Goal: Contribute content: Contribute content

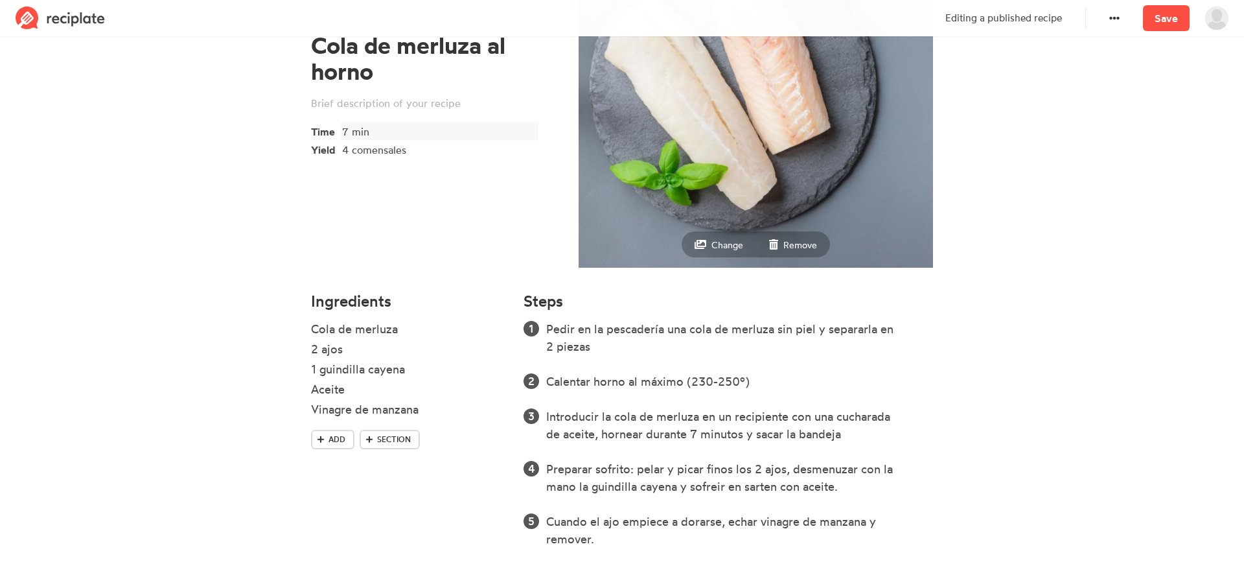
scroll to position [150, 0]
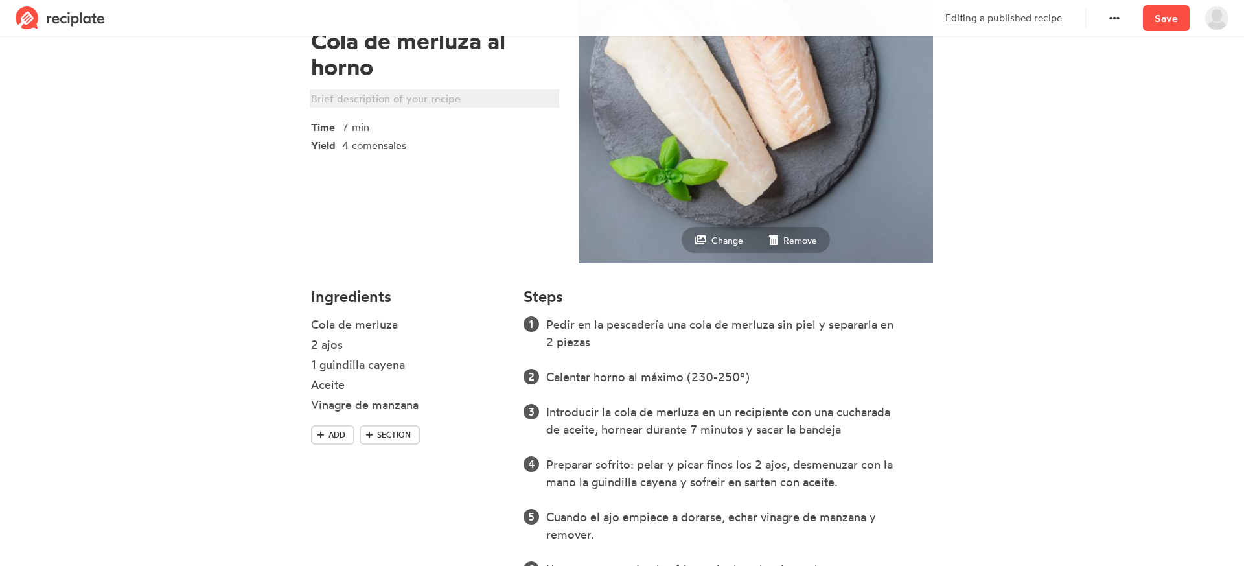
click at [367, 97] on div at bounding box center [432, 99] width 243 height 16
paste div
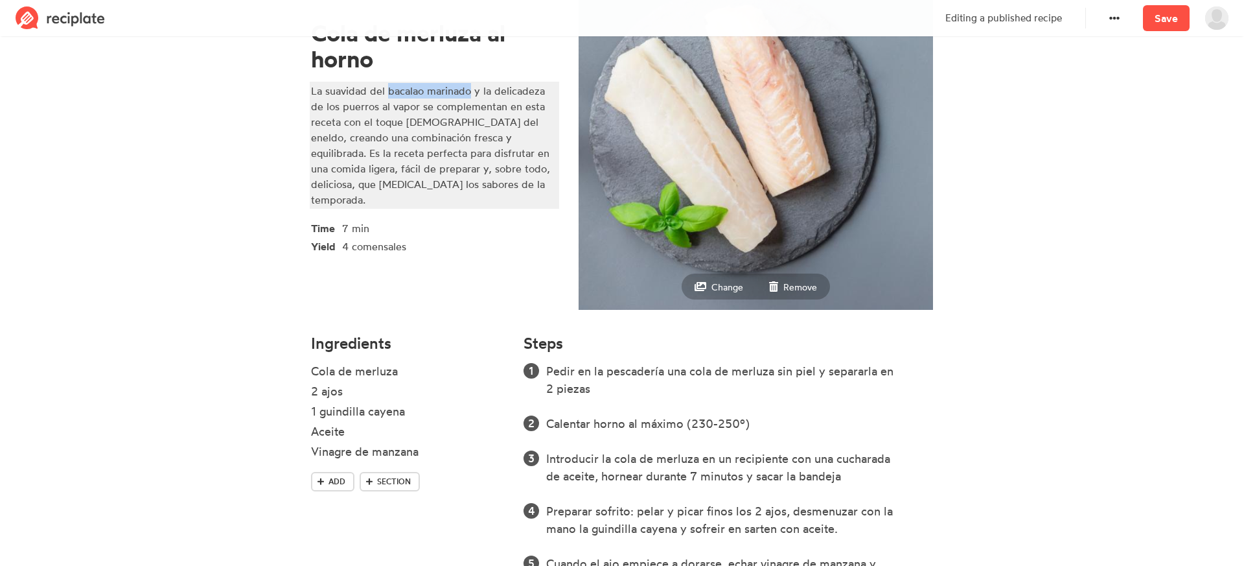
drag, startPoint x: 387, startPoint y: 97, endPoint x: 470, endPoint y: 99, distance: 83.0
click at [470, 99] on div "La suavidad del bacalao marinado y la delicadeza de los puerros al vapor se com…" at bounding box center [432, 145] width 243 height 124
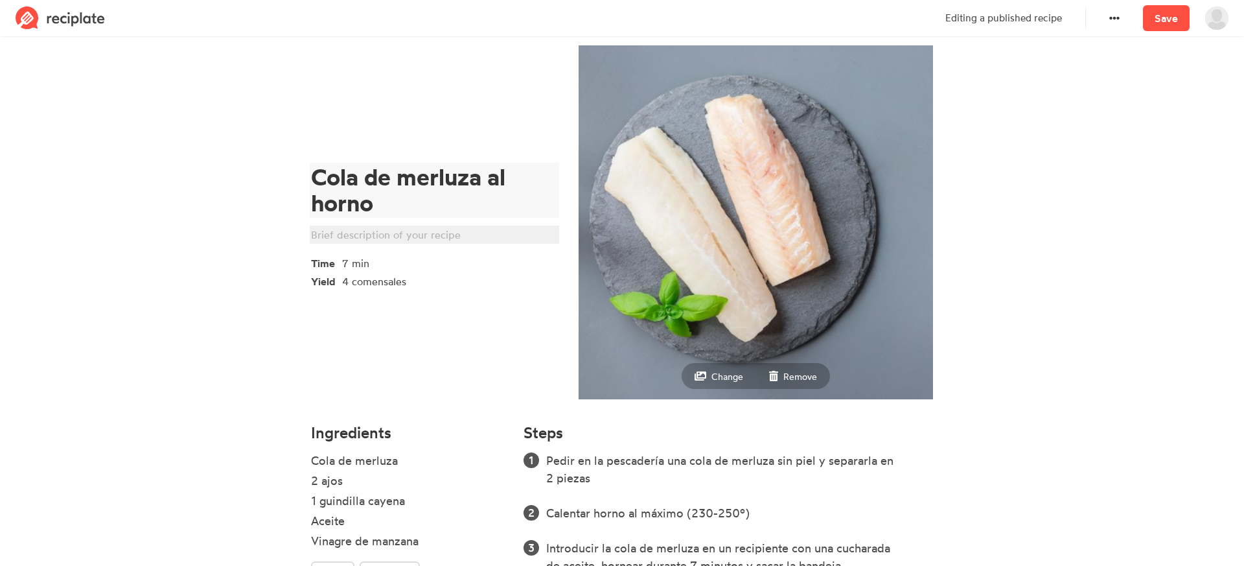
scroll to position [61, 0]
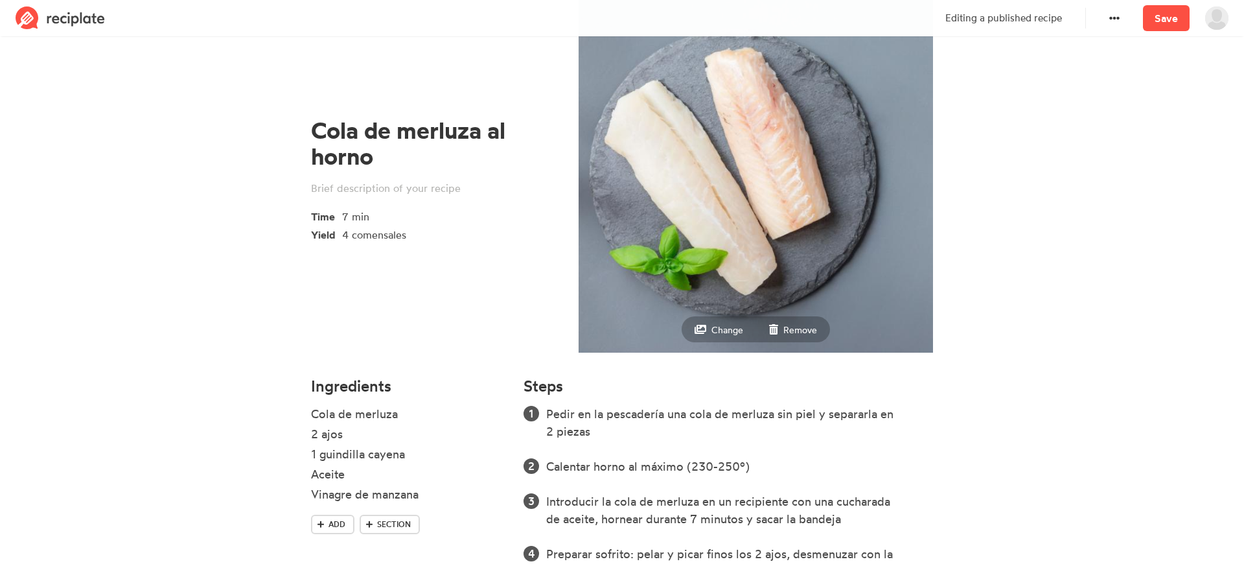
click at [1035, 148] on section "Cola de merluza al horno Time 7 min Yield 4 comensales Change Remove Ingredient…" at bounding box center [622, 384] width 1244 height 811
click at [404, 412] on div "Cola de merluza" at bounding box center [392, 413] width 162 height 17
click at [1035, 373] on section "Cola de merluza al horno Time 7 min Yield 4 comensales Change Remove Ingredient…" at bounding box center [622, 384] width 1244 height 811
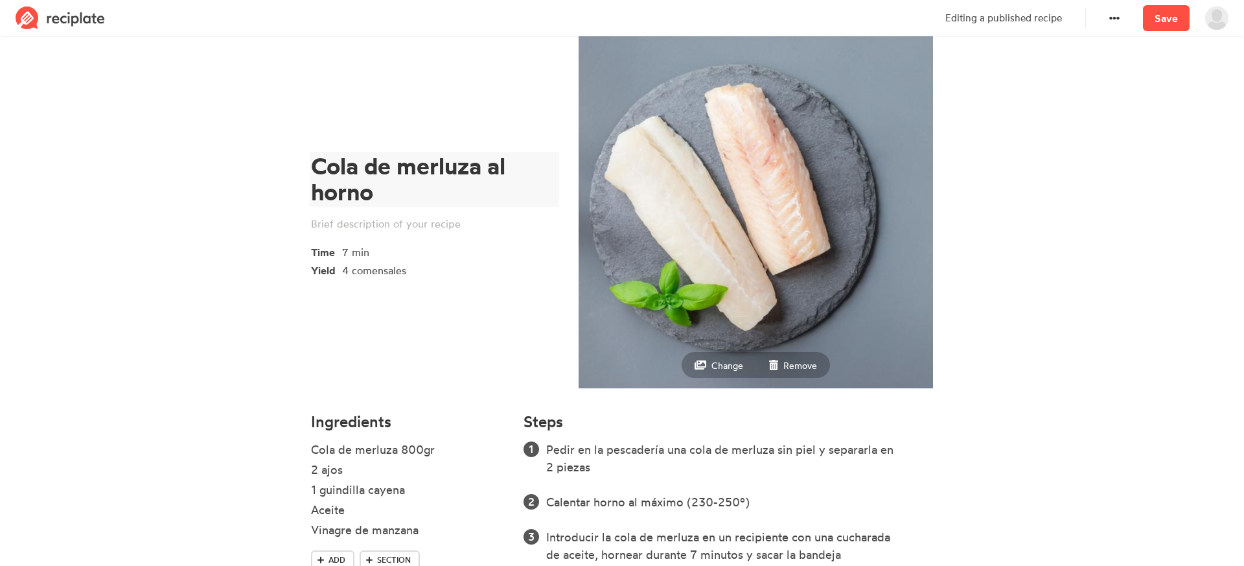
scroll to position [18, 0]
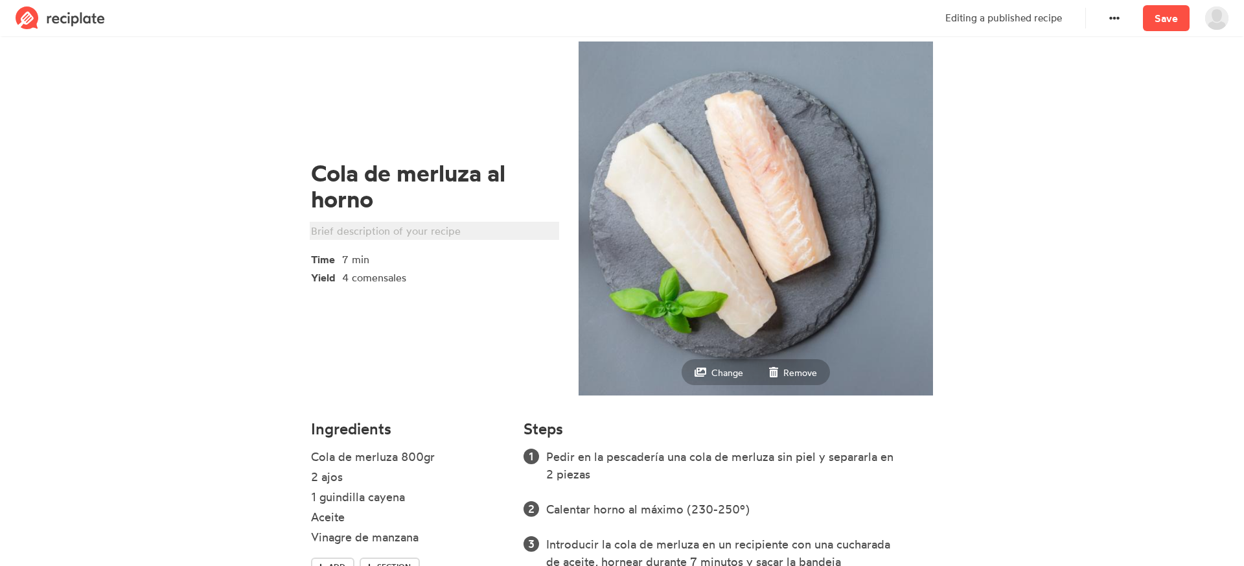
click at [361, 231] on div at bounding box center [432, 231] width 243 height 16
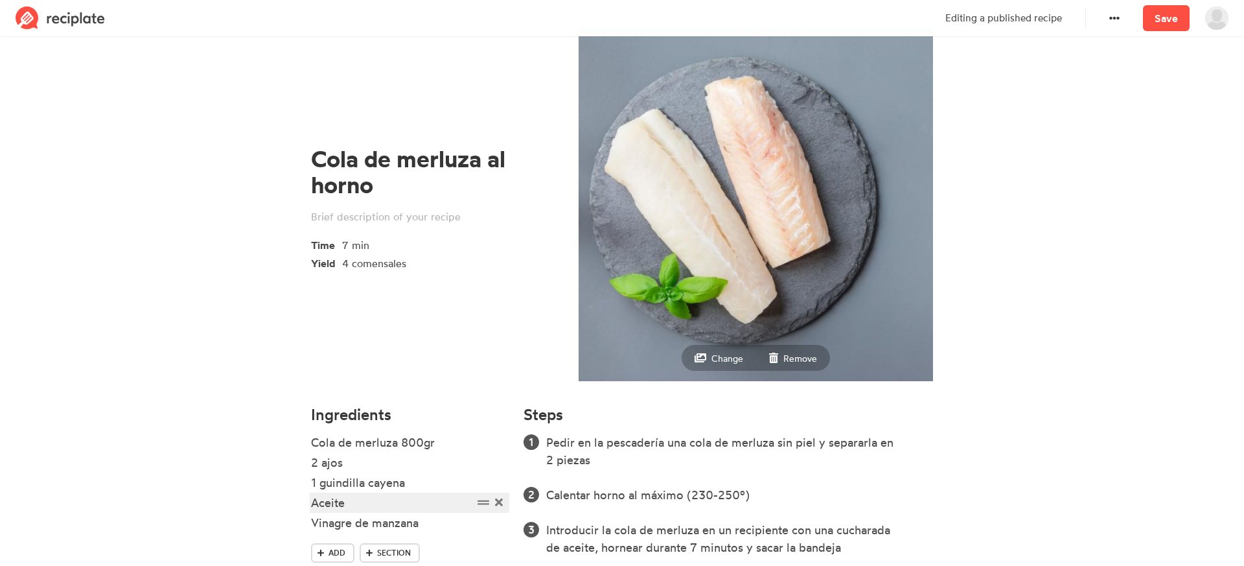
click at [354, 502] on div "Aceite" at bounding box center [392, 502] width 162 height 17
click at [1050, 335] on section "Cola de merluza al horno Time 7 min Yield 4 comensales Change Remove Ingredient…" at bounding box center [622, 413] width 1244 height 811
click at [370, 466] on div "2 ajos" at bounding box center [392, 462] width 162 height 17
click at [435, 463] on div "2 ajos (finamente" at bounding box center [392, 462] width 162 height 17
click at [1092, 223] on section "Cola de merluza al horno Time 7 min Yield 4 comensales Change Remove Ingredient…" at bounding box center [622, 413] width 1244 height 811
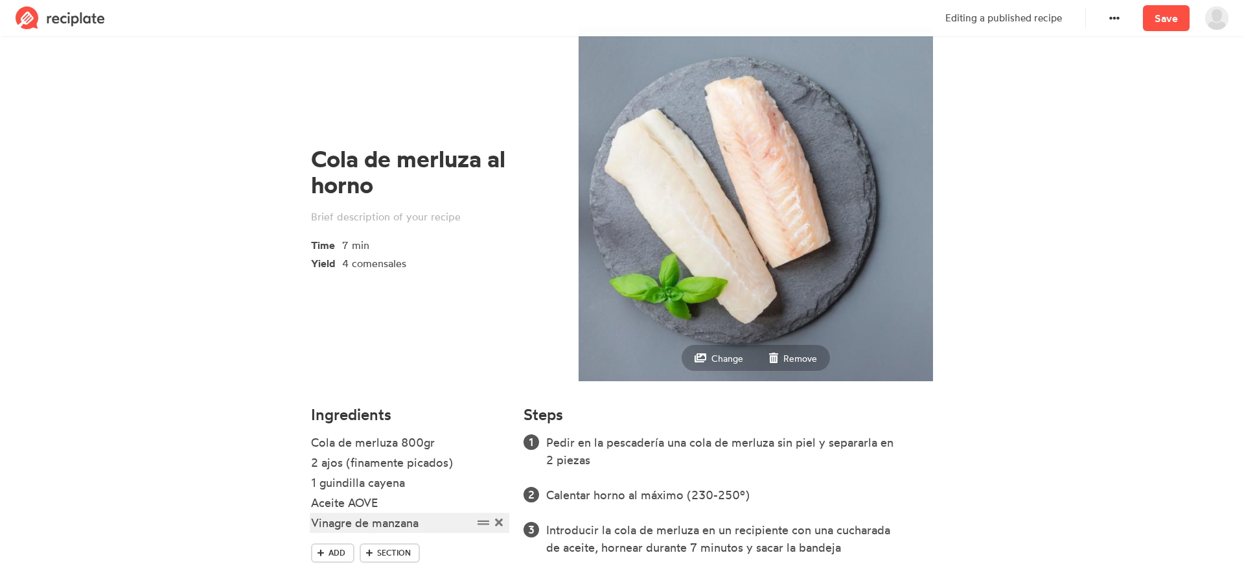
click at [423, 522] on div "Vinagre de manzana" at bounding box center [392, 522] width 162 height 17
click at [1096, 267] on section "Cola de merluza al horno Time 7 min Yield 4 comensales Change Remove Ingredient…" at bounding box center [622, 413] width 1244 height 811
click at [332, 545] on div "Sal al gusto" at bounding box center [392, 542] width 162 height 17
click at [356, 522] on div "Vinagre de manzana" at bounding box center [392, 522] width 162 height 17
click at [450, 522] on div "Vinagre (de manzana" at bounding box center [392, 522] width 162 height 17
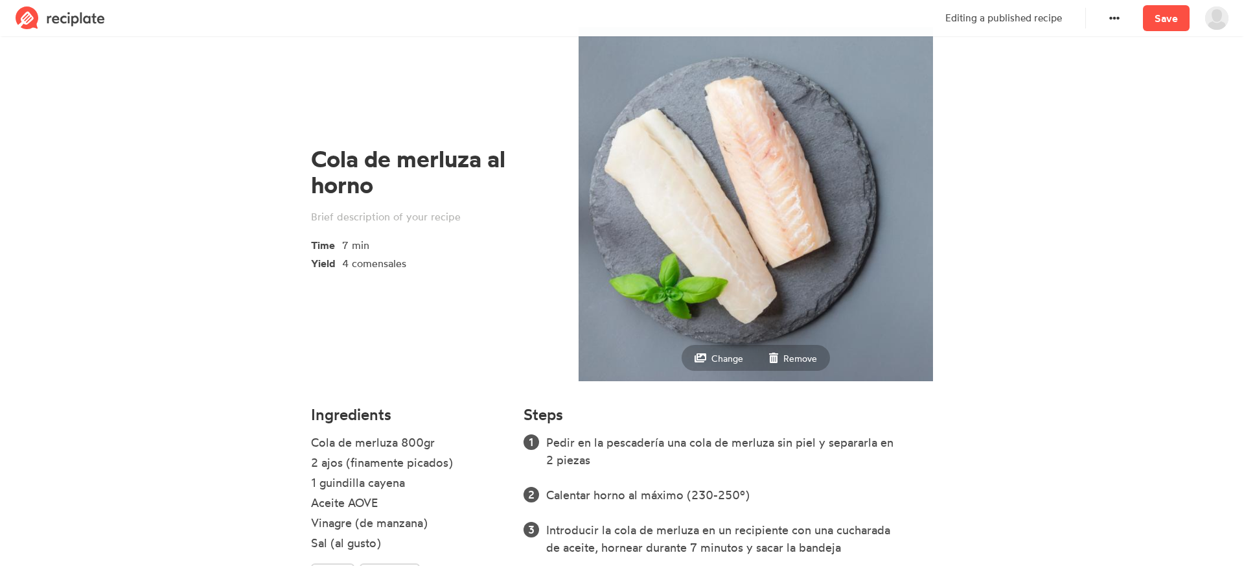
click at [1138, 371] on section "Cola de merluza al horno Time 7 min Yield 4 comensales Change Remove Ingredient…" at bounding box center [622, 413] width 1244 height 811
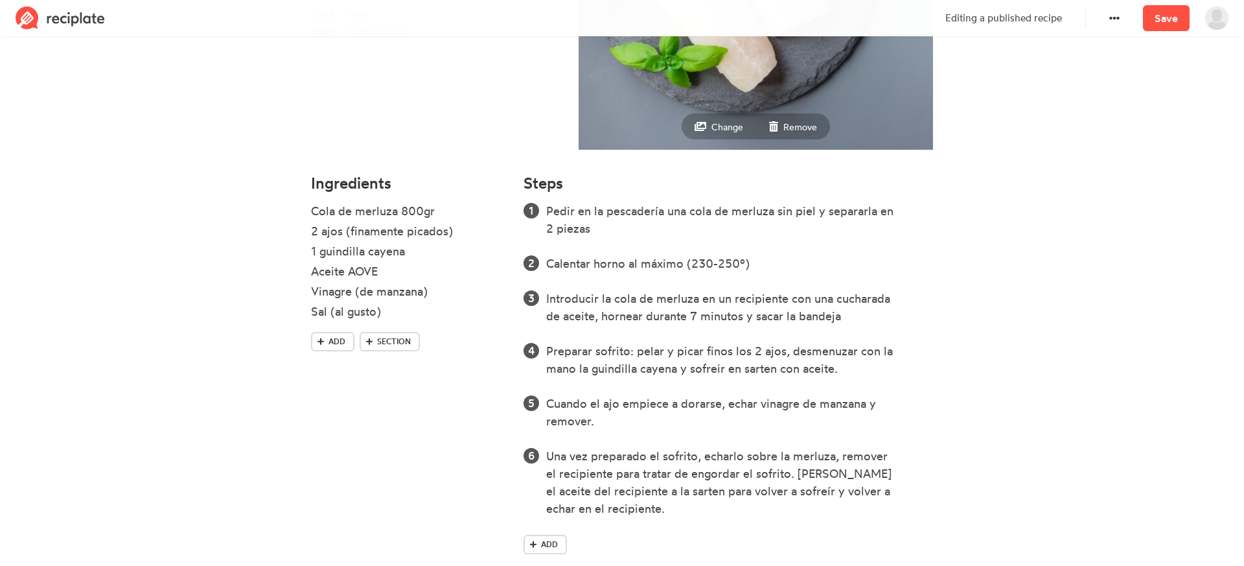
scroll to position [286, 0]
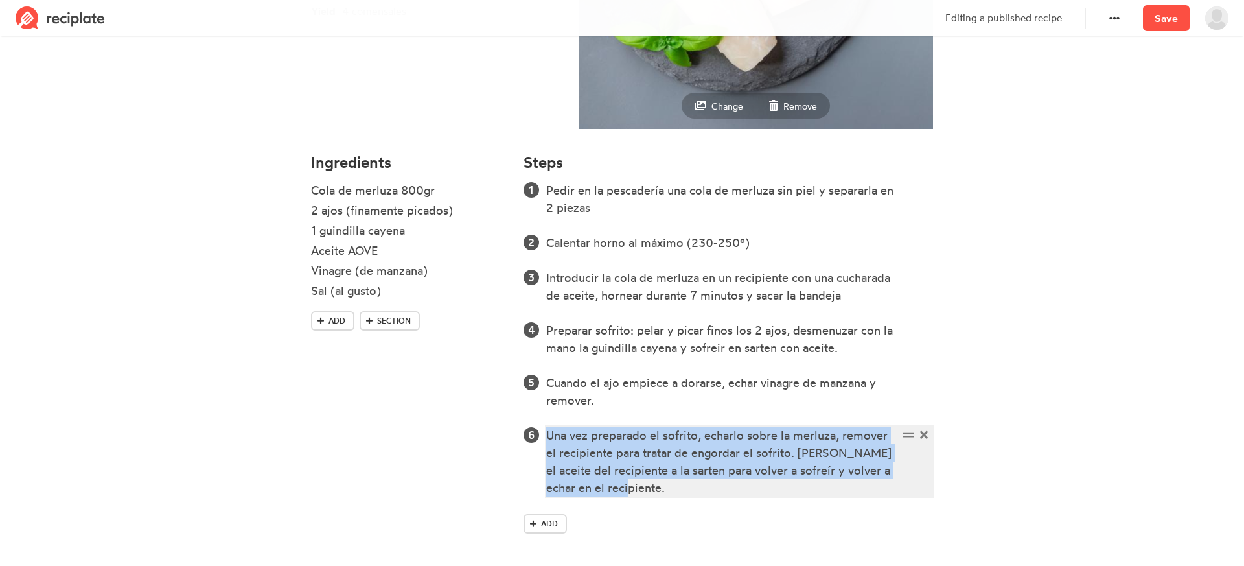
drag, startPoint x: 647, startPoint y: 487, endPoint x: 535, endPoint y: 194, distance: 313.6
click at [535, 194] on ol "Pedir en la pescadería una cola de merluza sin piel y separarla en 2 piezas Cal…" at bounding box center [728, 338] width 409 height 315
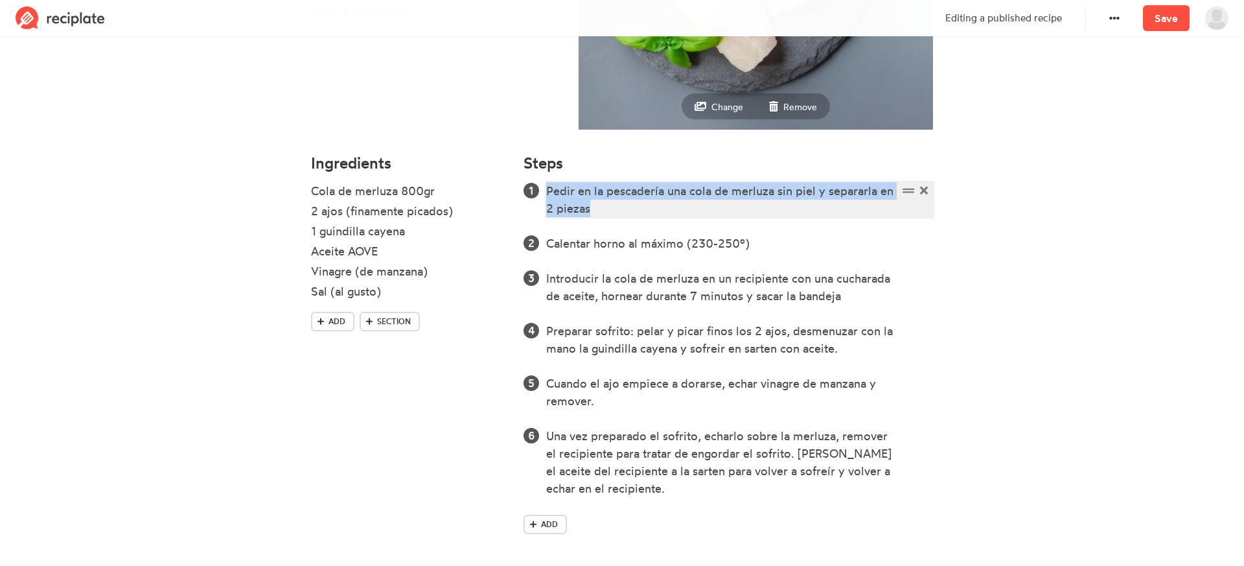
drag, startPoint x: 547, startPoint y: 188, endPoint x: 608, endPoint y: 512, distance: 330.3
click at [608, 512] on div "Pedir en la pescadería una cola de merluza sin piel y separarla en 2 piezas Cal…" at bounding box center [728, 360] width 409 height 357
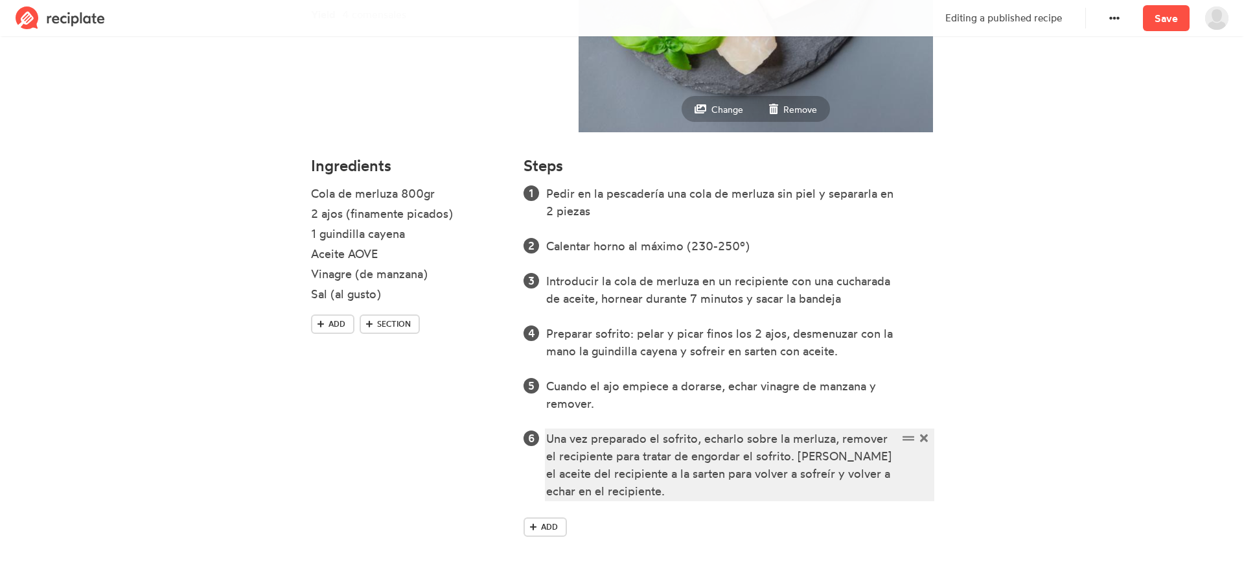
click at [613, 493] on div "Una vez preparado el sofrito, echarlo sobre la merluza, remover el recipiente p…" at bounding box center [722, 465] width 352 height 70
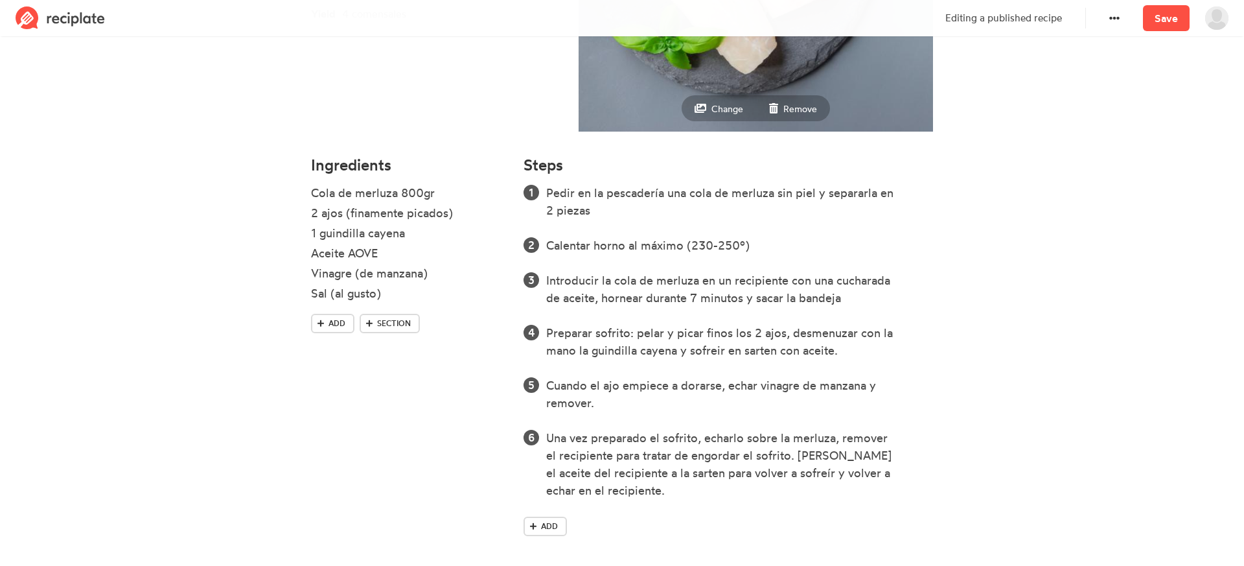
click at [946, 492] on section "Cola de merluza al horno Time 7 min Yield 4 comensales Change Remove Ingredient…" at bounding box center [622, 163] width 1244 height 811
drag, startPoint x: 922, startPoint y: 491, endPoint x: 625, endPoint y: 448, distance: 299.8
click at [625, 448] on div "Una vez preparado el sofrito, echarlo sobre la merluza, remover el recipiente p…" at bounding box center [739, 464] width 387 height 70
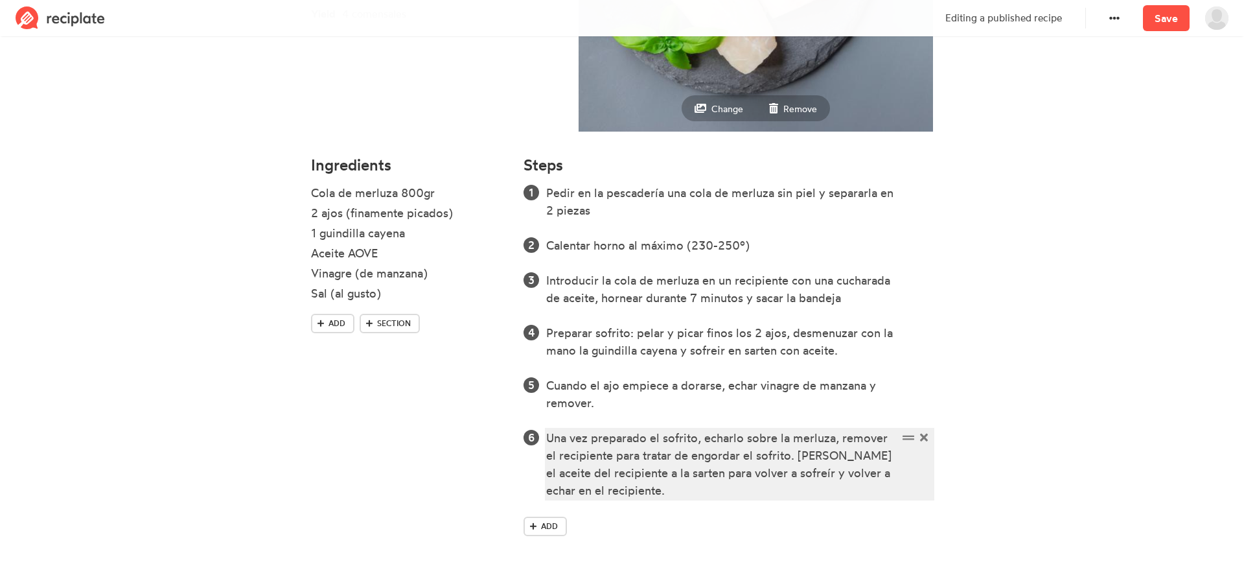
click at [625, 448] on div "Una vez preparado el sofrito, echarlo sobre la merluza, remover el recipiente p…" at bounding box center [722, 464] width 352 height 70
click at [625, 448] on div "Una vez preparado el sofrito, echarlo sobre la merluza, remover el recipiente p…" at bounding box center [722, 465] width 352 height 70
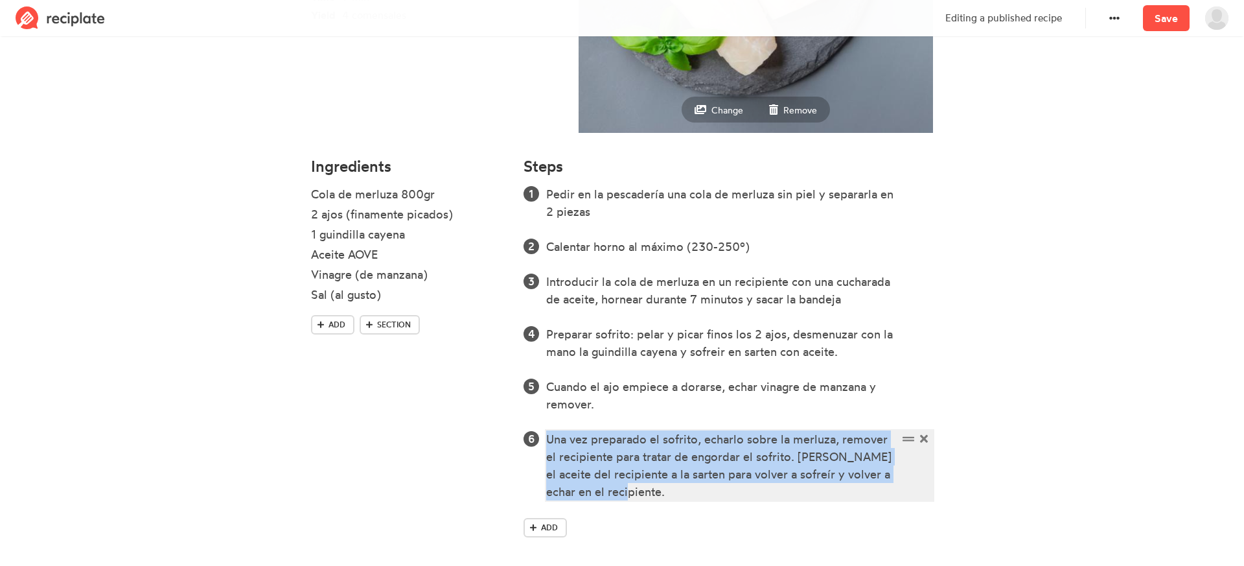
click at [625, 448] on div "Una vez preparado el sofrito, echarlo sobre la merluza, remover el recipiente p…" at bounding box center [722, 465] width 352 height 70
copy div "Una vez preparado el sofrito, echarlo sobre la merluza, remover el recipiente p…"
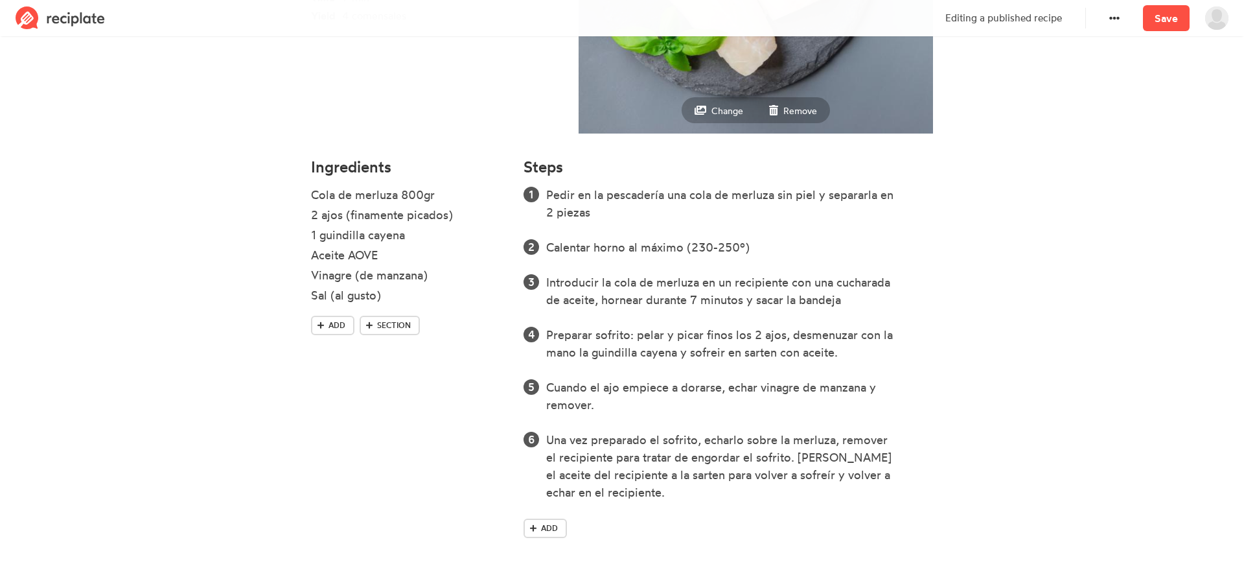
click at [975, 192] on section "Cola de merluza al horno Time 7 min Yield 4 comensales Change Remove Ingredient…" at bounding box center [622, 165] width 1244 height 811
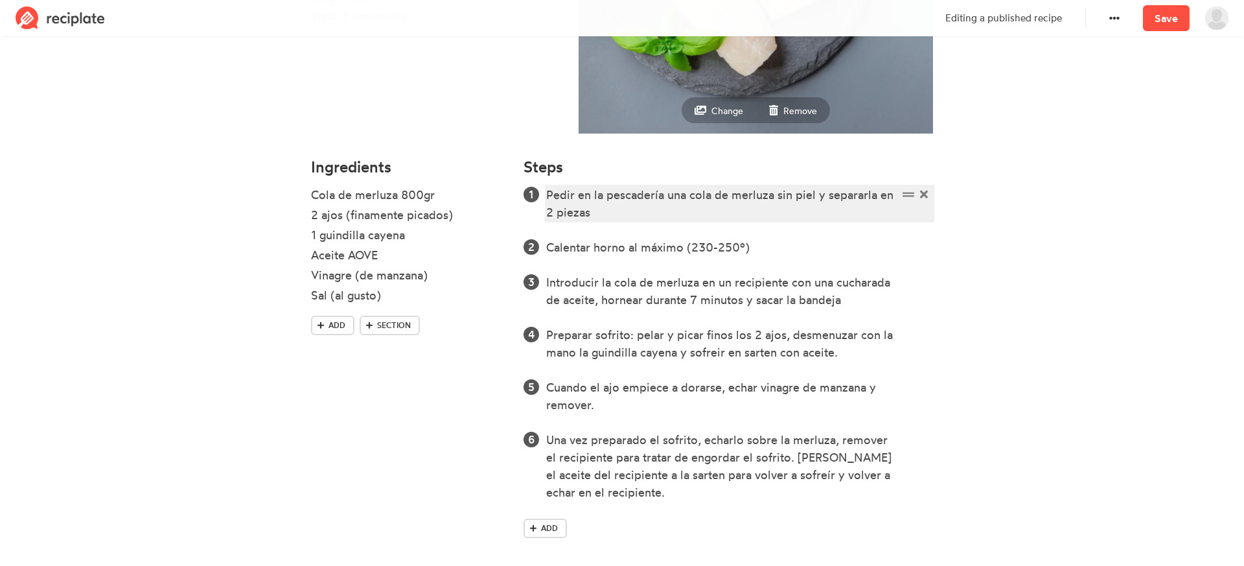
click at [645, 198] on div "Pedir en la pescadería una cola de merluza sin piel y separarla en 2 piezas" at bounding box center [722, 203] width 352 height 35
copy div "Pedir en la pescadería una cola de merluza sin piel y separarla en 2 piezas"
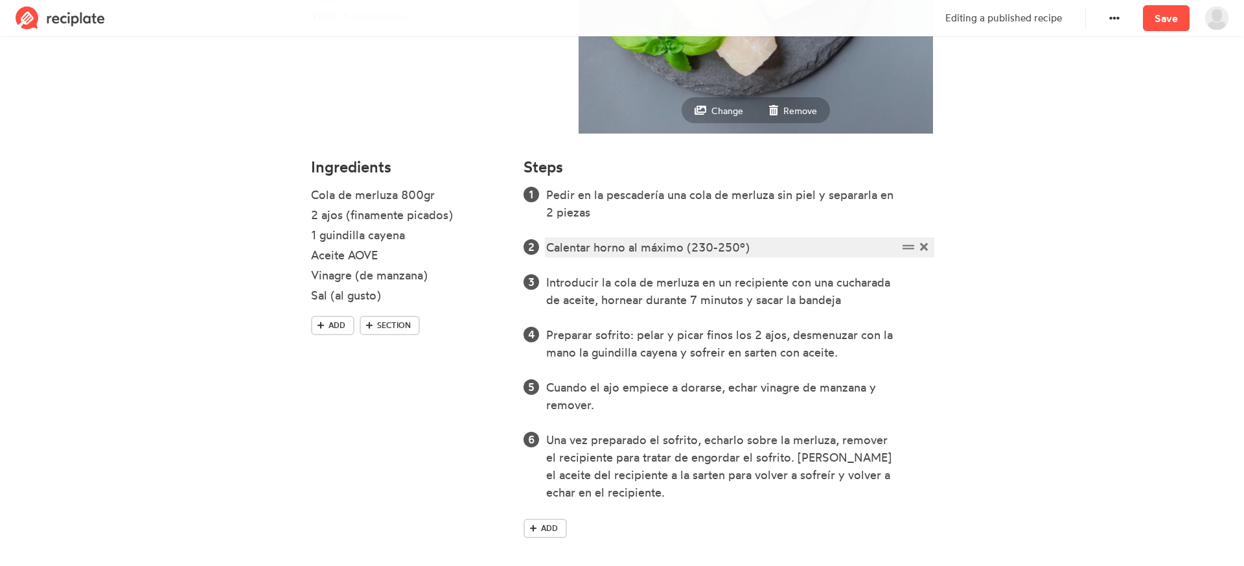
click at [567, 249] on div "Calentar horno al máximo (230-250º)" at bounding box center [722, 246] width 352 height 17
copy div "Calentar horno al máximo (230-250º)"
click at [547, 246] on div "Calentar horno al máximo (230-250º)" at bounding box center [722, 246] width 352 height 17
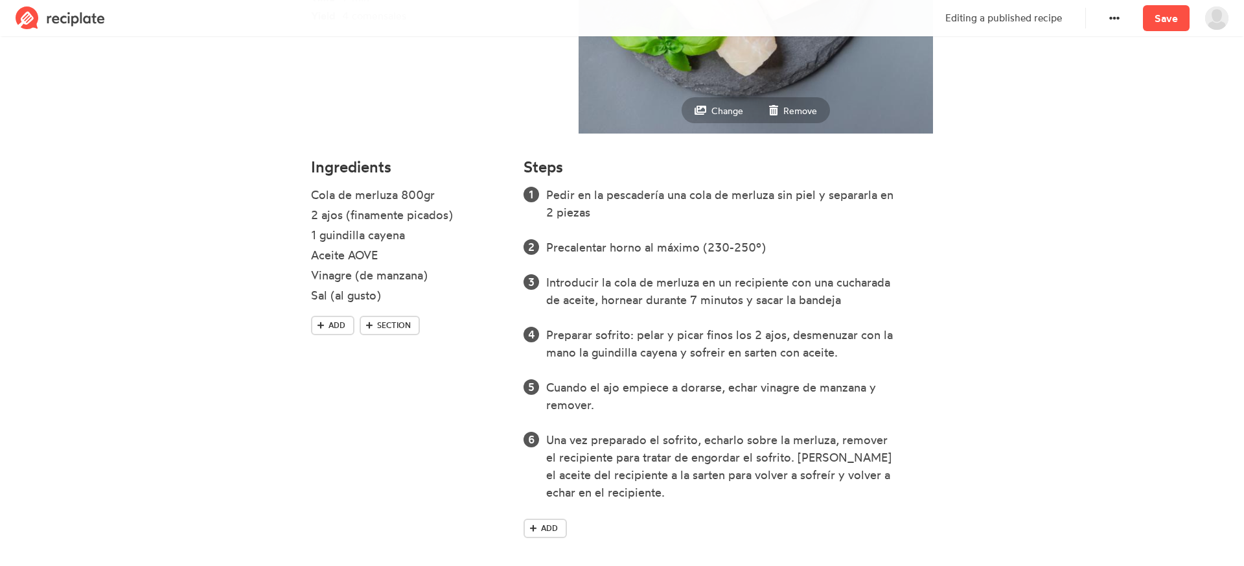
click at [1022, 217] on section "Cola de merluza al horno Time 7 min Yield 4 comensales Change Remove Ingredient…" at bounding box center [622, 165] width 1244 height 811
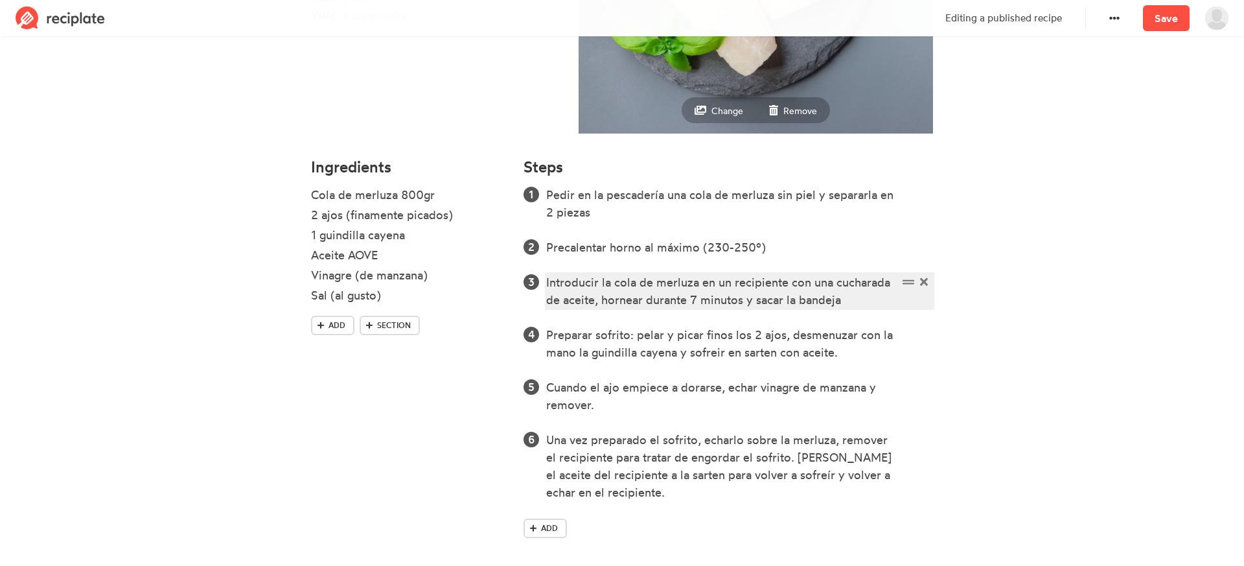
click at [577, 290] on div "Introducir la cola de merluza en un recipiente con una cucharada de aceite, hor…" at bounding box center [722, 290] width 352 height 35
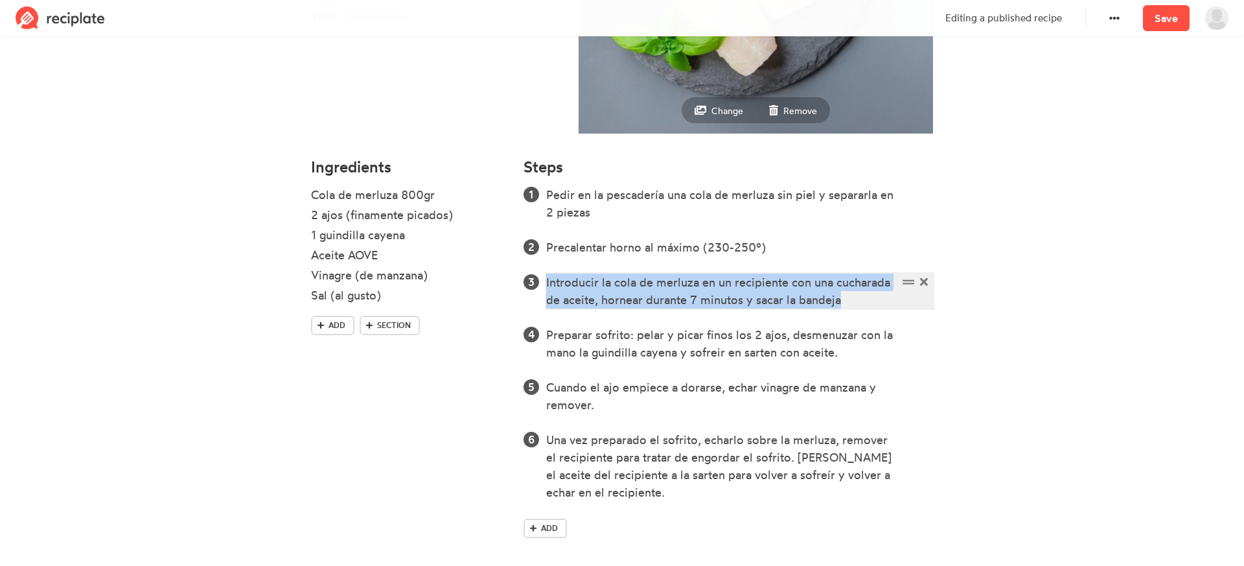
click at [577, 290] on div "Introducir la cola de merluza en un recipiente con una cucharada de aceite, hor…" at bounding box center [722, 290] width 352 height 35
copy div "Introducir la cola de merluza en un recipiente con una cucharada de aceite, hor…"
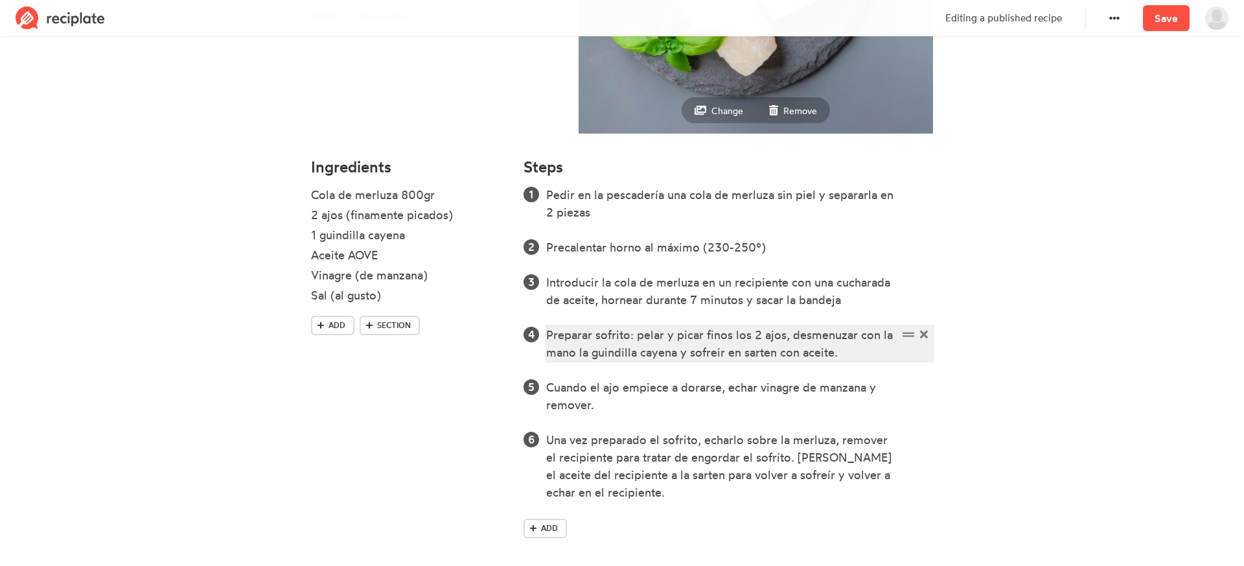
click at [606, 334] on div "Preparar sofrito: pelar y picar finos los 2 ajos, desmenuzar con la mano la gui…" at bounding box center [722, 343] width 352 height 35
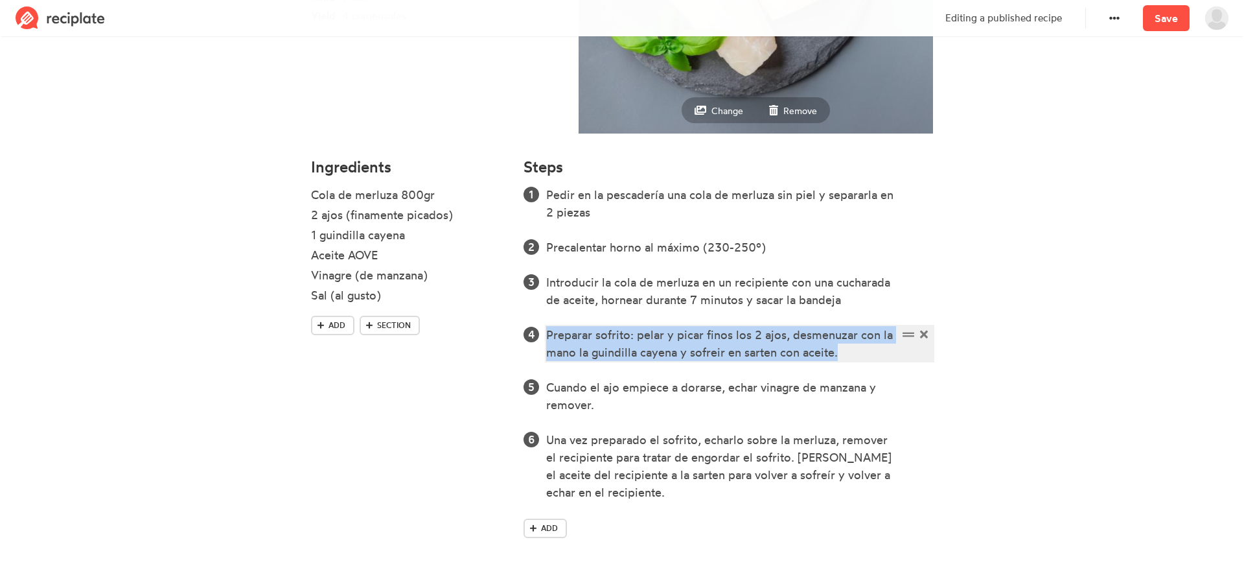
click at [606, 334] on div "Preparar sofrito: pelar y picar finos los 2 ajos, desmenuzar con la mano la gui…" at bounding box center [722, 343] width 352 height 35
copy div "Preparar sofrito: pelar y picar finos los 2 ajos, desmenuzar con la mano la gui…"
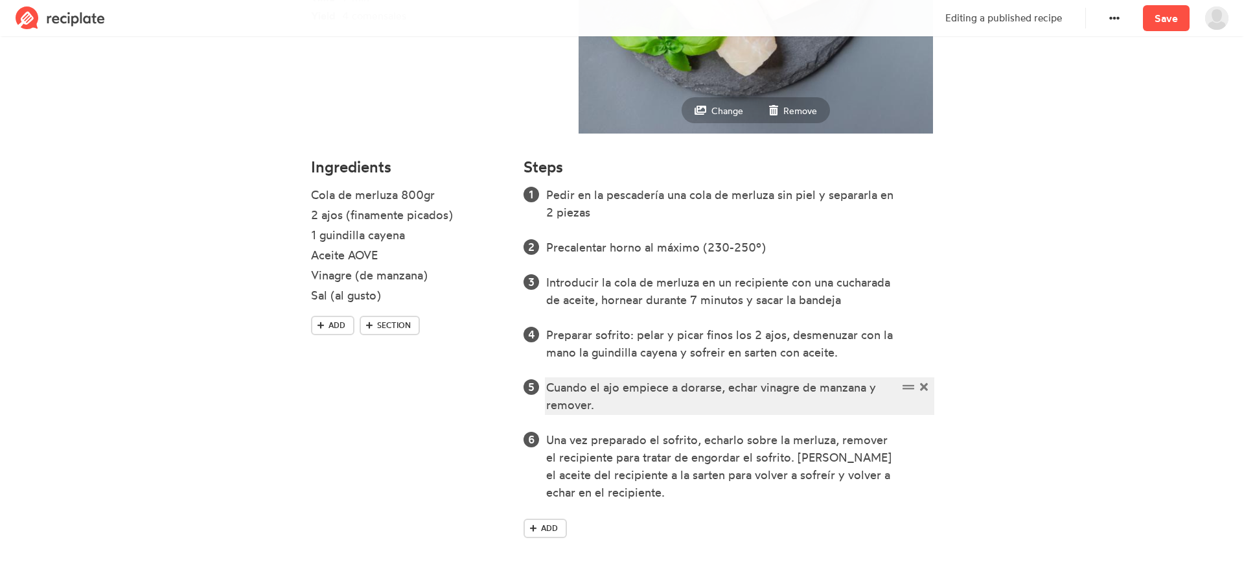
click at [569, 390] on div "Cuando el ajo empiece a dorarse, echar vinagre de manzana y remover." at bounding box center [722, 395] width 352 height 35
copy div "Cuando el ajo empiece a dorarse, echar vinagre de manzana y remover."
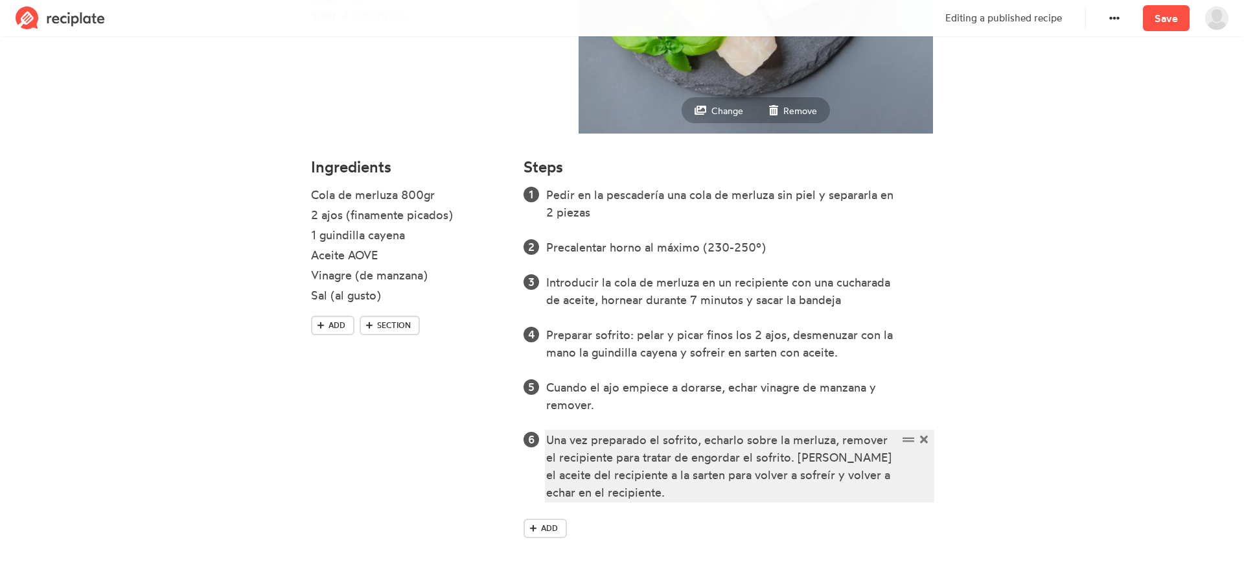
click at [599, 445] on div "Una vez preparado el sofrito, echarlo sobre la merluza, remover el recipiente p…" at bounding box center [722, 466] width 352 height 70
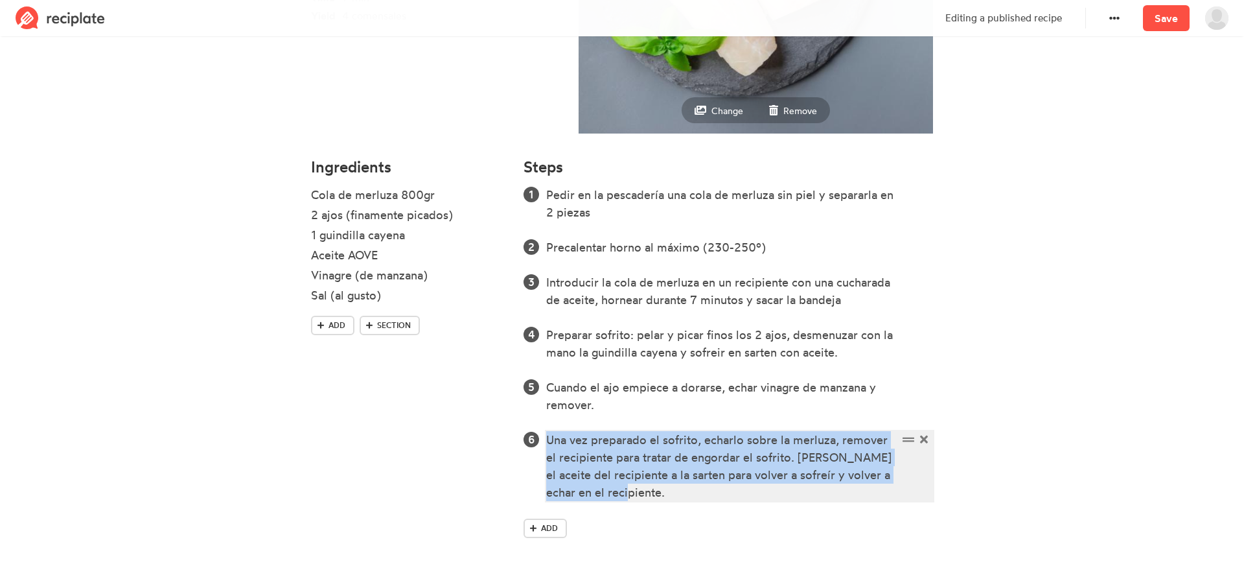
click at [599, 445] on div "Una vez preparado el sofrito, echarlo sobre la merluza, remover el recipiente p…" at bounding box center [722, 466] width 352 height 70
copy div "Una vez preparado el sofrito, echarlo sobre la merluza, remover el recipiente p…"
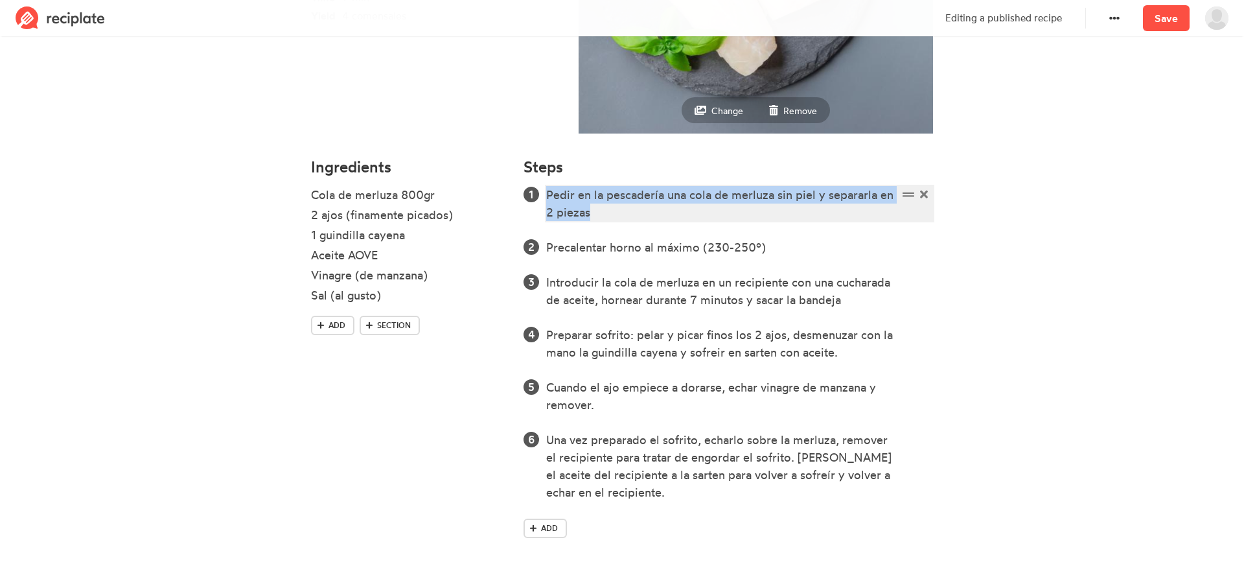
drag, startPoint x: 604, startPoint y: 215, endPoint x: 501, endPoint y: 183, distance: 107.8
click at [501, 183] on div "Ingredients Cola de merluza 800gr 2 ajos (finamente picados) 1 guindilla cayena…" at bounding box center [622, 355] width 638 height 411
paste div
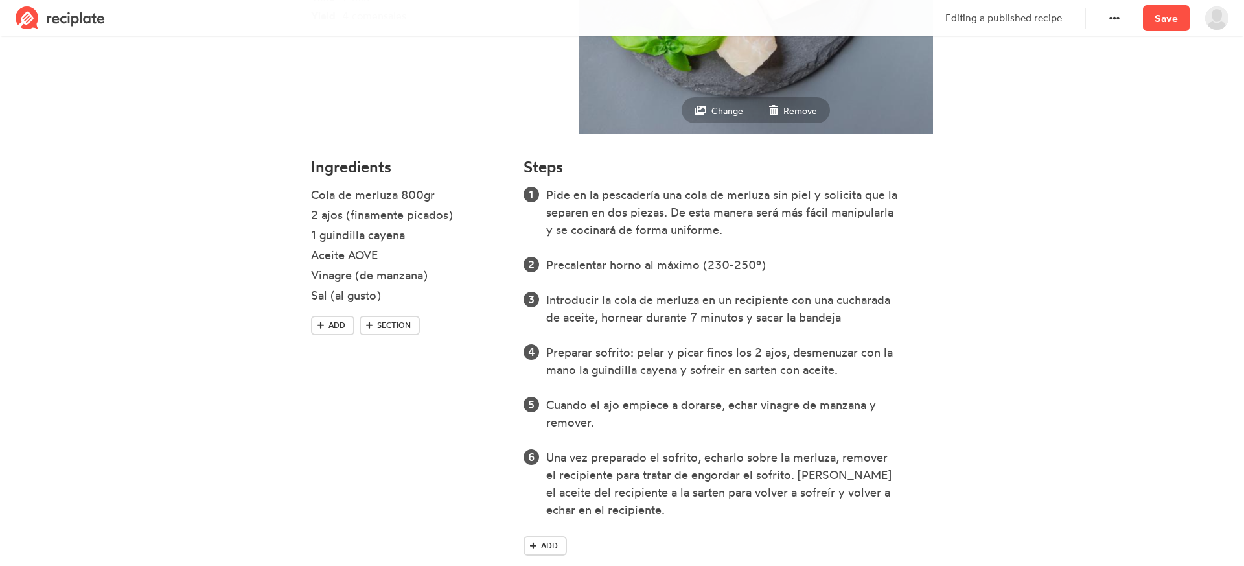
click at [1083, 243] on section "Cola de merluza al horno Time 7 min Yield 4 comensales Change Remove Ingredient…" at bounding box center [622, 174] width 1244 height 829
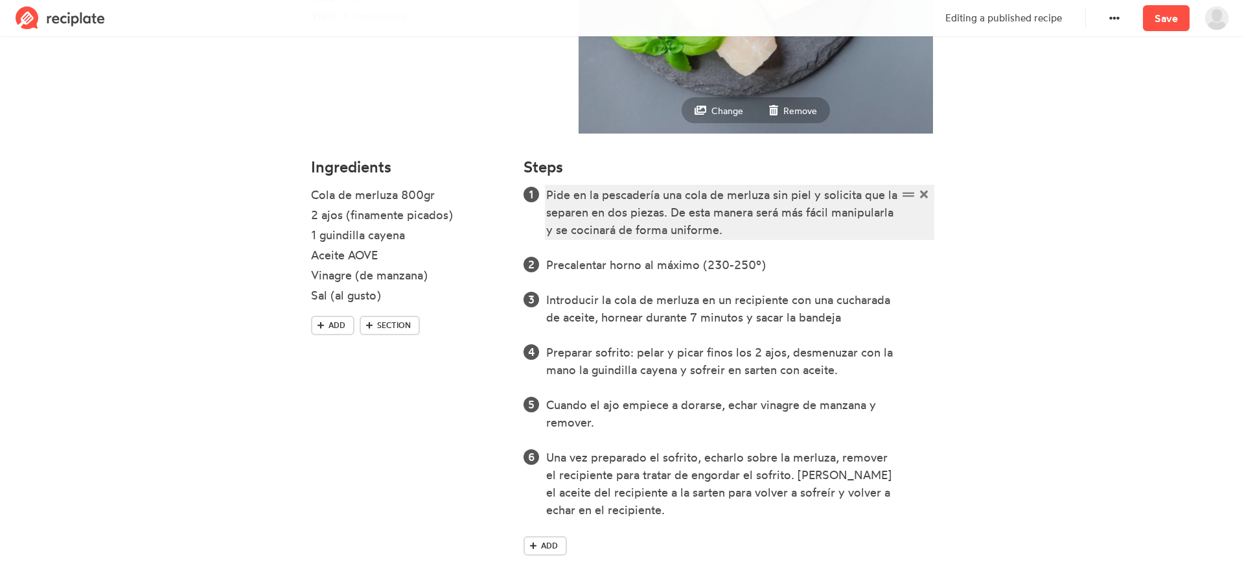
click at [621, 213] on div "Pide en la pescadería una cola de merluza sin piel y solicita que la separen en…" at bounding box center [722, 212] width 352 height 52
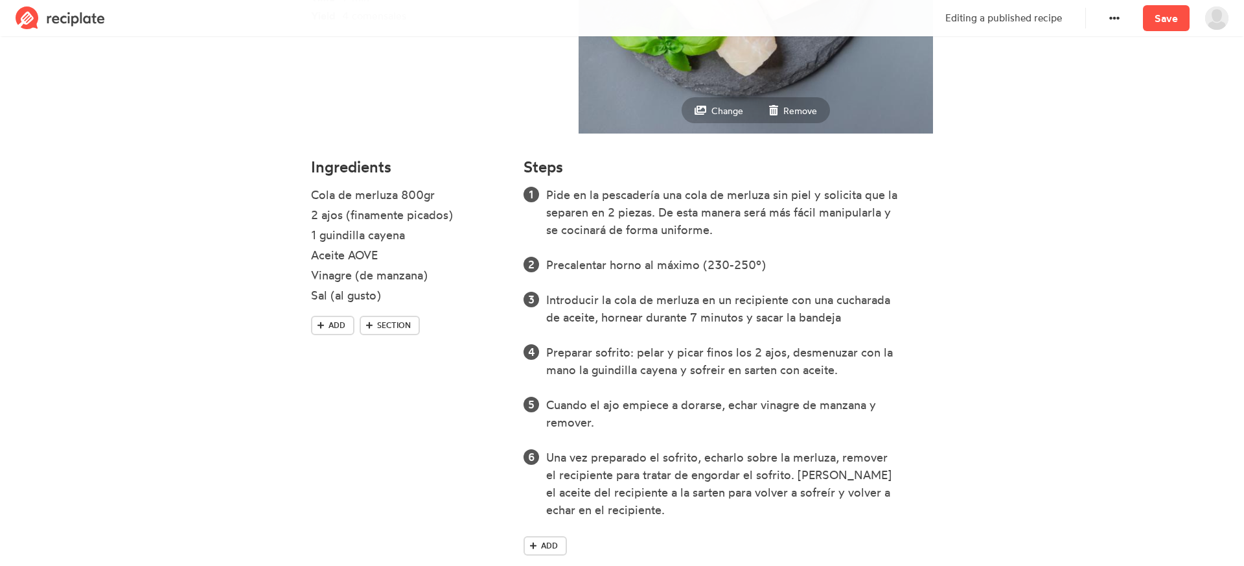
click at [1039, 225] on section "Cola de merluza al horno Time 7 min Yield 4 comensales Change Remove Ingredient…" at bounding box center [622, 174] width 1244 height 829
click at [601, 299] on div "Introducir la cola de merluza en un recipiente con una cucharada de aceite, hor…" at bounding box center [722, 308] width 352 height 35
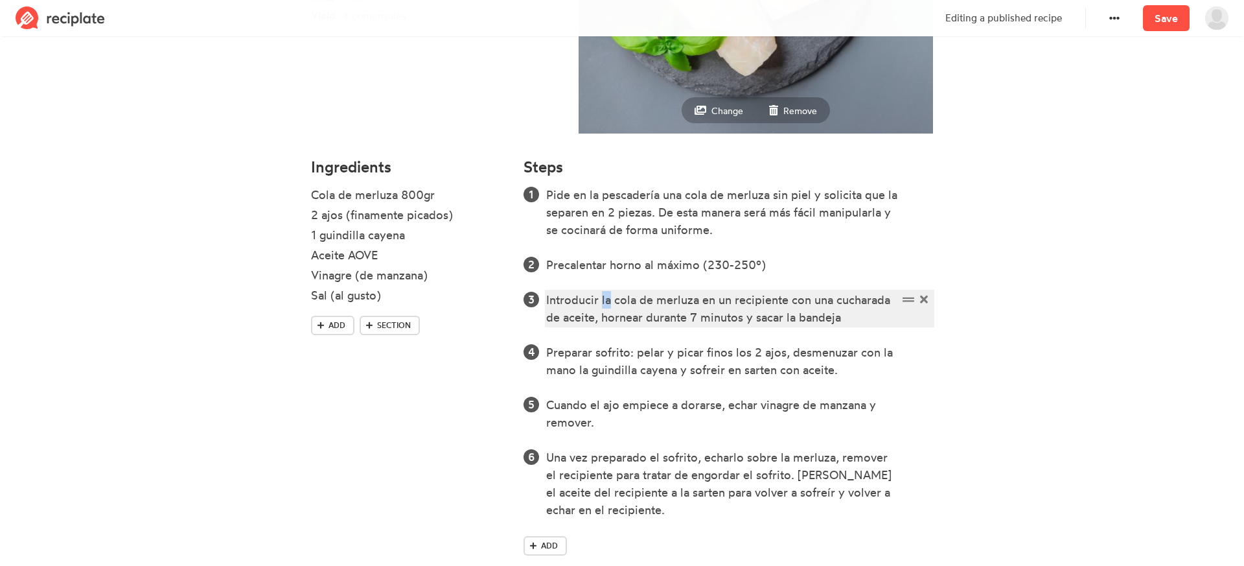
click at [601, 299] on div "Introducir la cola de merluza en un recipiente con una cucharada de aceite, hor…" at bounding box center [722, 308] width 352 height 35
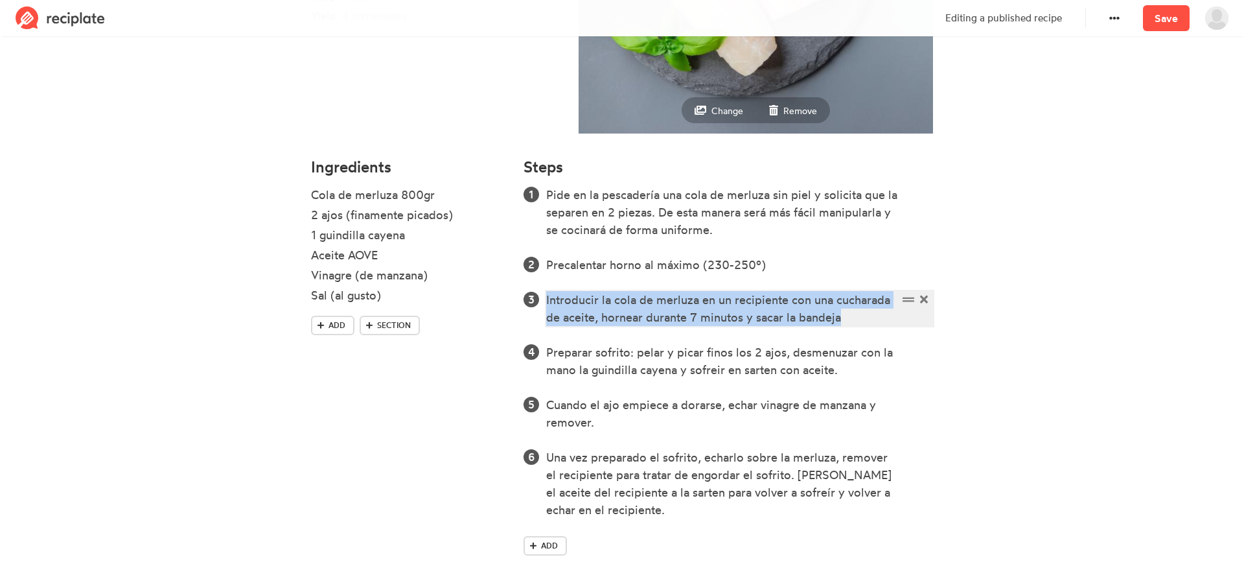
click at [601, 299] on div "Introducir la cola de merluza en un recipiente con una cucharada de aceite, hor…" at bounding box center [722, 308] width 352 height 35
paste div
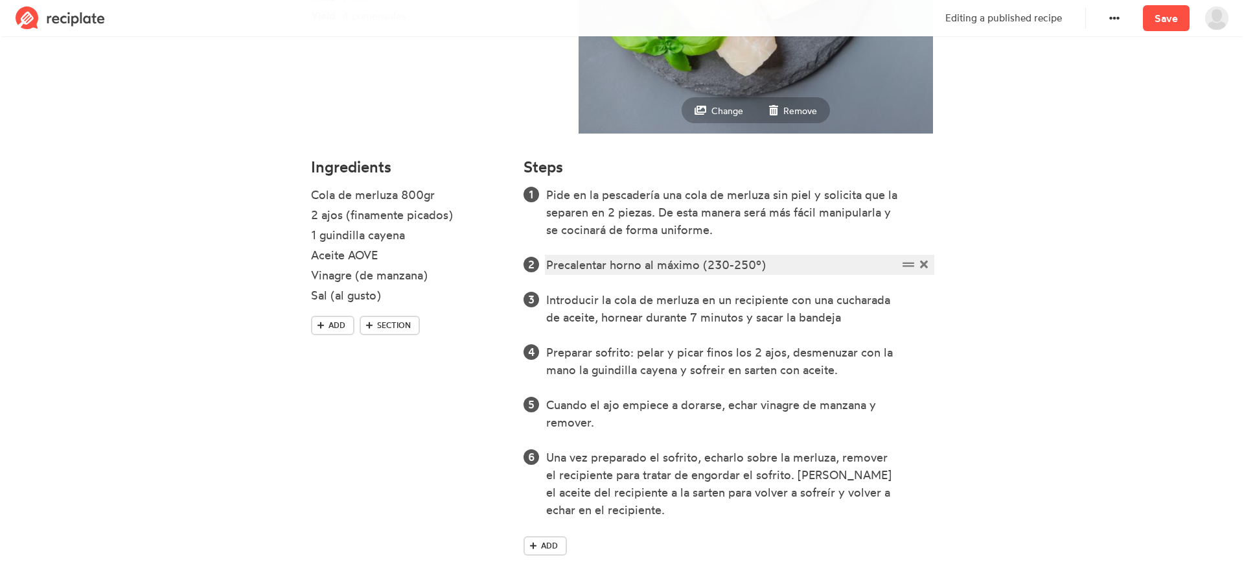
click at [647, 263] on div "Precalentar horno al máximo (230-250º)" at bounding box center [722, 264] width 352 height 17
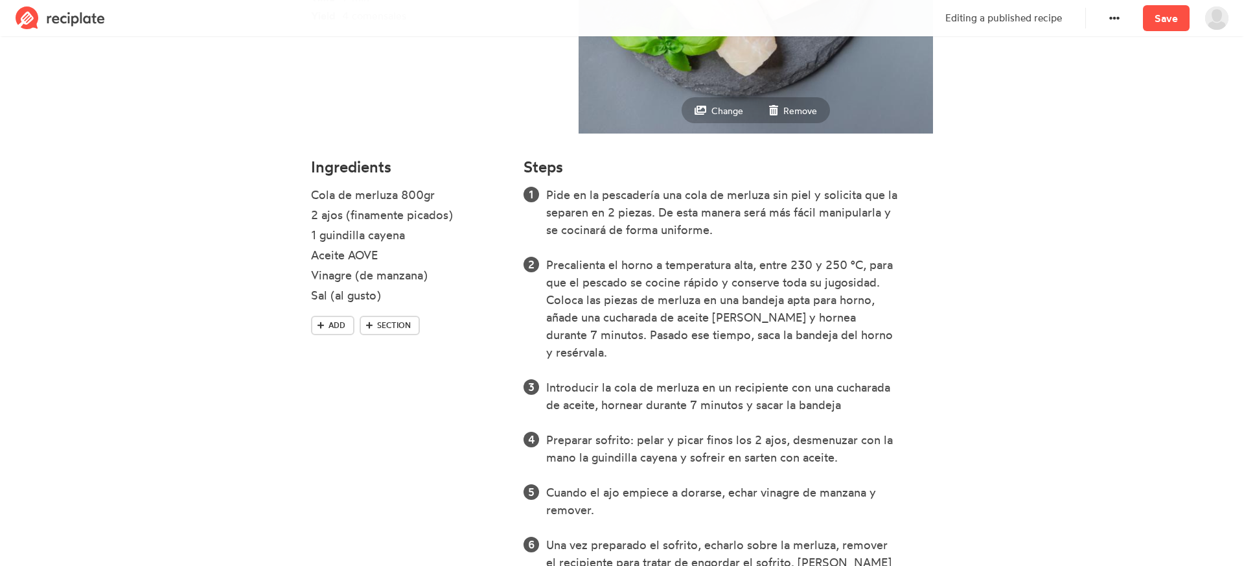
click at [1019, 279] on section "Cola de merluza al horno Time 7 min Yield 4 comensales Change Remove Ingredient…" at bounding box center [622, 218] width 1244 height 916
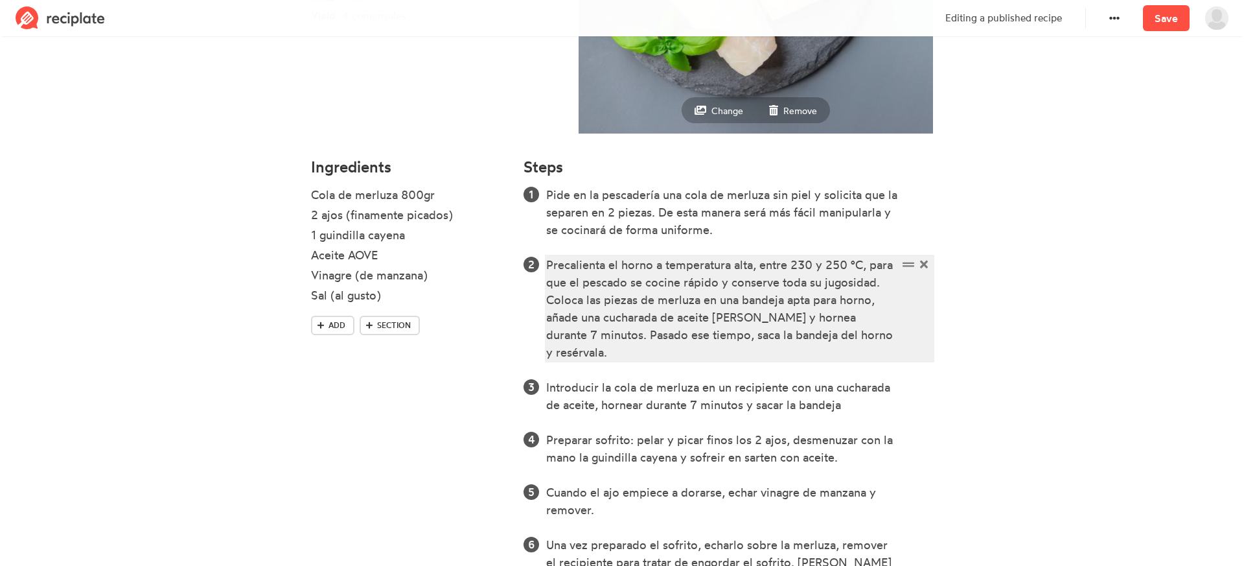
click at [744, 317] on div "Precalienta el horno a temperatura alta, entre 230 y 250 °C, para que el pescad…" at bounding box center [722, 308] width 352 height 105
click at [728, 317] on div "Precalienta el horno a temperatura alta, entre 230 y 250 °C, para que el pescad…" at bounding box center [722, 308] width 352 height 105
drag, startPoint x: 713, startPoint y: 315, endPoint x: 753, endPoint y: 316, distance: 39.5
click at [753, 316] on div "Precalienta el horno a temperatura alta, entre 230 y 250 °C, para que el pescad…" at bounding box center [722, 308] width 352 height 105
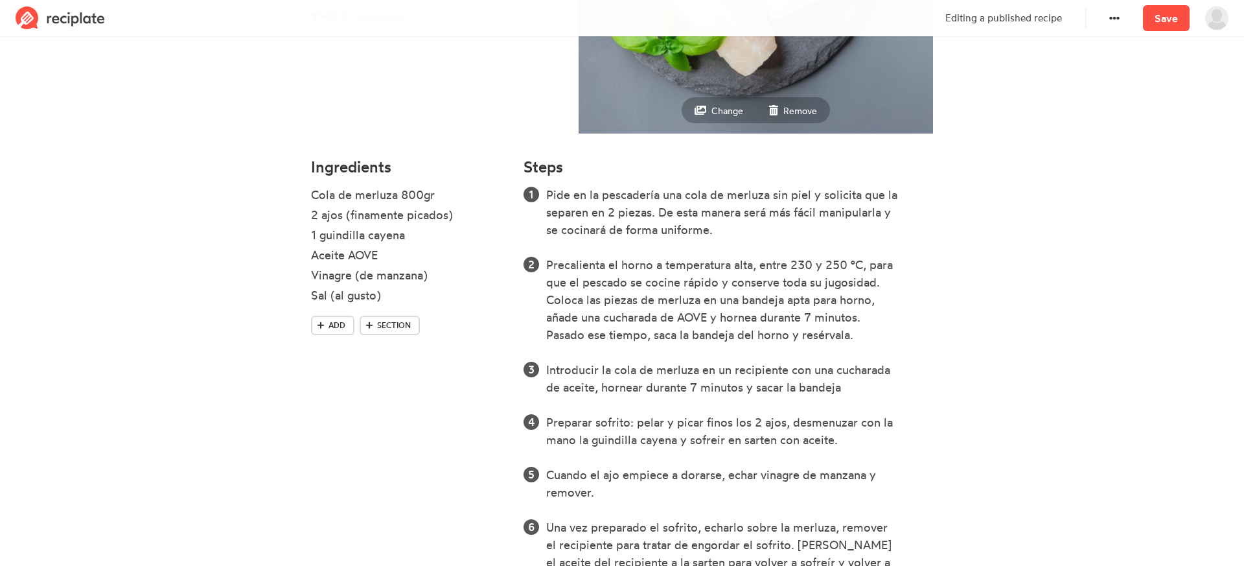
click at [1023, 312] on section "Cola de merluza al horno Time 7 min Yield 4 comensales Change Remove Ingredient…" at bounding box center [622, 209] width 1244 height 899
click at [923, 369] on icon at bounding box center [924, 369] width 8 height 8
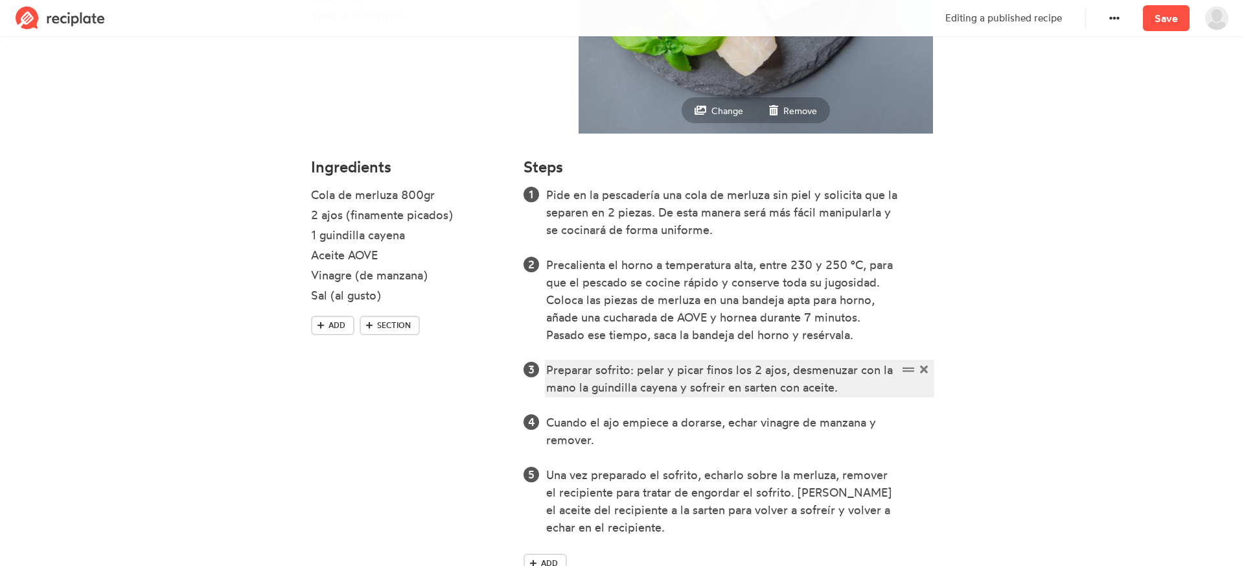
click at [650, 375] on div "Preparar sofrito: pelar y picar finos los 2 ajos, desmenuzar con la mano la gui…" at bounding box center [722, 378] width 352 height 35
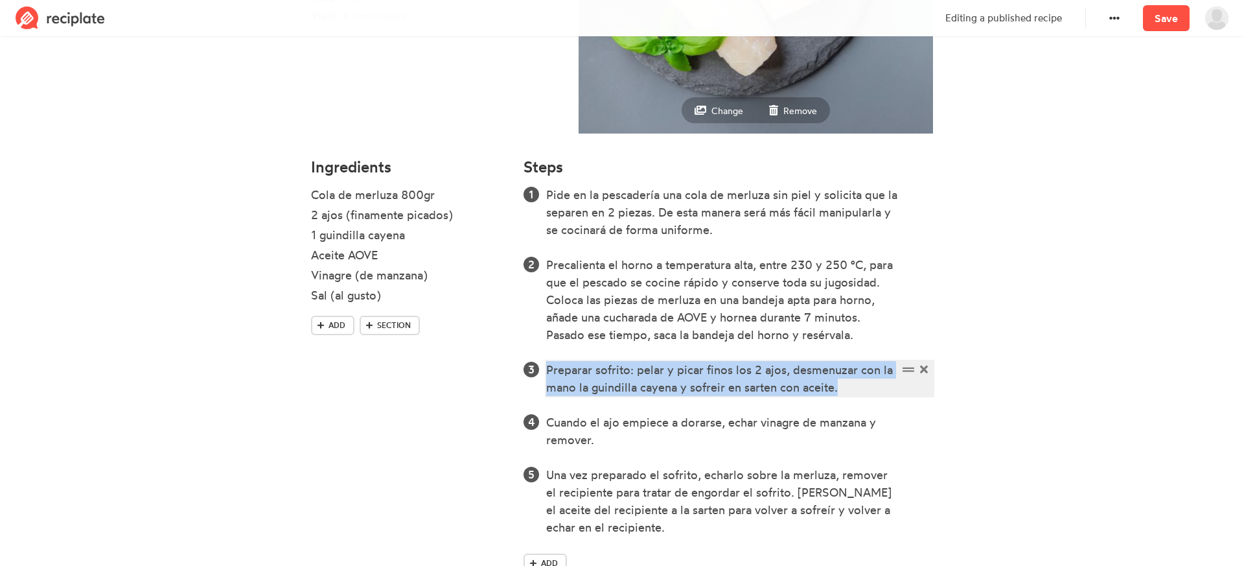
click at [650, 375] on div "Preparar sofrito: pelar y picar finos los 2 ajos, desmenuzar con la mano la gui…" at bounding box center [722, 378] width 352 height 35
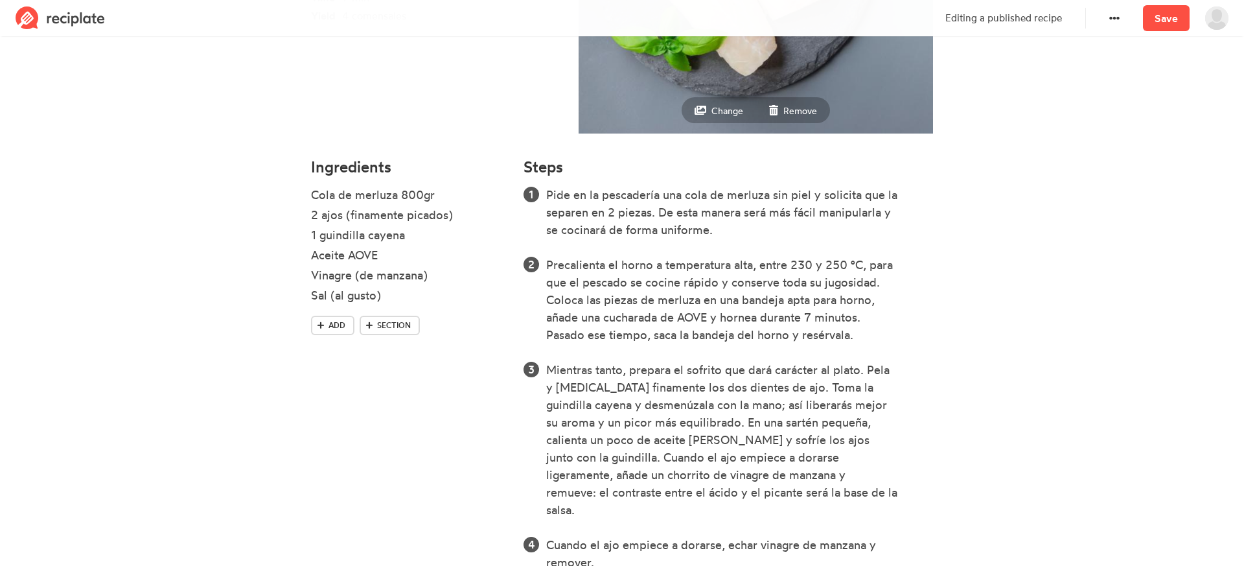
click at [991, 371] on section "Cola de merluza al horno Time 7 min Yield 4 comensales Change Remove Ingredient…" at bounding box center [622, 244] width 1244 height 969
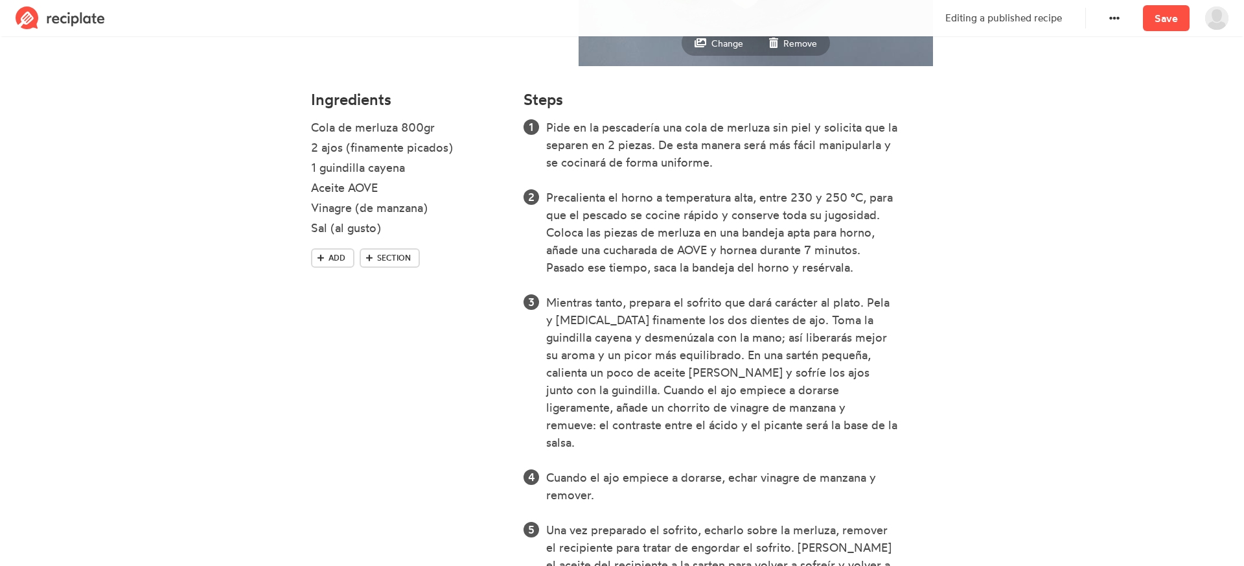
scroll to position [348, 0]
click at [1006, 412] on section "Cola de merluza al horno Time 7 min Yield 4 comensales Change Remove Ingredient…" at bounding box center [622, 176] width 1244 height 969
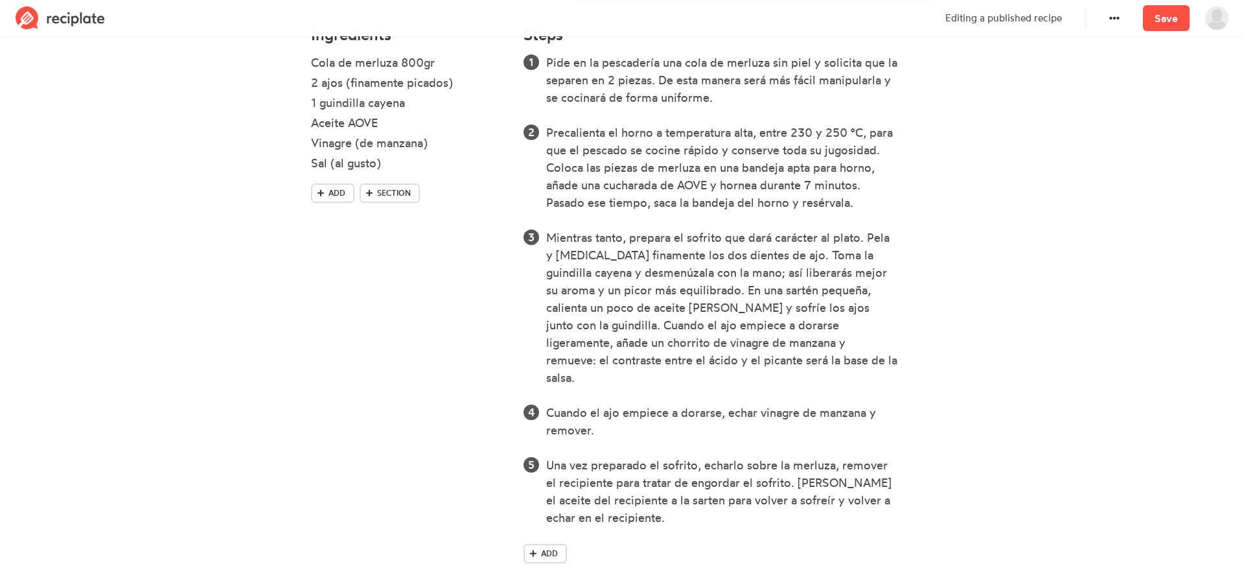
scroll to position [417, 0]
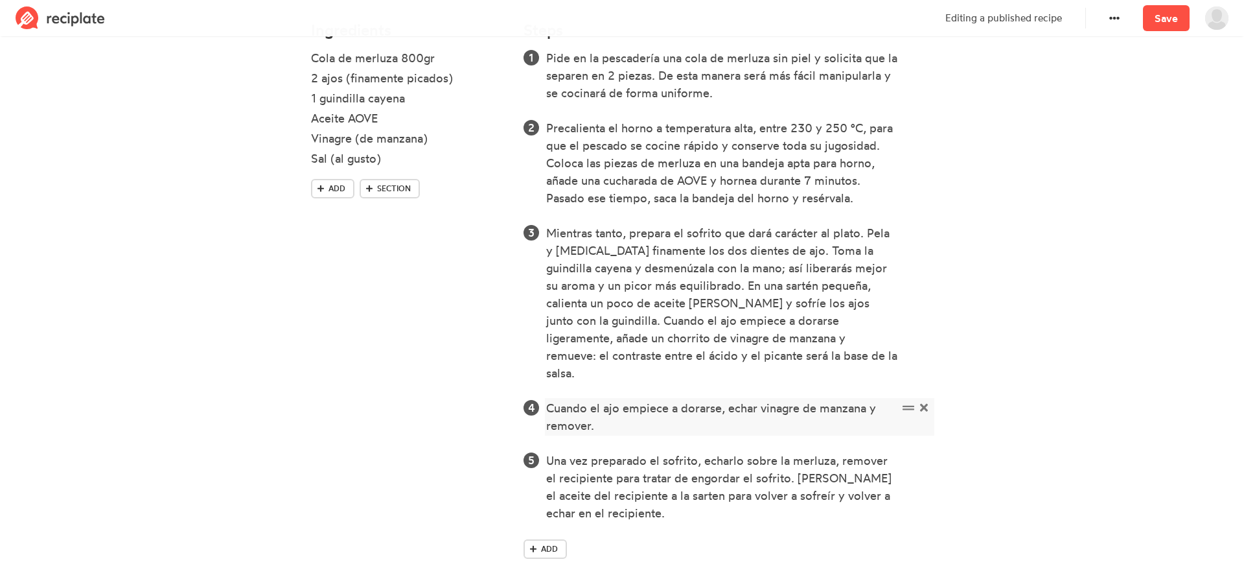
click at [926, 404] on icon at bounding box center [924, 408] width 8 height 8
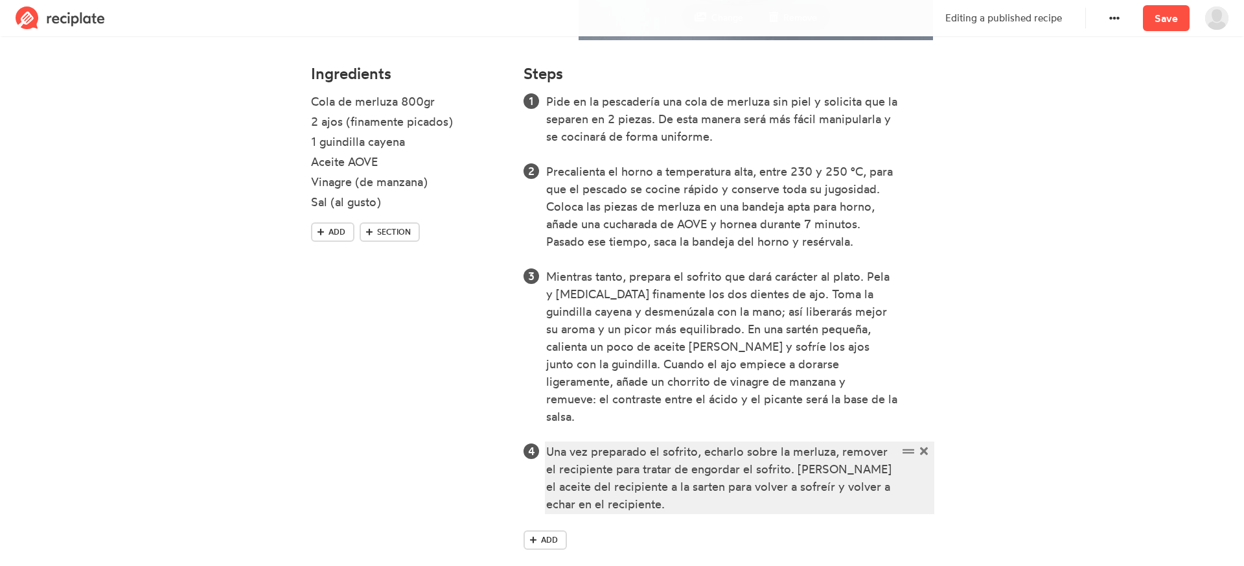
click at [616, 488] on div "Una vez preparado el sofrito, echarlo sobre la merluza, remover el recipiente p…" at bounding box center [722, 478] width 352 height 70
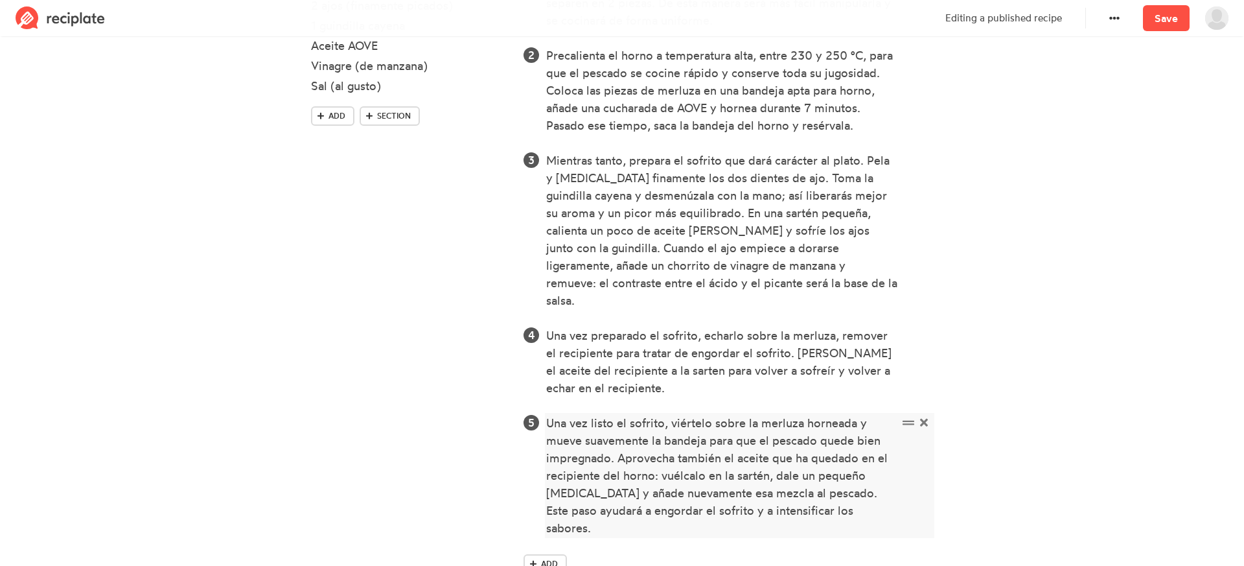
scroll to position [490, 0]
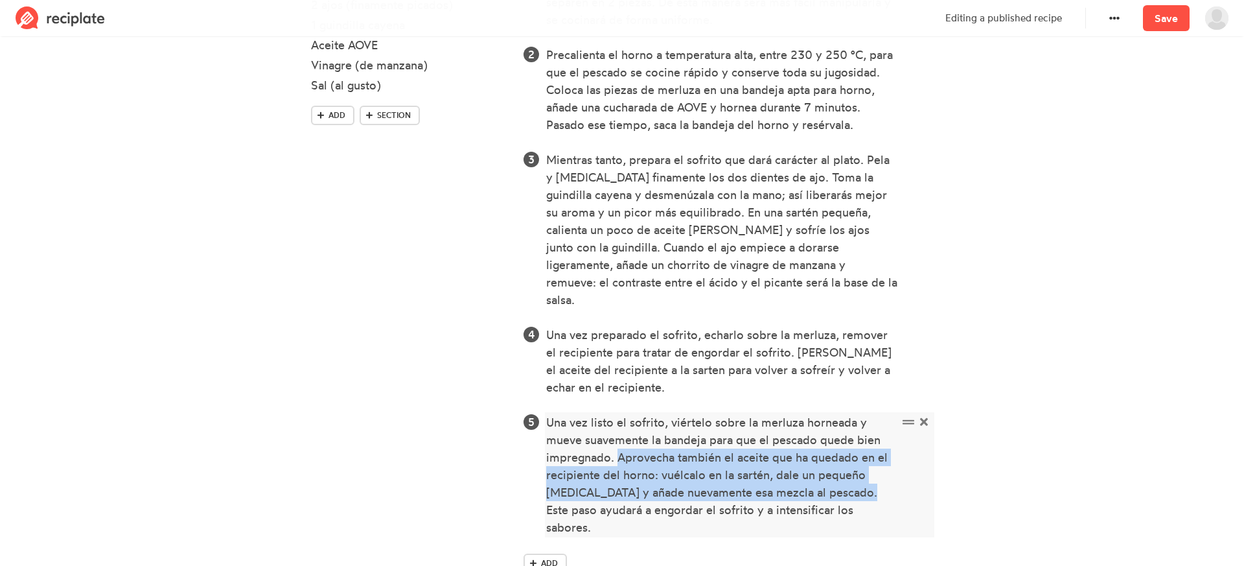
drag, startPoint x: 617, startPoint y: 437, endPoint x: 827, endPoint y: 477, distance: 213.6
click at [827, 477] on div "Una vez listo el sofrito, viértelo sobre la merluza horneada y mueve suavemente…" at bounding box center [722, 474] width 352 height 122
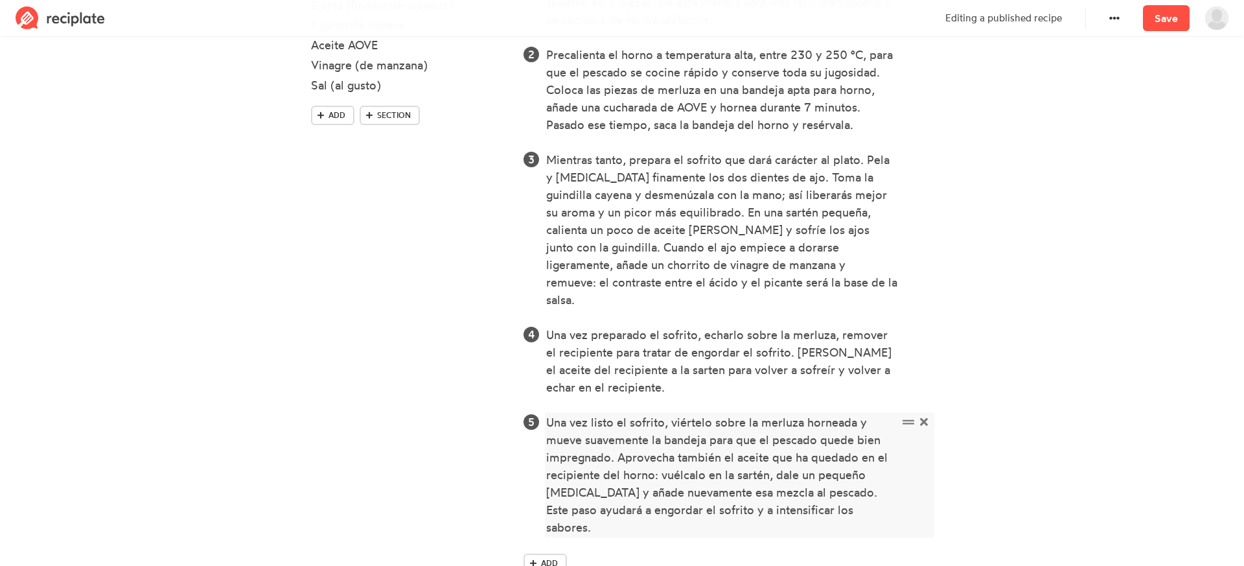
click at [617, 439] on div "Una vez listo el sofrito, viértelo sobre la merluza horneada y mueve suavemente…" at bounding box center [722, 474] width 352 height 122
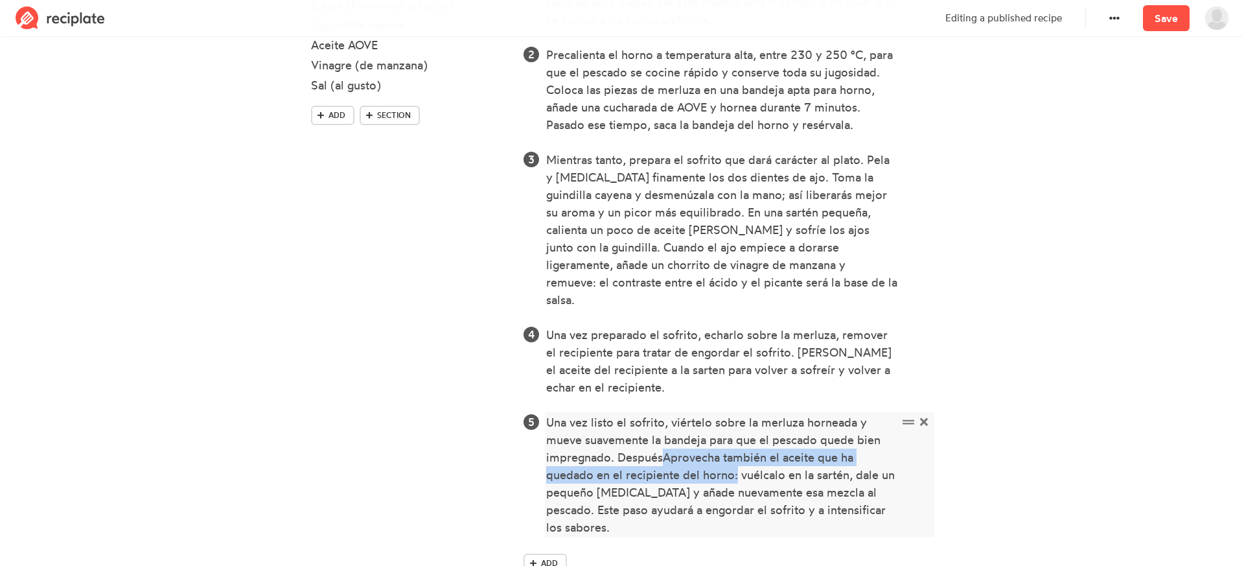
click at [737, 457] on div "Una vez listo el sofrito, viértelo sobre la merluza horneada y mueve suavemente…" at bounding box center [722, 474] width 352 height 122
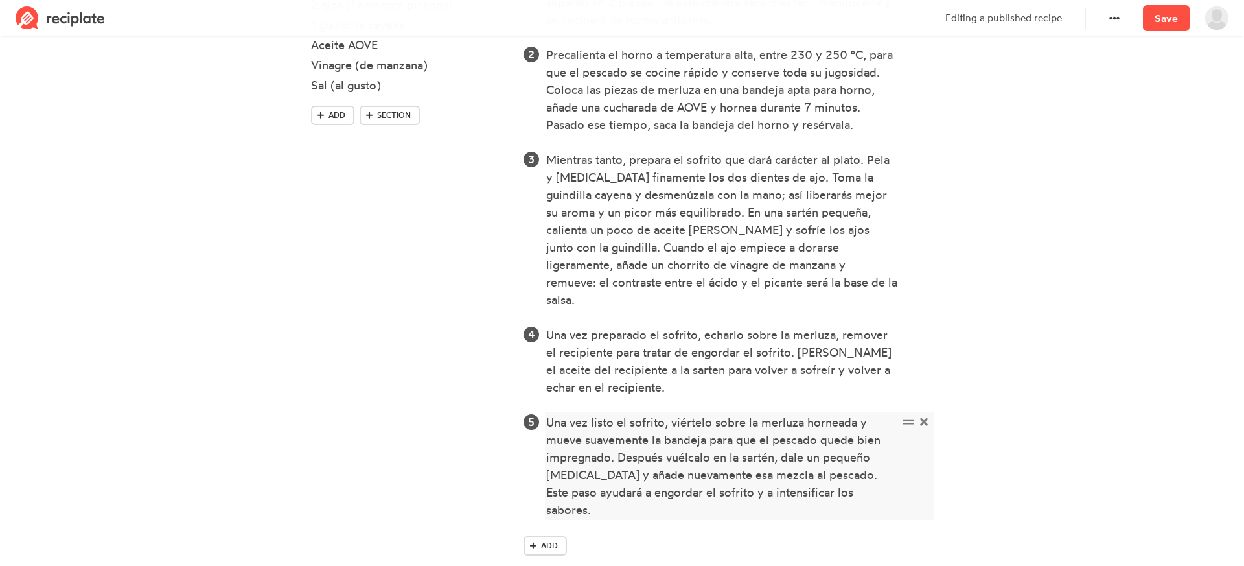
scroll to position [478, 0]
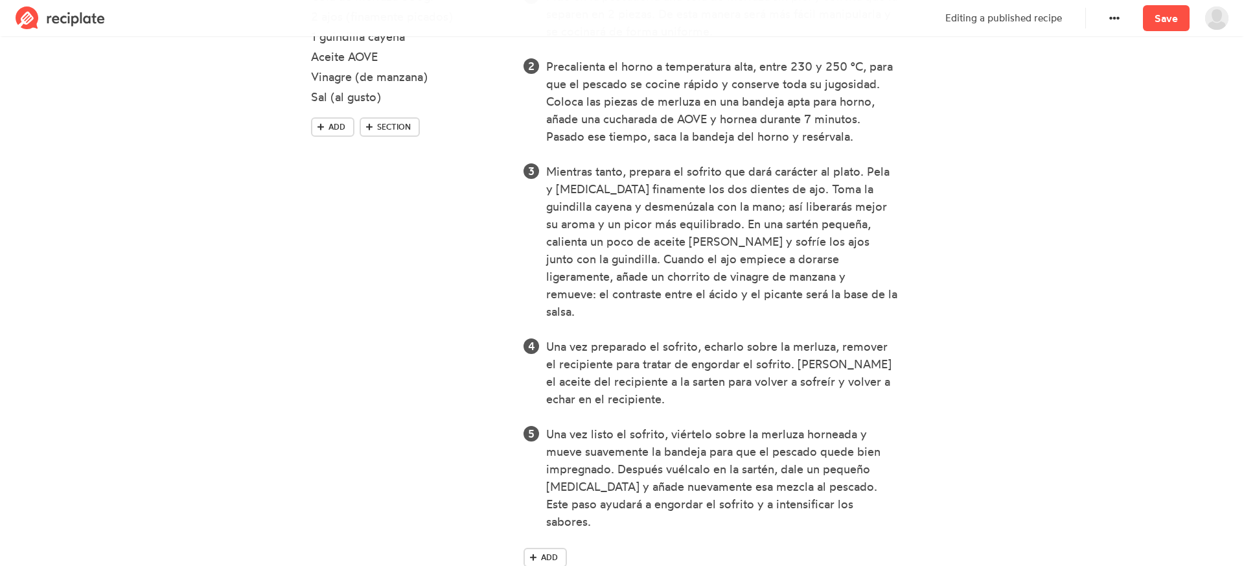
click at [1087, 411] on section "Cola de merluza al horno Time 7 min Yield 4 comensales Change Remove Ingredient…" at bounding box center [622, 81] width 1244 height 1039
click at [547, 551] on span "Add" at bounding box center [549, 557] width 17 height 12
click at [616, 547] on div at bounding box center [722, 555] width 352 height 17
click at [592, 547] on div at bounding box center [722, 555] width 352 height 17
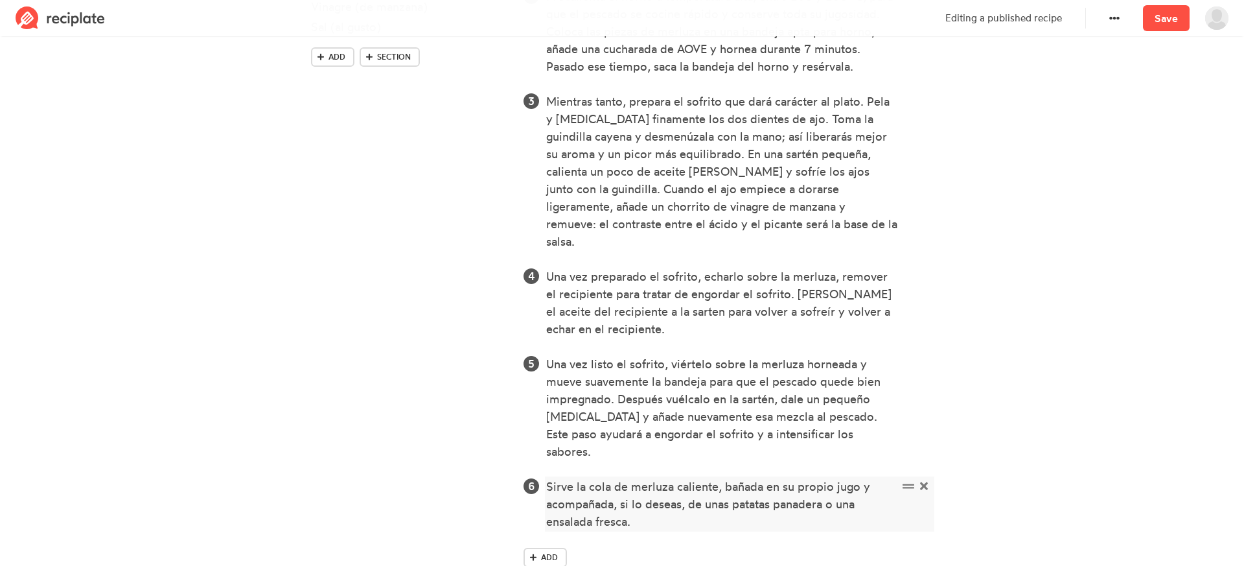
click at [704, 478] on div "Sirve la cola de merluza caliente, bañada en su propio jugo y acompañada, si lo…" at bounding box center [722, 504] width 352 height 52
click at [613, 485] on div "Sirve la cola de merluza caliente, bañada en su propio jugo y acompañada, si lo…" at bounding box center [722, 504] width 352 height 52
click at [645, 485] on div "Sirve la cola de merluza caliente, bañada en su propio jugo y acompañada, si lo…" at bounding box center [722, 504] width 352 height 52
drag, startPoint x: 688, startPoint y: 486, endPoint x: 823, endPoint y: 472, distance: 136.1
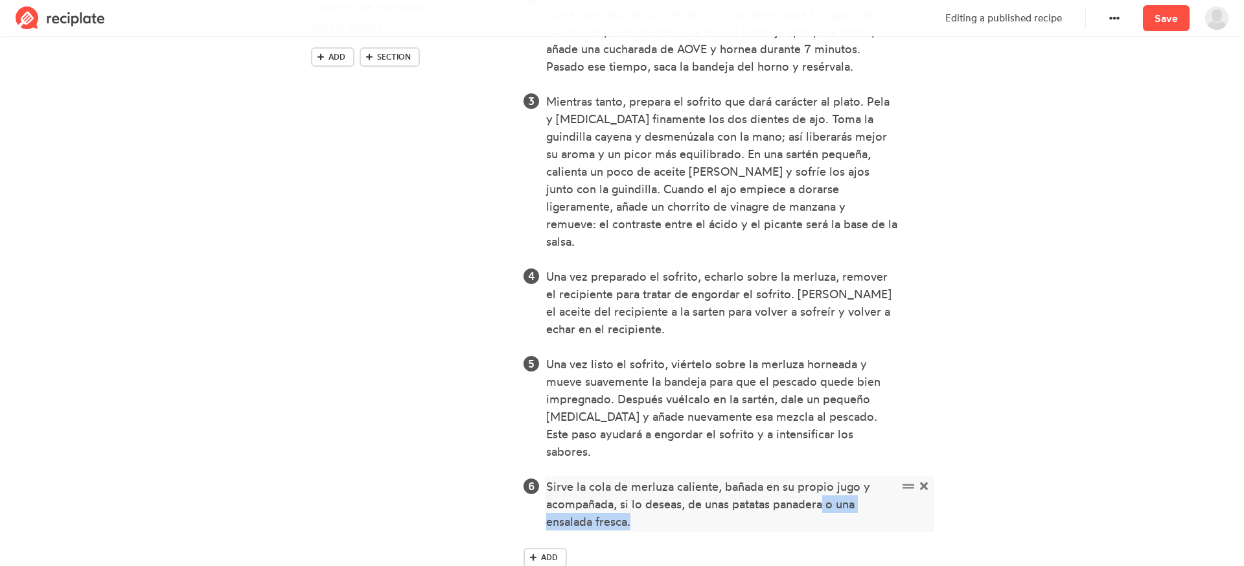
click at [823, 478] on div "Sirve la cola de merluza caliente, bañada en su propio jugo y acompañada, si lo…" at bounding box center [722, 504] width 352 height 52
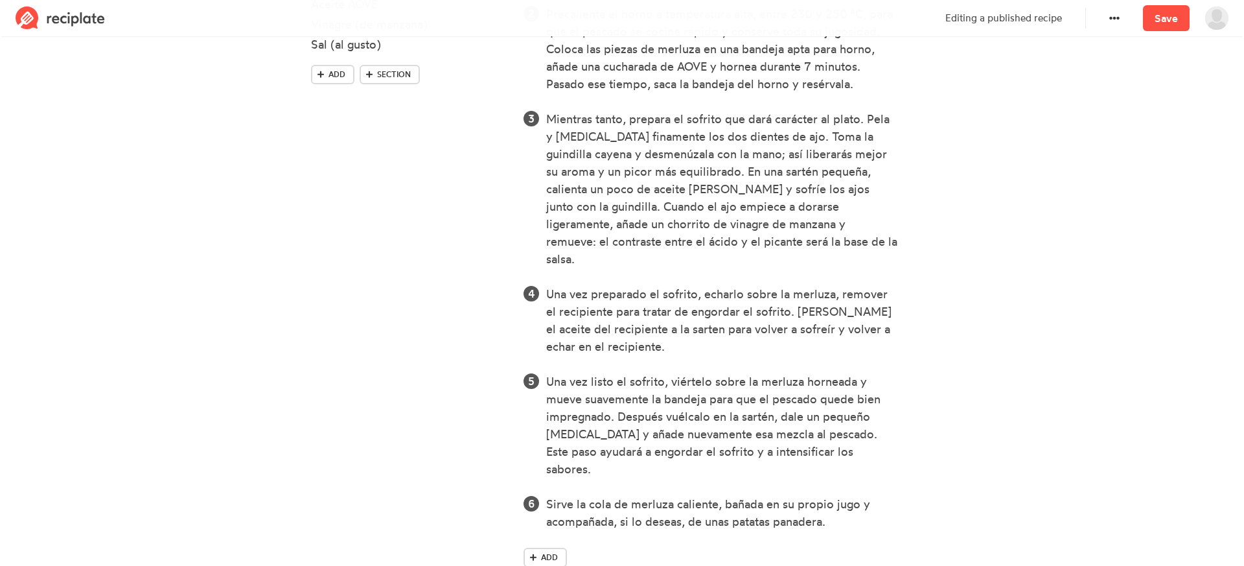
click at [1094, 318] on section "Cola de merluza al horno Time 7 min Yield 4 comensales Change Remove Ingredient…" at bounding box center [622, 55] width 1244 height 1091
click at [545, 551] on span "Add" at bounding box center [549, 557] width 17 height 12
click at [610, 547] on div at bounding box center [722, 555] width 352 height 17
click at [1094, 401] on section "Cola de merluza al horno Time 7 min Yield 4 comensales Change Remove Ingredient…" at bounding box center [622, 99] width 1244 height 1179
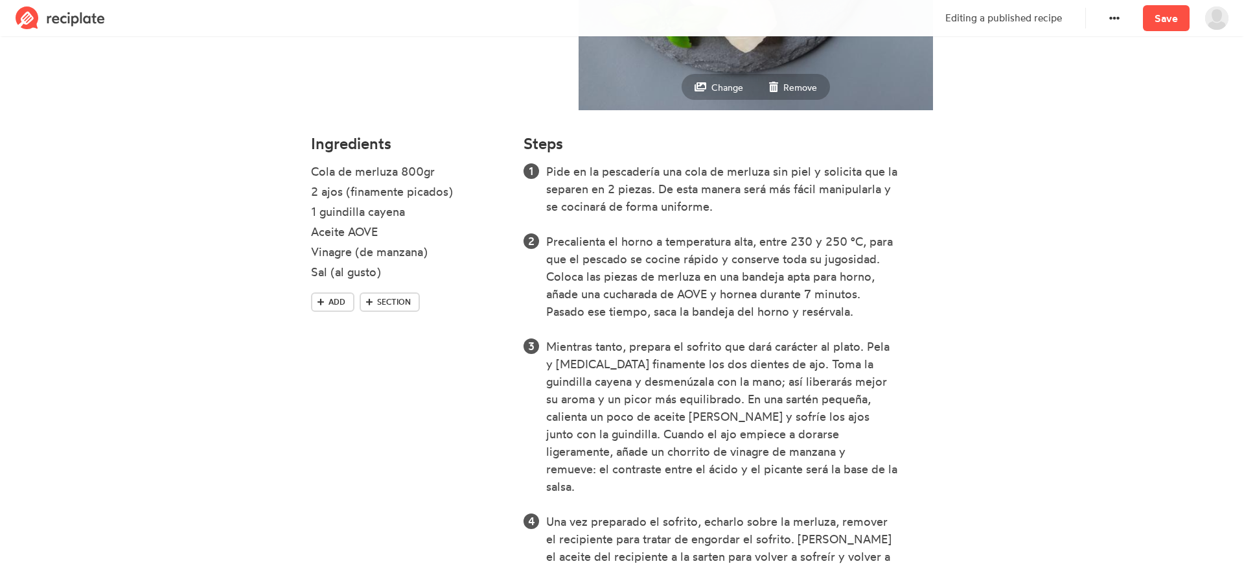
scroll to position [218, 0]
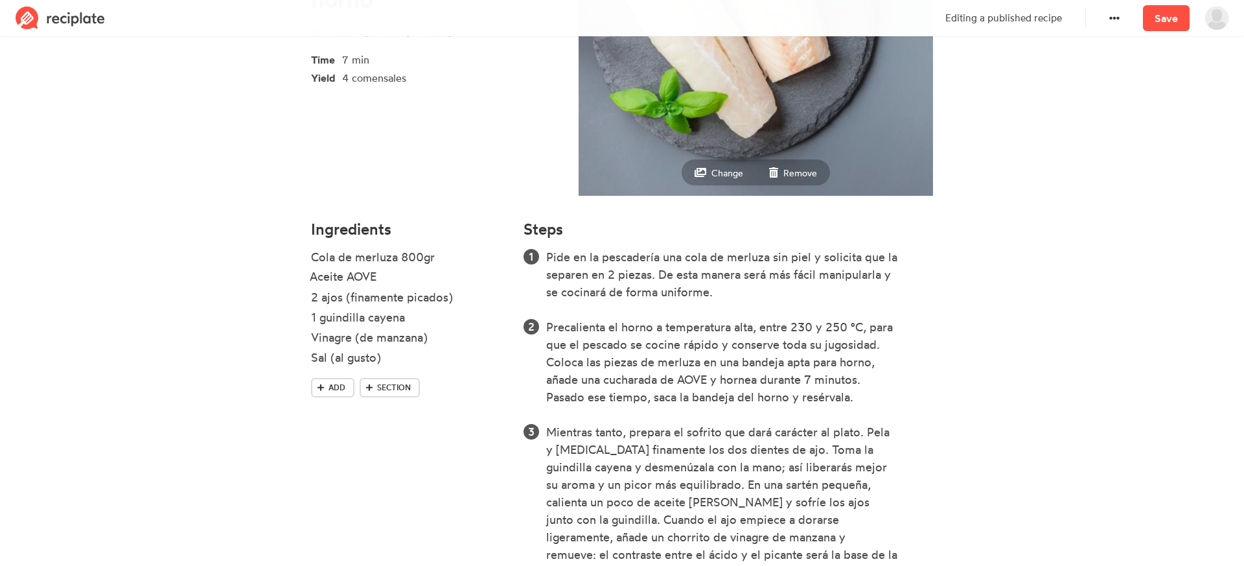
drag, startPoint x: 485, startPoint y: 316, endPoint x: 483, endPoint y: 275, distance: 40.9
click at [483, 275] on ul "Cola de merluza 800gr 2 ajos (finamente picados) 1 guindilla cayena Aceite AOVE…" at bounding box center [409, 313] width 197 height 130
click at [313, 277] on div "Aceite AOVE" at bounding box center [392, 276] width 162 height 17
click at [227, 323] on section "Cola de merluza al horno Time 7 min Yield 4 comensales Change Remove Ingredient…" at bounding box center [622, 411] width 1244 height 1179
drag, startPoint x: 483, startPoint y: 316, endPoint x: 483, endPoint y: 292, distance: 24.0
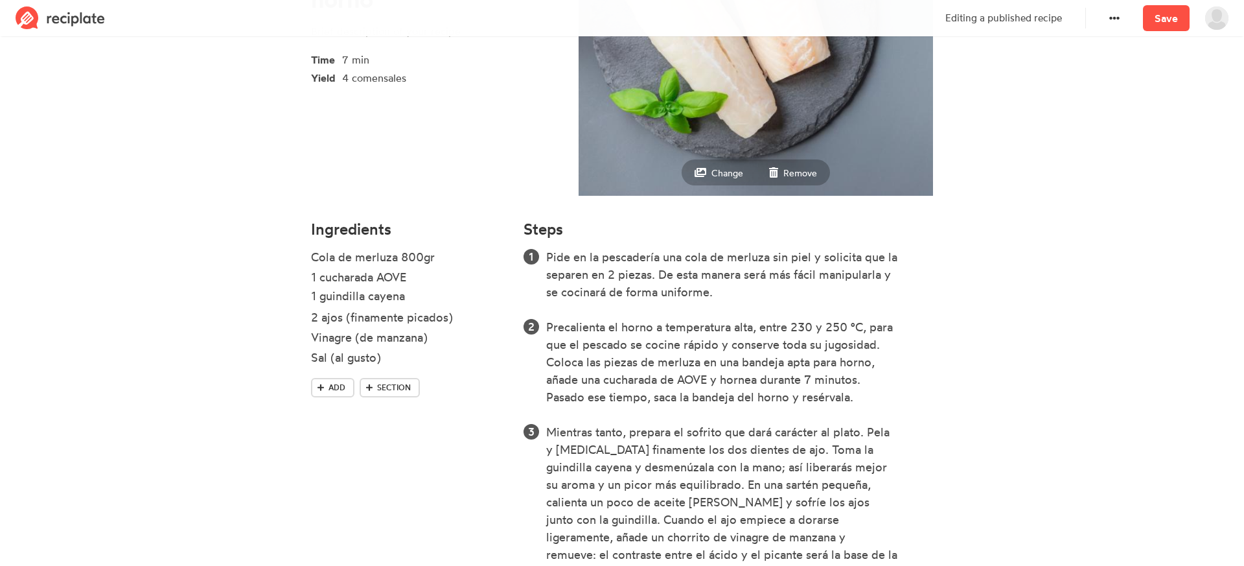
click at [483, 292] on ul "Cola de merluza 800gr 1 cucharada AOVE 2 ajos (finamente picados) 1 guindilla c…" at bounding box center [409, 313] width 197 height 130
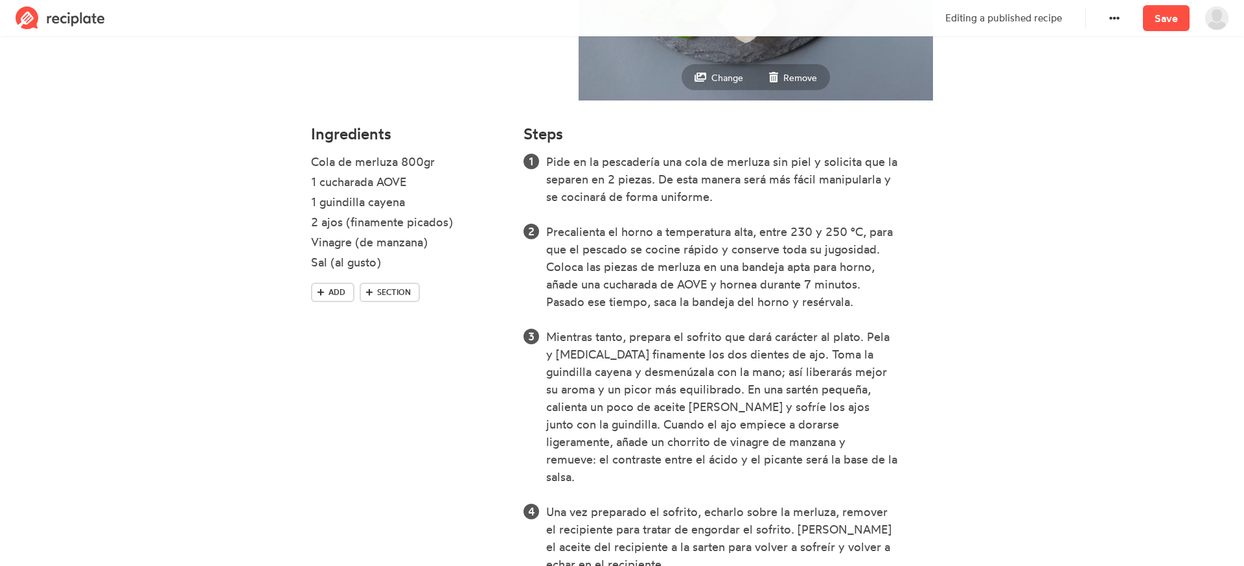
scroll to position [314, 0]
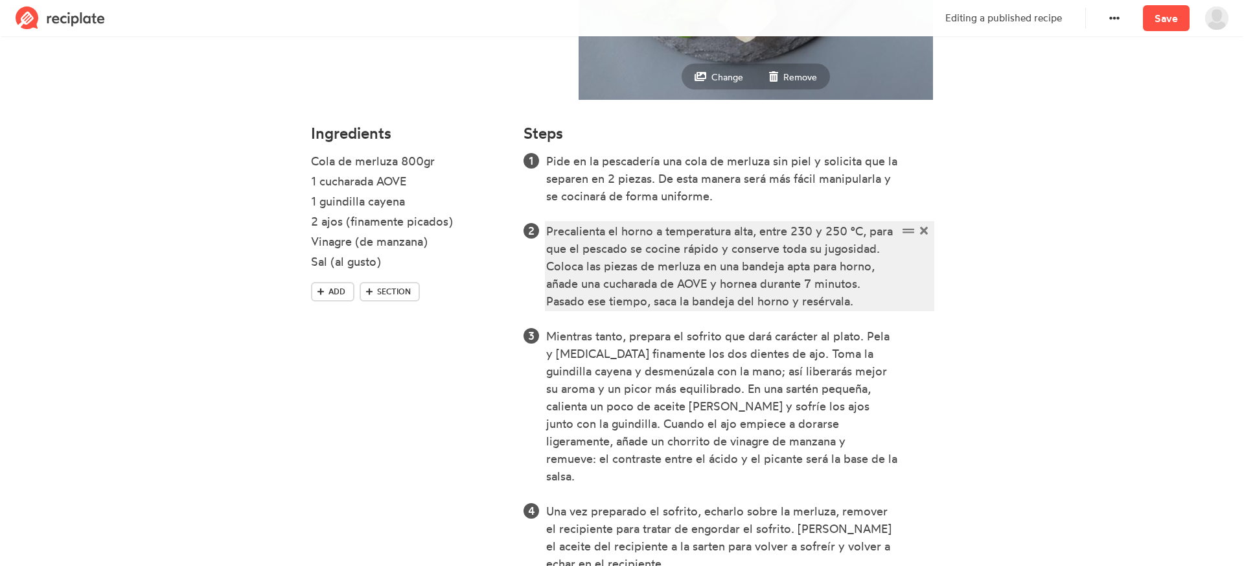
click at [709, 283] on div "Precalienta el horno a temperatura alta, entre 230 y 250 °C, para que el pescad…" at bounding box center [722, 265] width 352 height 87
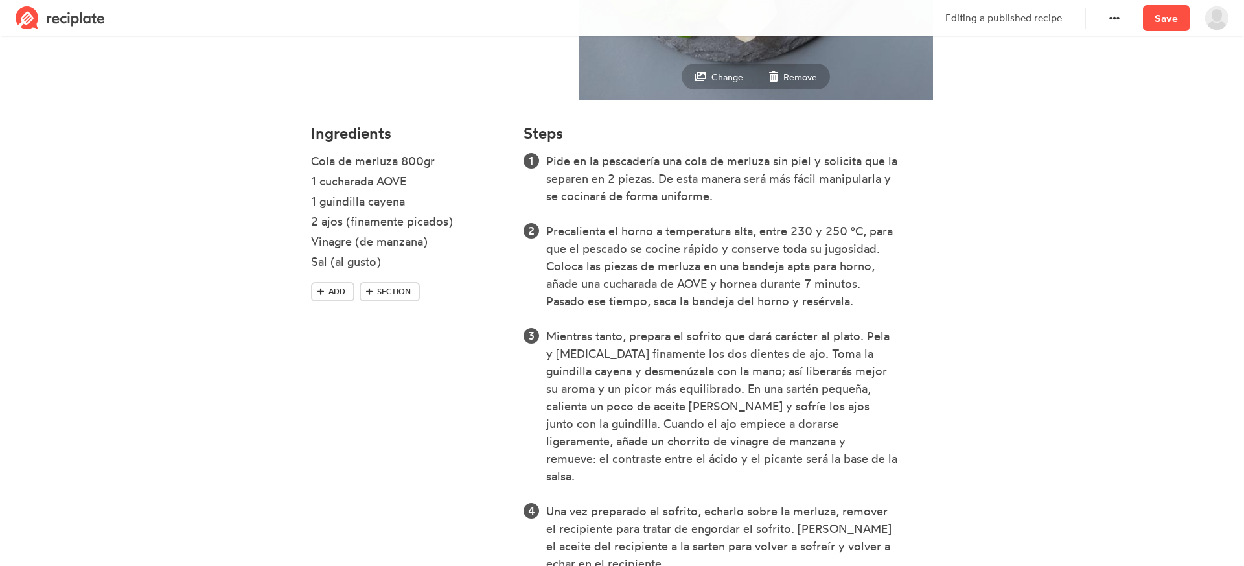
click at [1076, 349] on section "Cola de merluza al horno Time 7 min Yield 4 comensales Change Remove Ingredient…" at bounding box center [622, 316] width 1244 height 1179
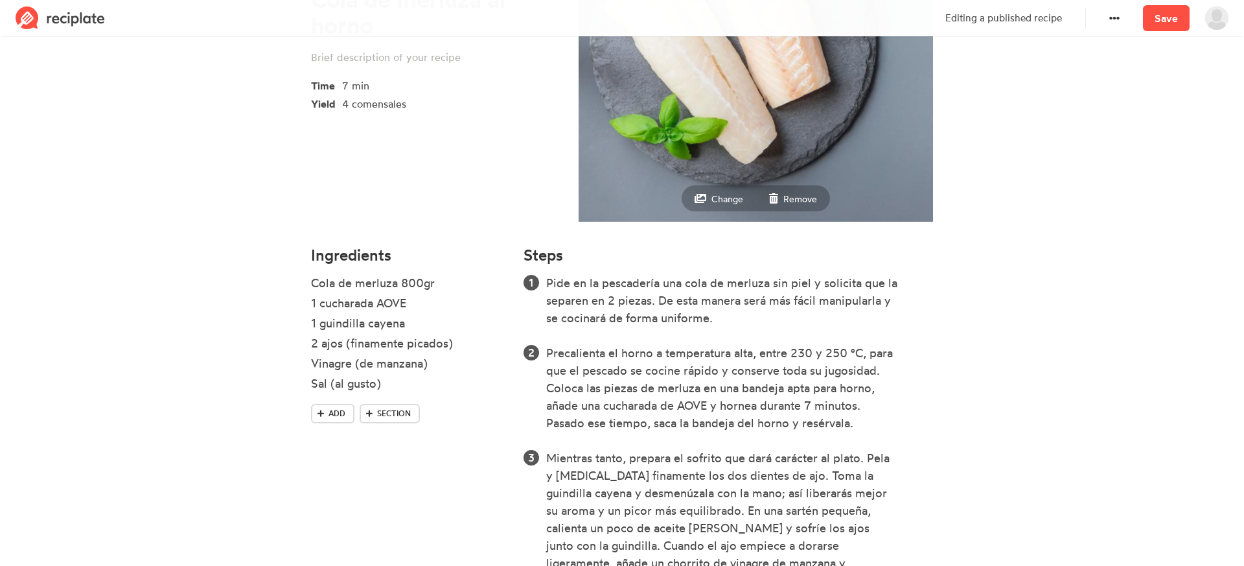
scroll to position [150, 0]
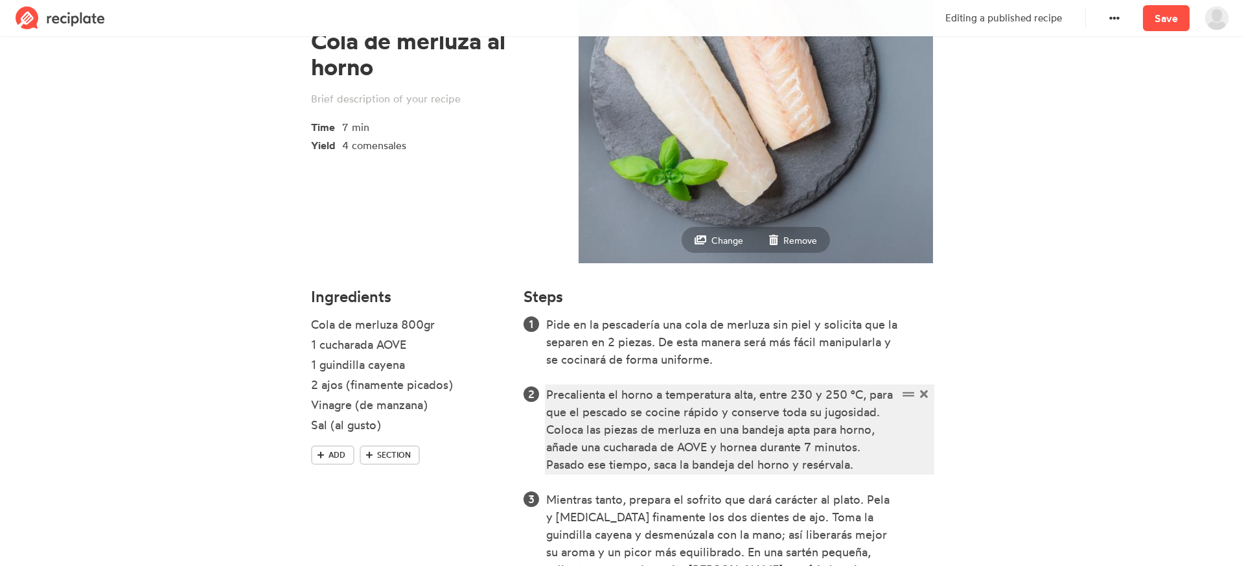
click at [712, 448] on div "Precalienta el horno a temperatura alta, entre 230 y 250 °C, para que el pescad…" at bounding box center [722, 429] width 352 height 87
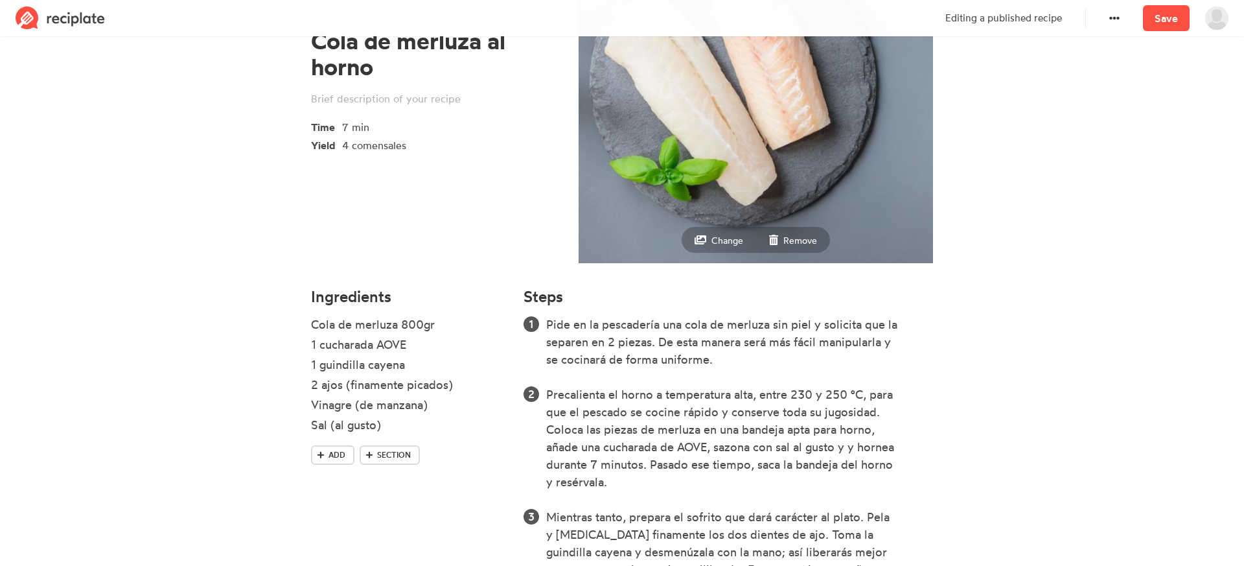
click at [1156, 322] on section "Cola de merluza al horno Time 7 min Yield 4 comensales Change Remove Ingredient…" at bounding box center [622, 488] width 1244 height 1196
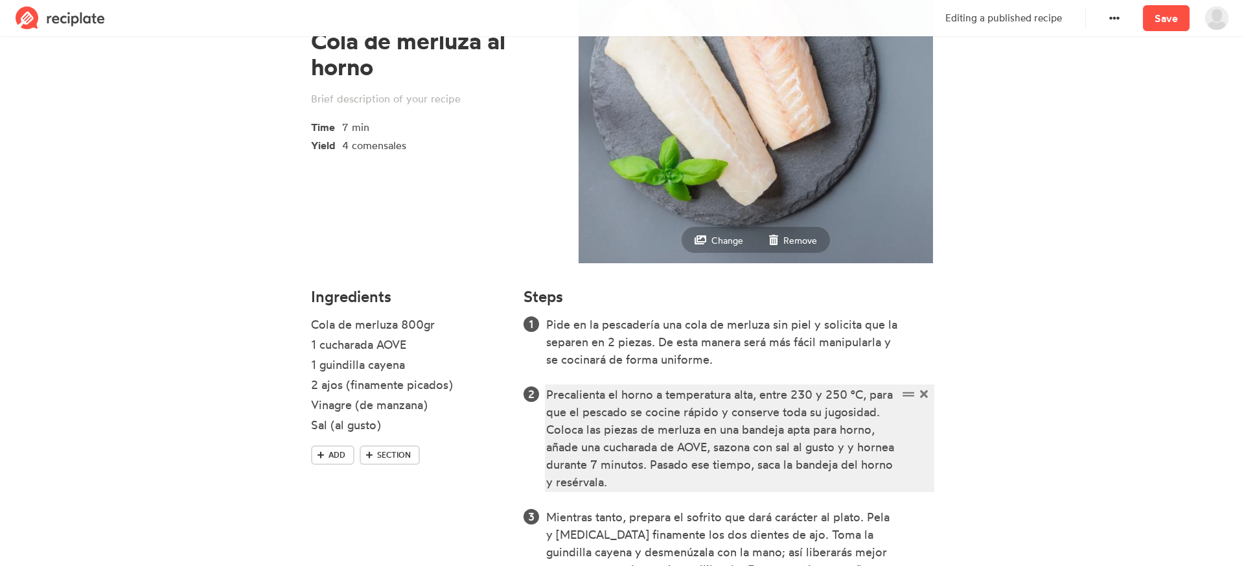
click at [857, 446] on div "Precalienta el horno a temperatura alta, entre 230 y 250 °C, para que el pescad…" at bounding box center [722, 438] width 352 height 105
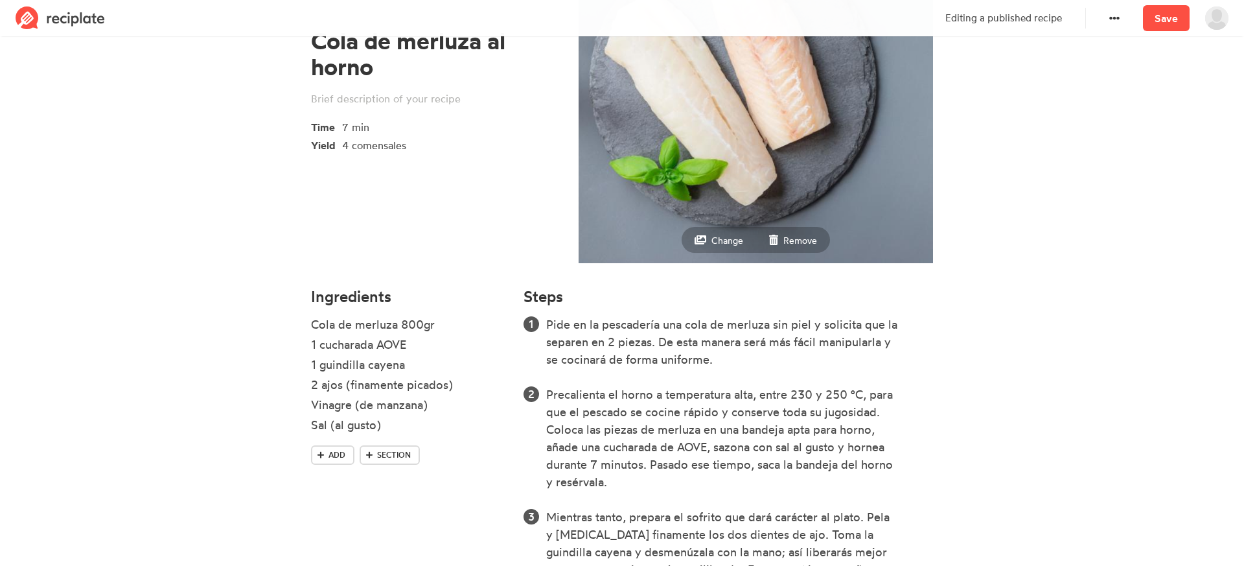
click at [1010, 393] on section "Cola de merluza al horno Time 7 min Yield 4 comensales Change Remove Ingredient…" at bounding box center [622, 488] width 1244 height 1196
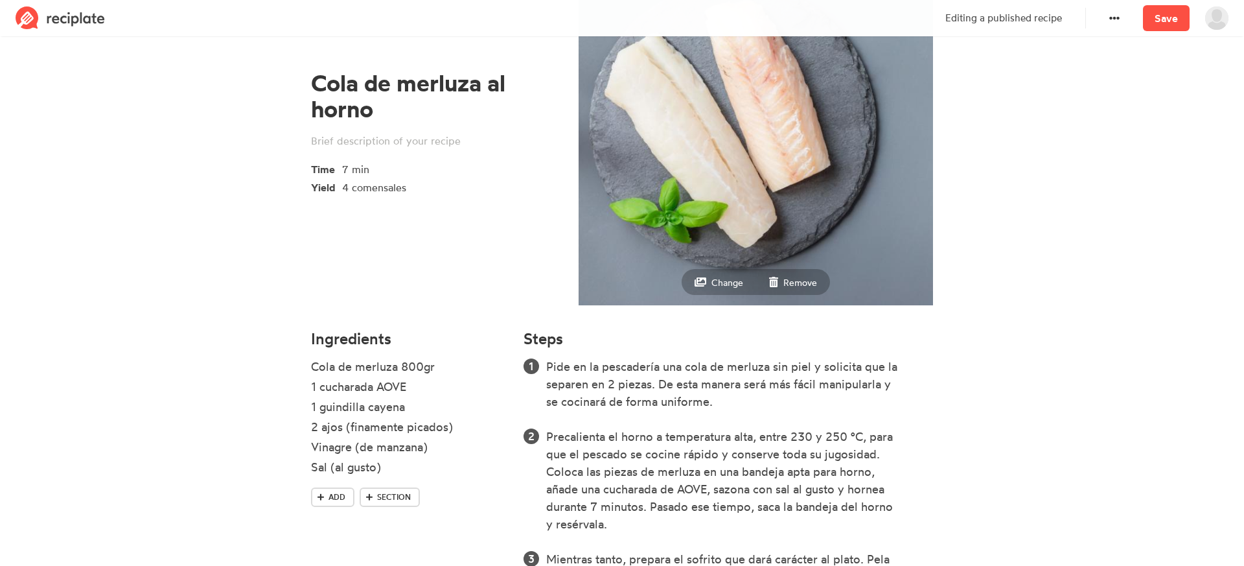
scroll to position [114, 0]
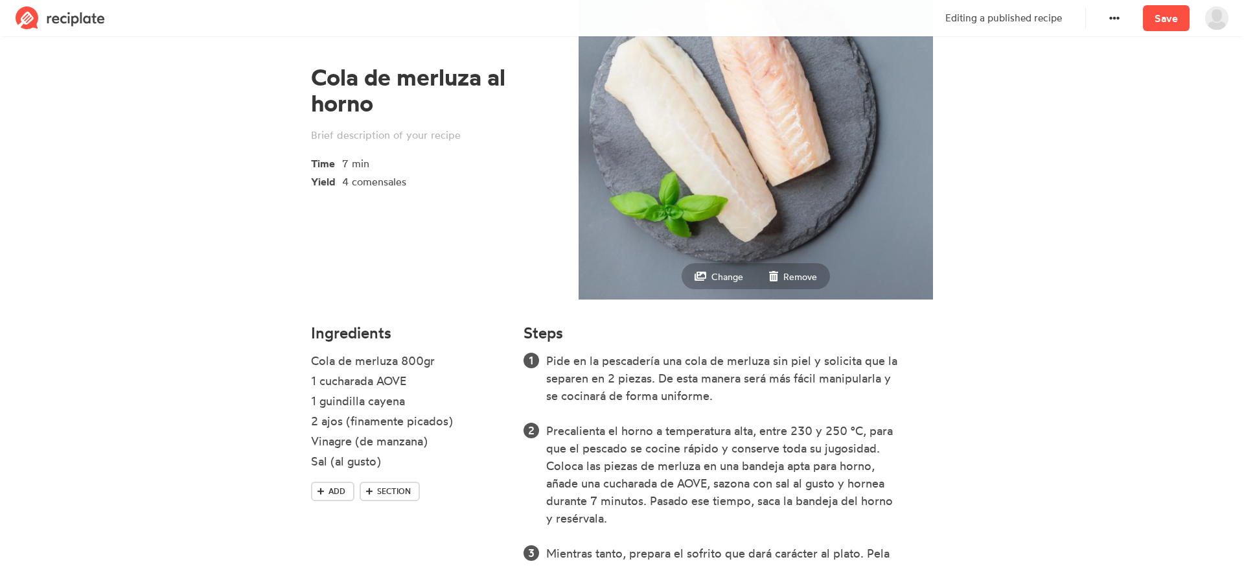
click at [1063, 260] on section "Cola de merluza al horno Time 7 min Yield 4 comensales Change Remove Ingredient…" at bounding box center [622, 524] width 1244 height 1196
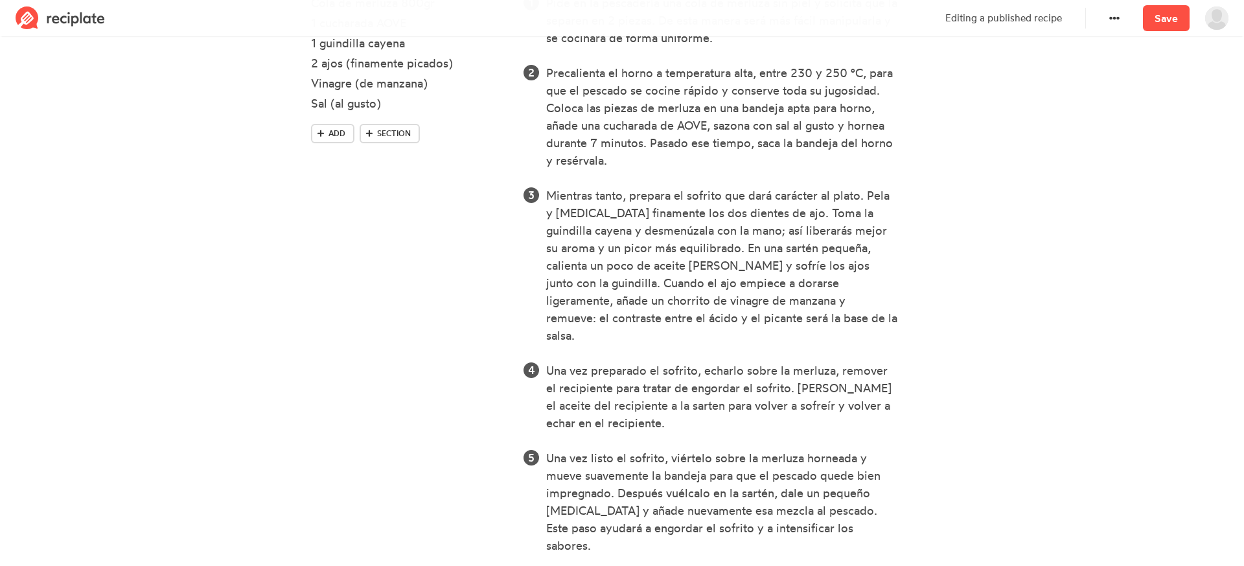
scroll to position [483, 0]
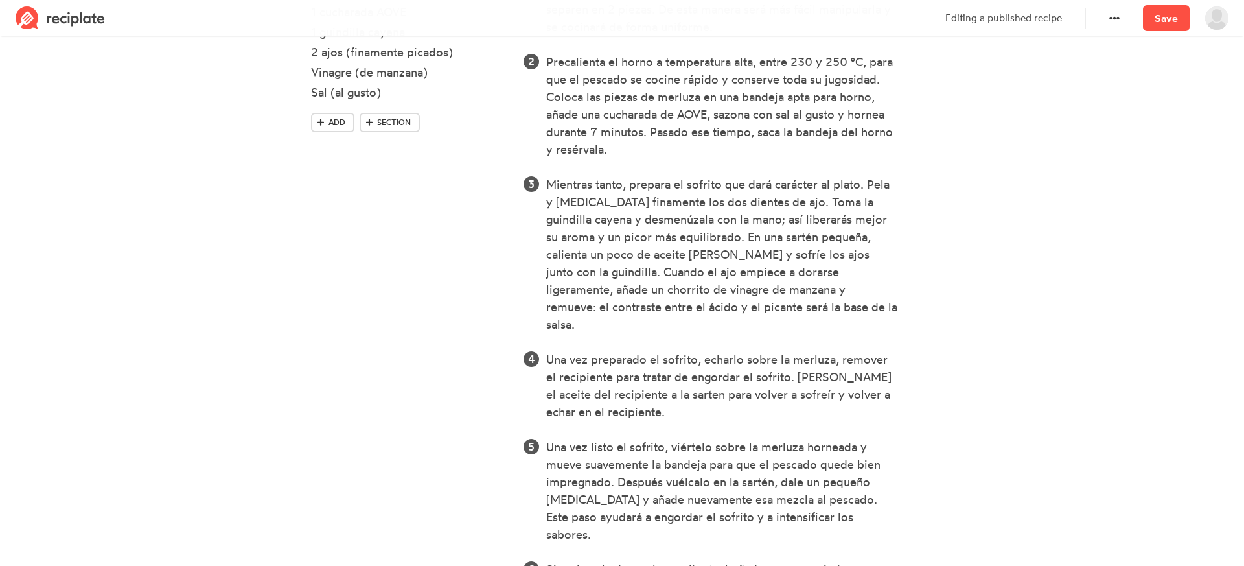
click at [1038, 277] on section "Cola de merluza al horno Time 7 min Yield 4 comensales Change Remove Ingredient…" at bounding box center [622, 155] width 1244 height 1196
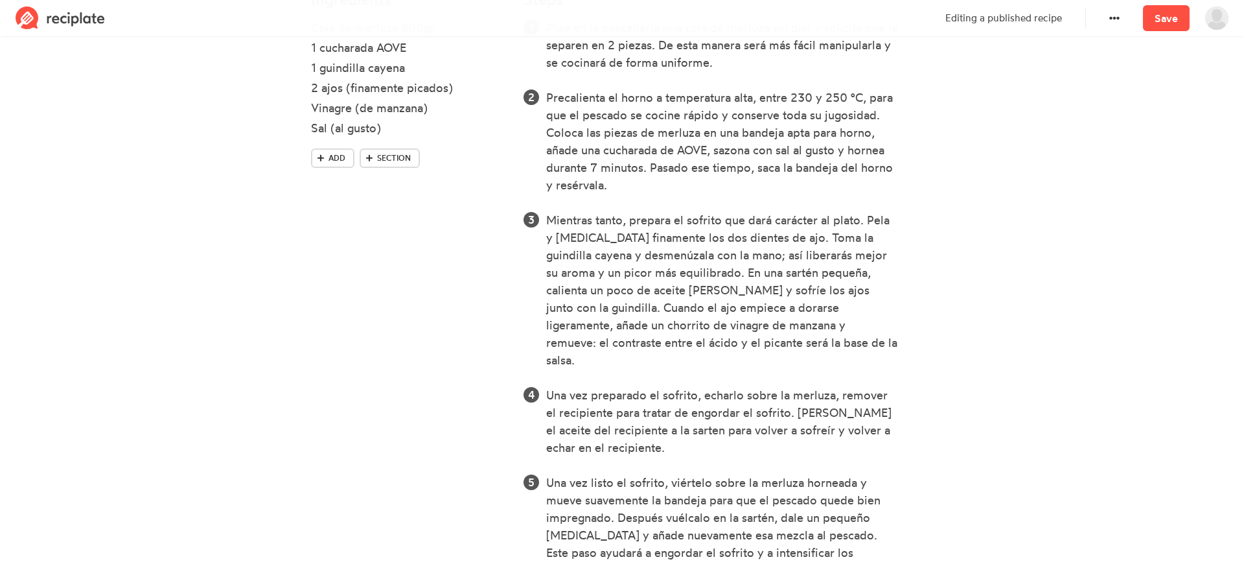
scroll to position [458, 0]
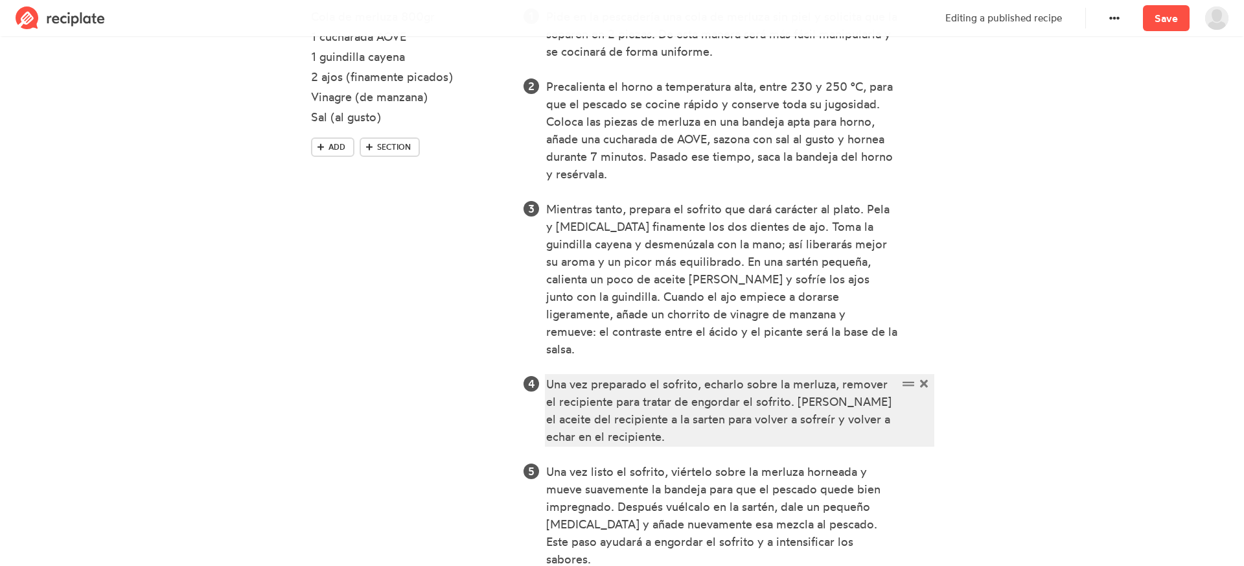
click at [777, 387] on div "Una vez preparado el sofrito, echarlo sobre la merluza, remover el recipiente p…" at bounding box center [722, 410] width 352 height 70
click at [643, 399] on div "Una vez preparado el sofrito, echarlo sobre la merluza, remover el recipiente p…" at bounding box center [722, 410] width 352 height 70
click at [688, 419] on div "Una vez preparado el sofrito, echarlo sobre la merluza, remover el recipiente p…" at bounding box center [722, 410] width 352 height 70
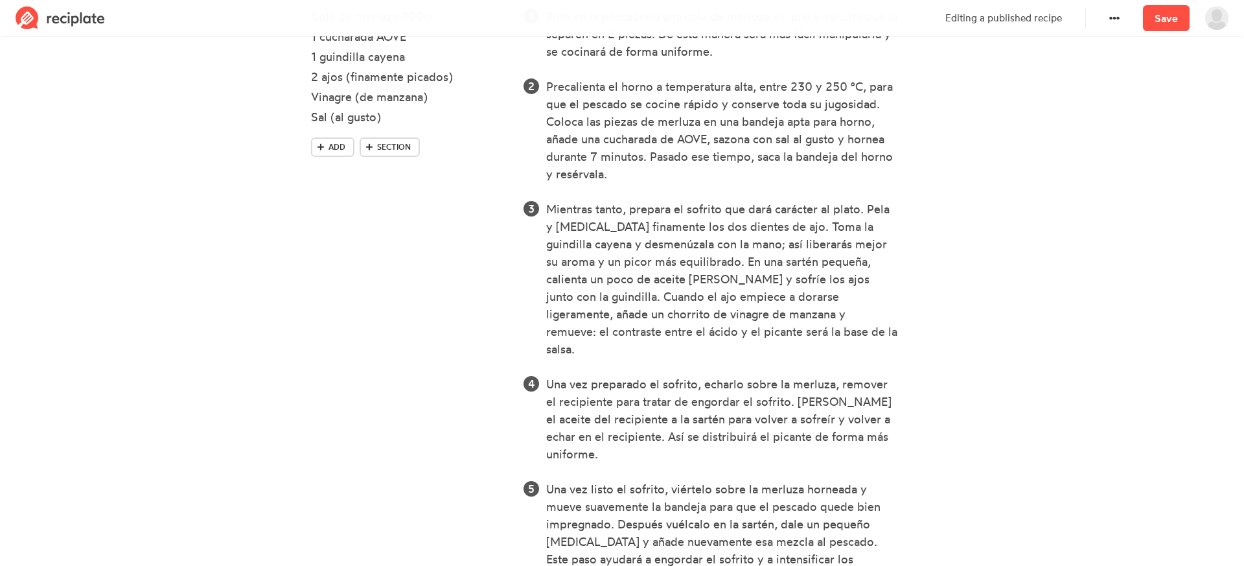
click at [1031, 371] on section "Cola de merluza al horno Time 7 min Yield 4 comensales Change Remove Ingredient…" at bounding box center [622, 189] width 1244 height 1214
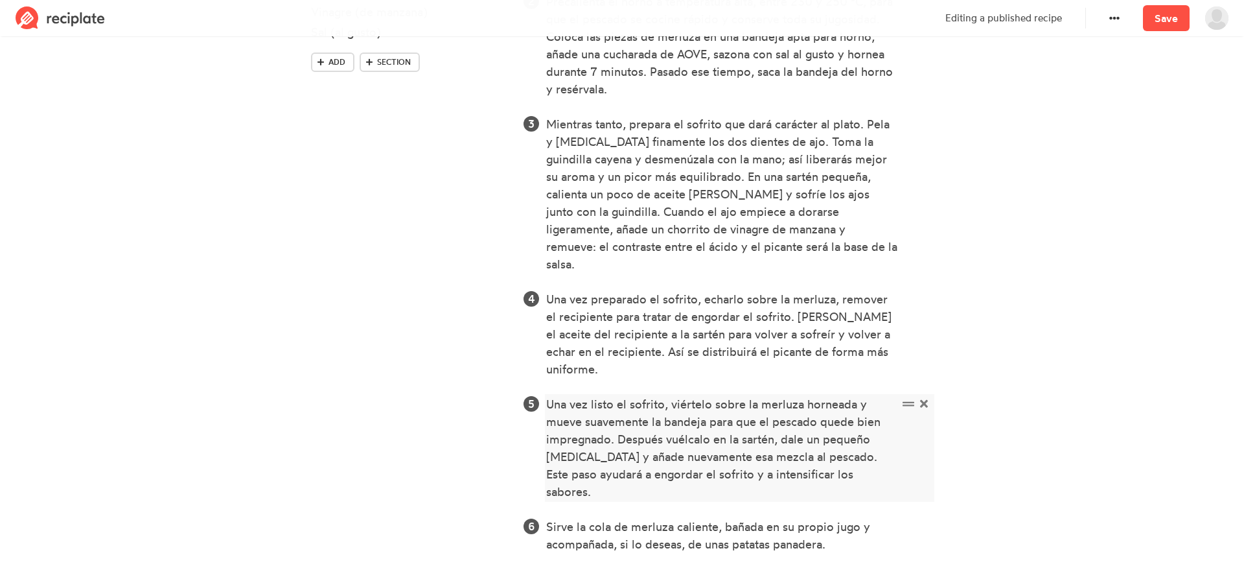
scroll to position [544, 0]
click at [711, 402] on div "Una vez listo el sofrito, viértelo sobre la merluza horneada y mueve suavemente…" at bounding box center [722, 447] width 352 height 105
click at [639, 424] on div "Una vez listo el sofrito, viértelo sobre la merluza horneada y mueve suavemente…" at bounding box center [722, 447] width 352 height 105
click at [921, 292] on icon at bounding box center [924, 298] width 8 height 12
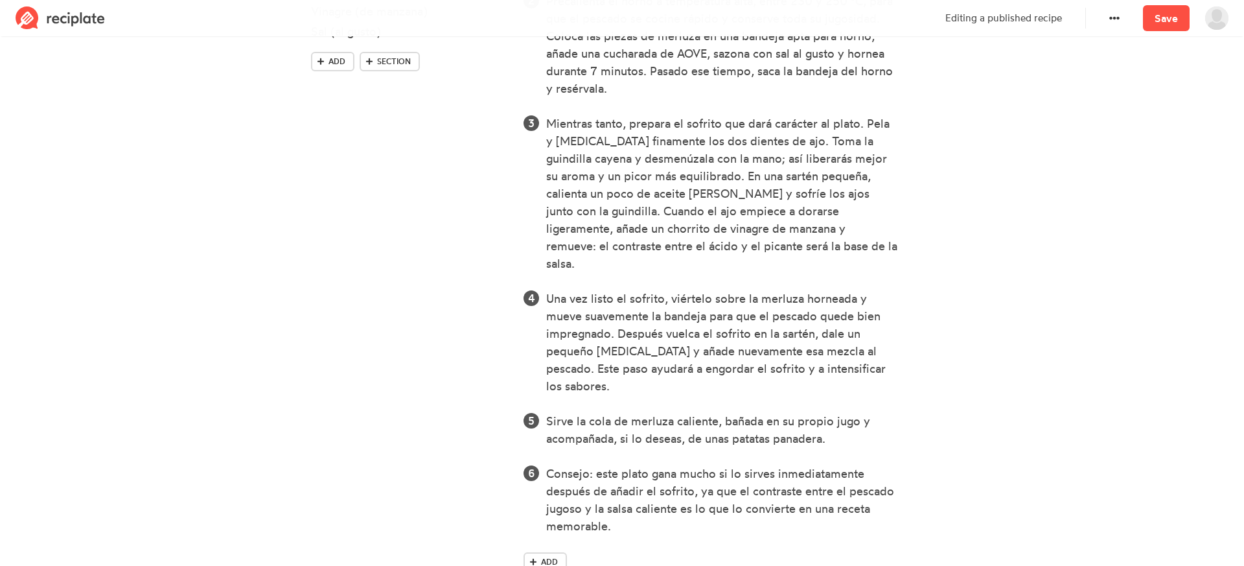
click at [1028, 305] on section "Cola de merluza al horno Time 7 min Yield 4 comensales Change Remove Ingredient…" at bounding box center [622, 51] width 1244 height 1109
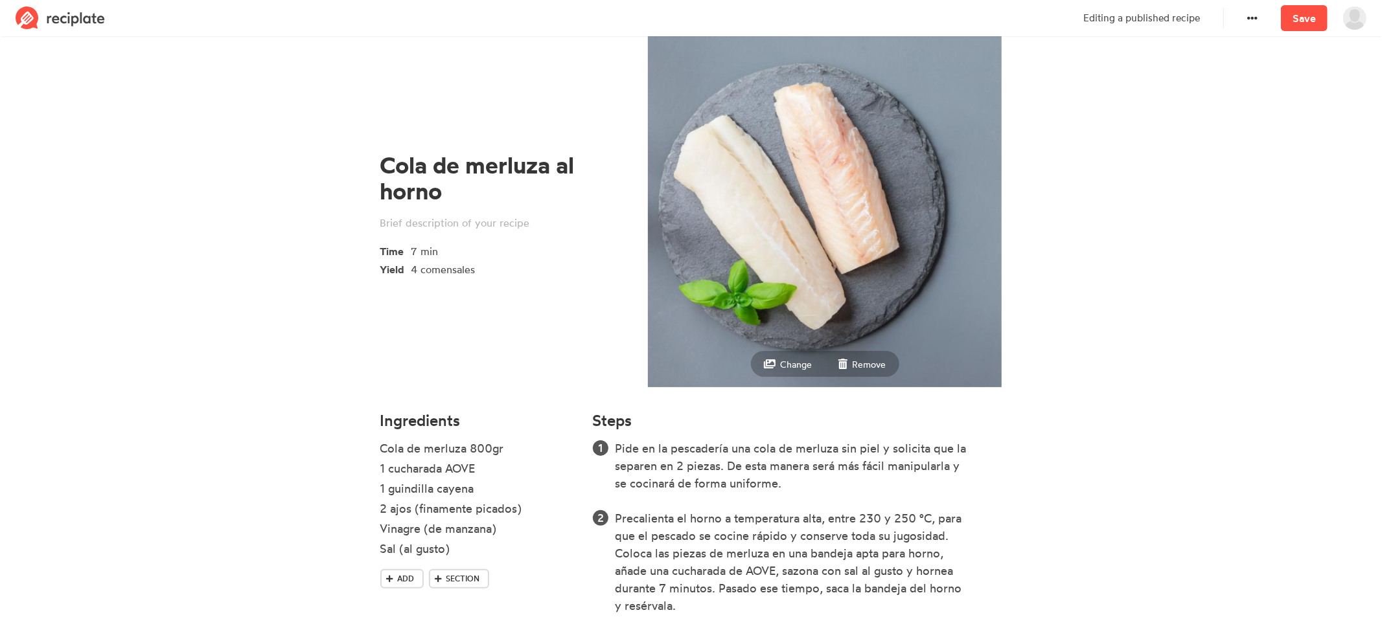
scroll to position [0, 0]
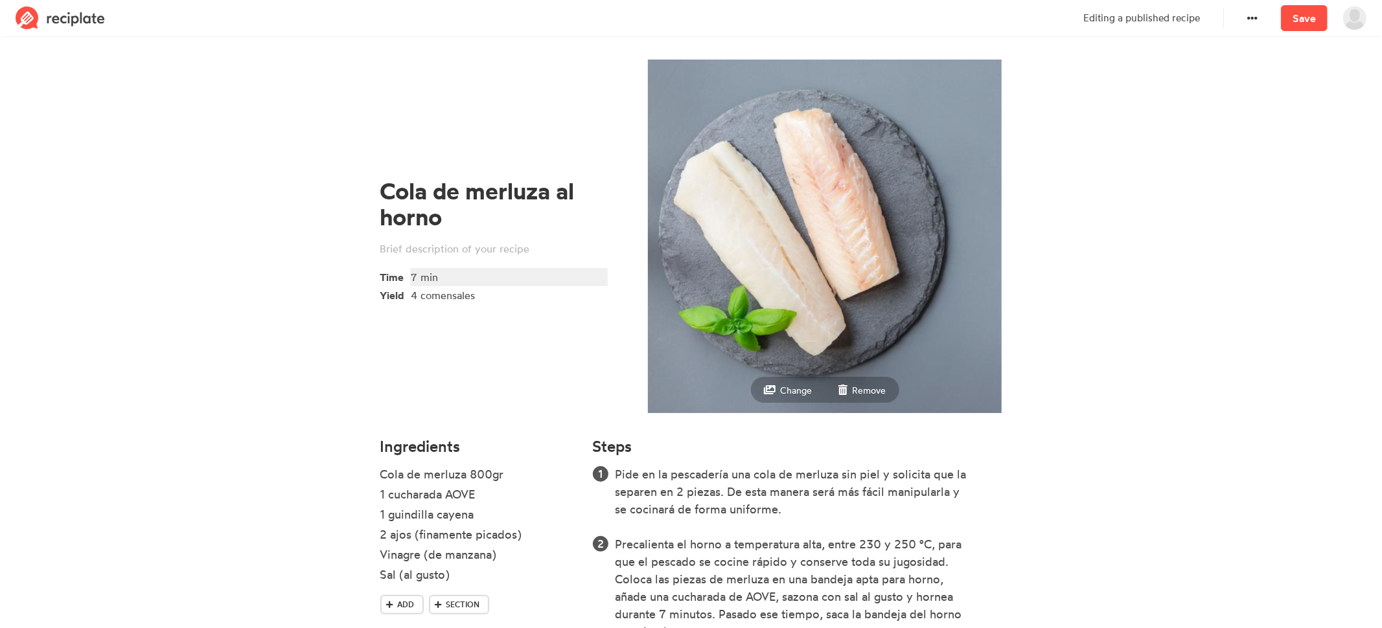
click at [415, 276] on div "7 min" at bounding box center [506, 278] width 191 height 16
click at [180, 307] on section "Cola de merluza al horno Time 10 min Yield 4 comensales Change Remove Ingredien…" at bounding box center [691, 594] width 1382 height 1109
click at [1119, 398] on section "Cola de merluza al horno Time 10 min Yield 4 comensales Change Remove Ingredien…" at bounding box center [691, 594] width 1382 height 1109
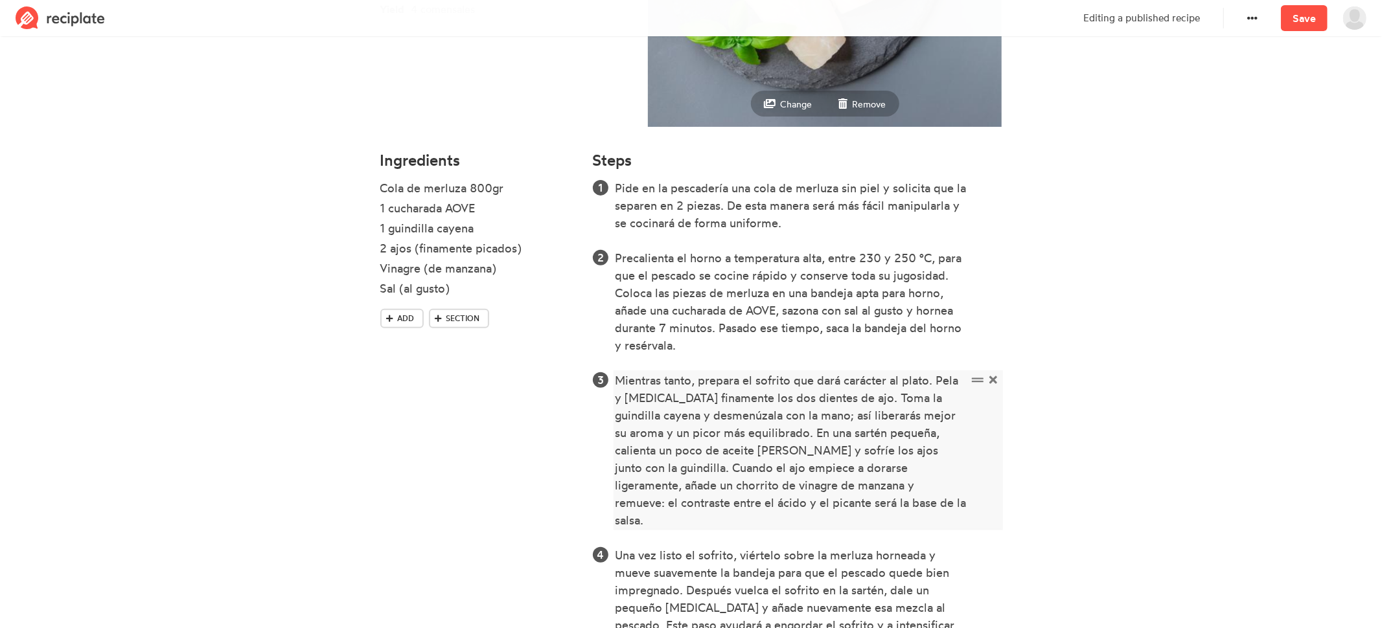
scroll to position [290, 0]
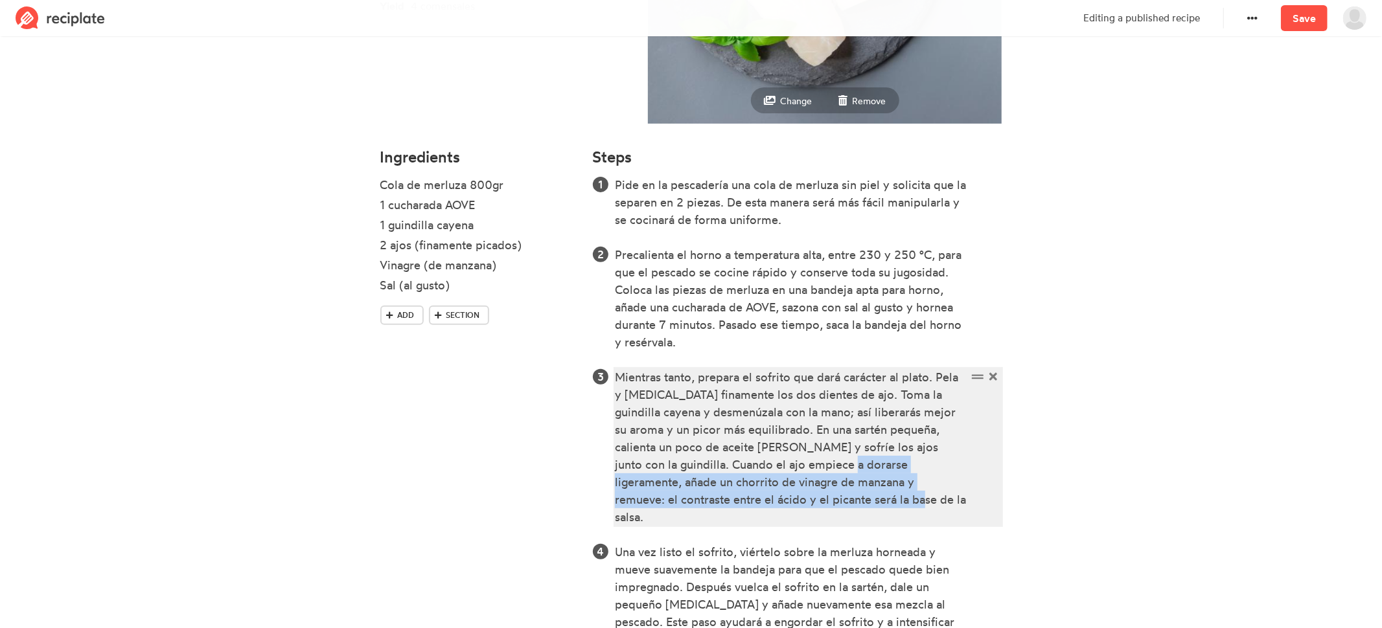
drag, startPoint x: 814, startPoint y: 498, endPoint x: 775, endPoint y: 466, distance: 50.7
click at [775, 466] on div "Mientras tanto, prepara el sofrito que dará carácter al plato. Pela y [MEDICAL_…" at bounding box center [791, 447] width 352 height 157
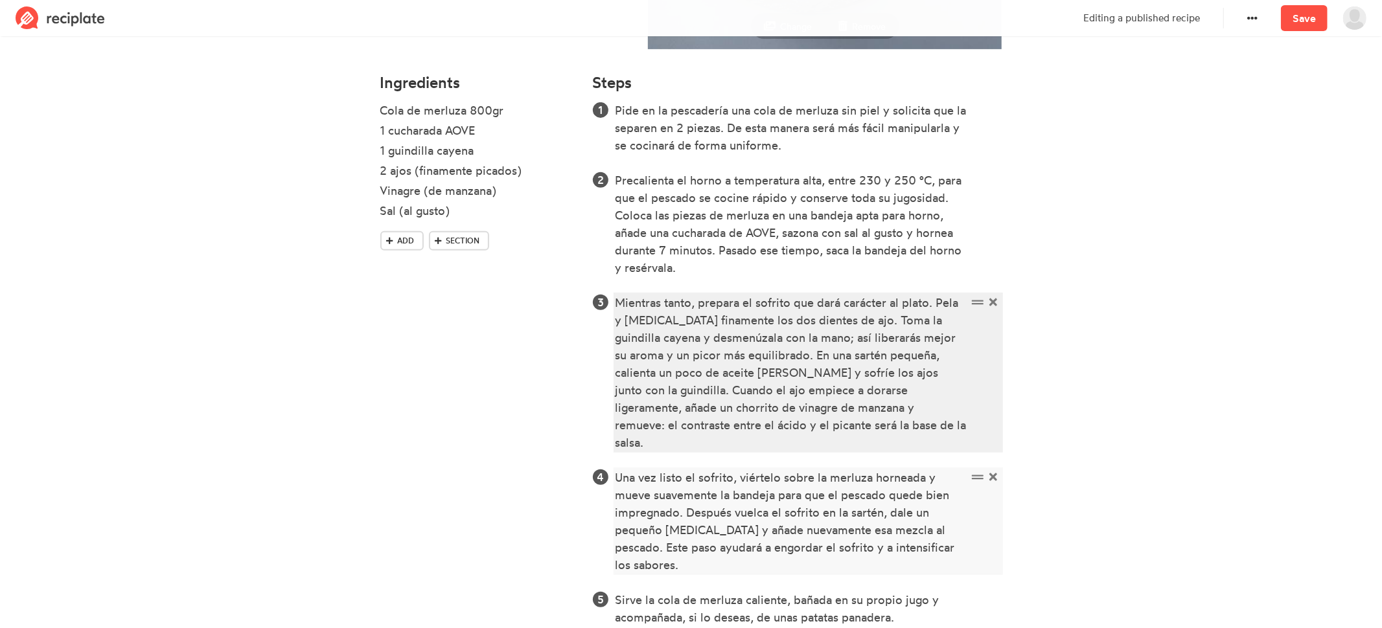
scroll to position [367, 0]
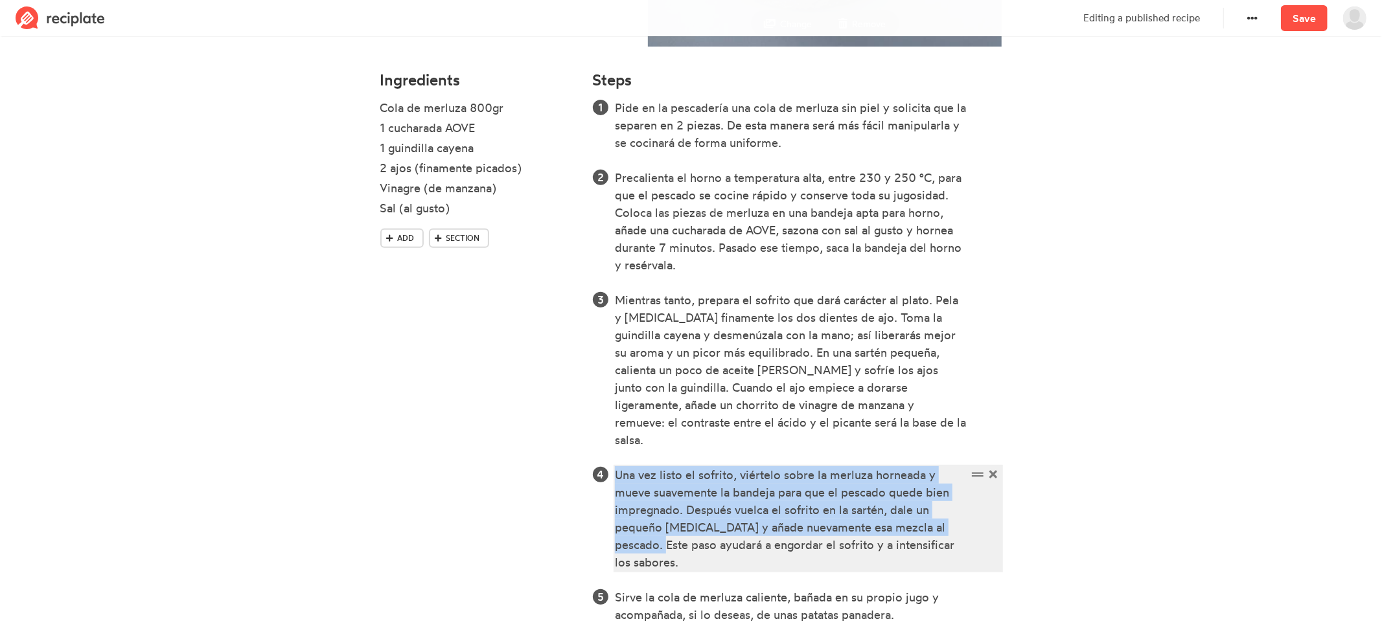
drag, startPoint x: 615, startPoint y: 454, endPoint x: 665, endPoint y: 531, distance: 92.2
click at [665, 531] on div "Una vez listo el sofrito, viértelo sobre la merluza horneada y mueve suavemente…" at bounding box center [791, 518] width 352 height 105
copy div "Una vez listo el sofrito, viértelo sobre la merluza horneada y mueve suavemente…"
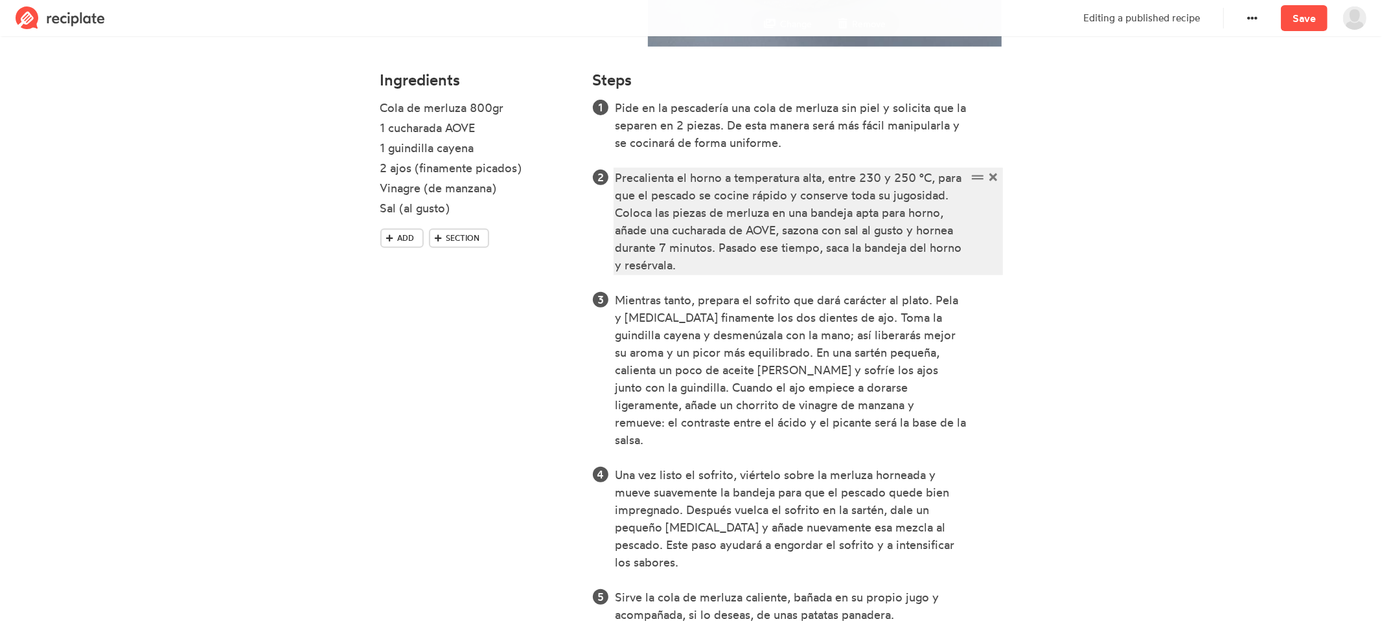
click at [963, 247] on div "Precalienta el horno a temperatura alta, entre 230 y 250 °C, para que el pescad…" at bounding box center [791, 221] width 352 height 105
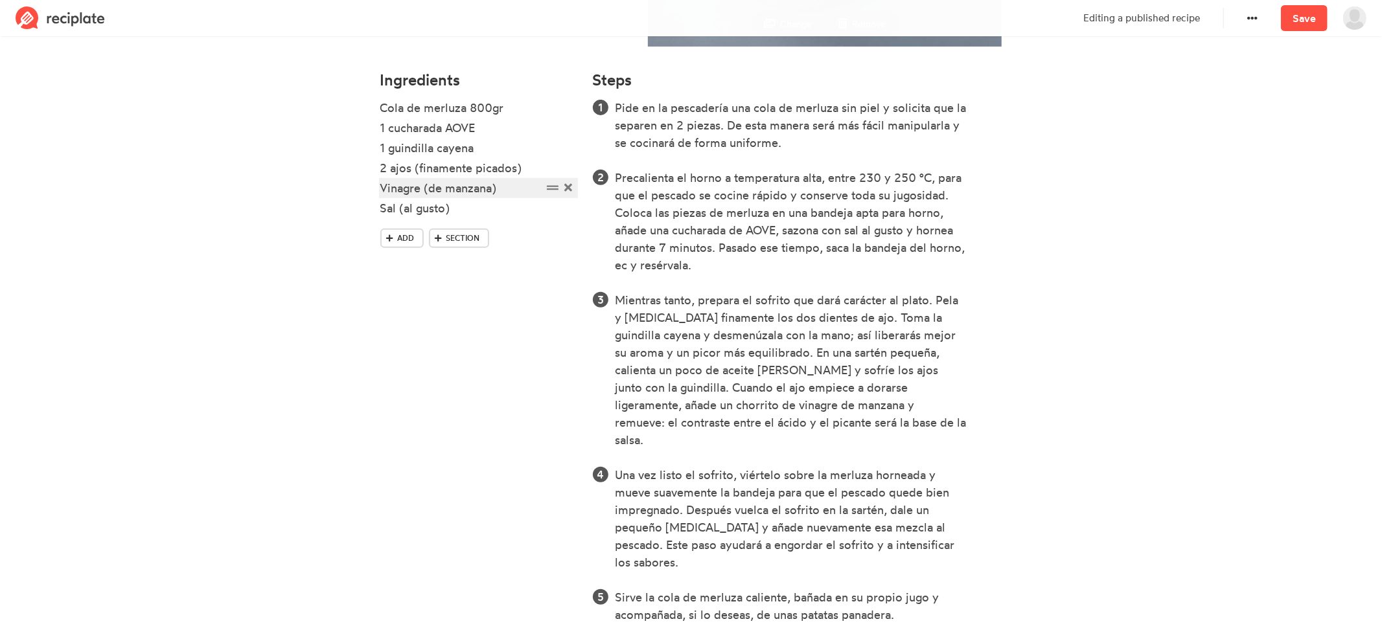
click at [382, 189] on div "Vinagre (de manzana)" at bounding box center [461, 187] width 162 height 17
click at [1143, 362] on section "Cola de merluza al horno Time 10 min Yield 4 comensales Change Remove Ingredien…" at bounding box center [691, 227] width 1382 height 1109
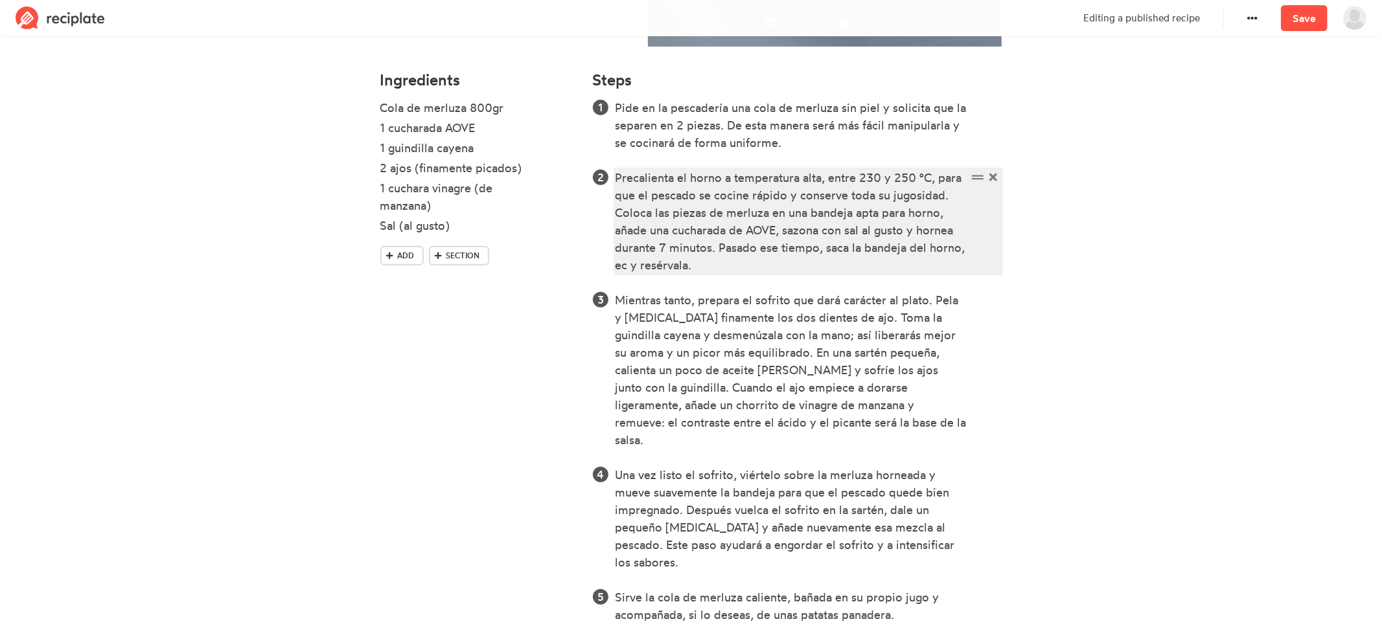
click at [627, 265] on div "Precalienta el horno a temperatura alta, entre 230 y 250 °C, para que el pescad…" at bounding box center [791, 221] width 352 height 105
click at [621, 267] on div "Precalienta el horno a temperatura alta, entre 230 y 250 °C, para que el pescad…" at bounding box center [791, 221] width 352 height 105
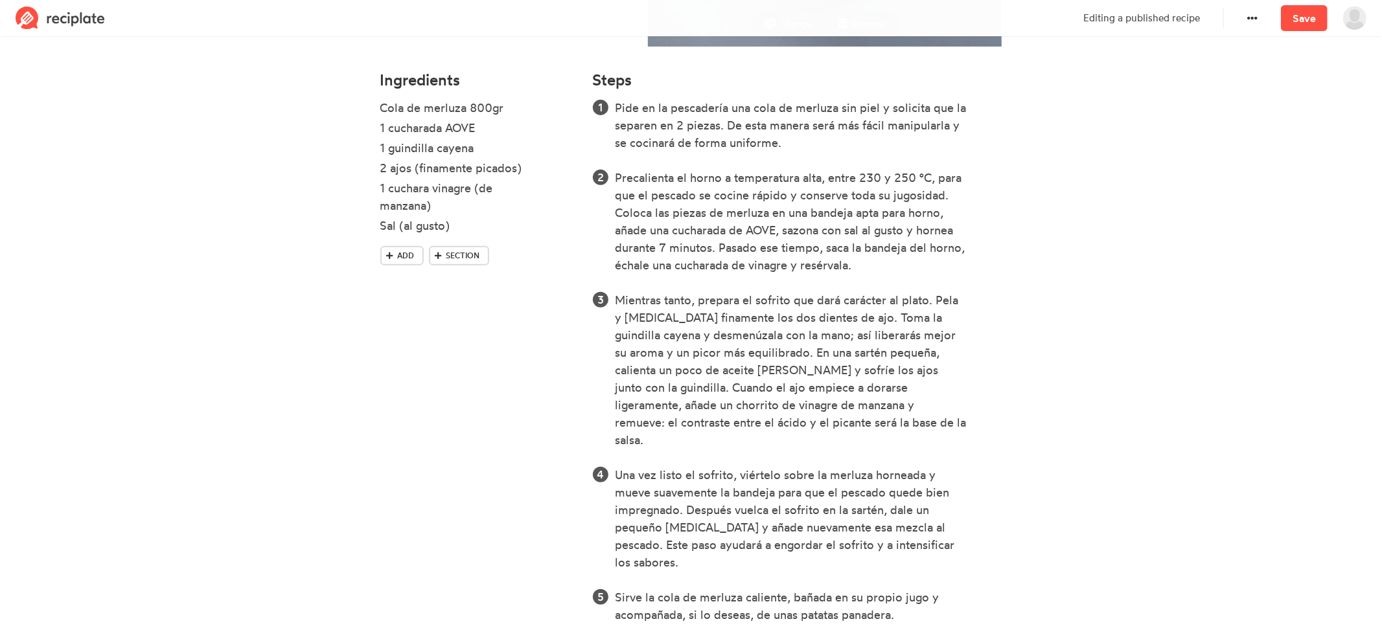
click at [1064, 358] on section "Cola de merluza al horno Time 10 min Yield 4 comensales Change Remove Ingredien…" at bounding box center [691, 227] width 1382 height 1109
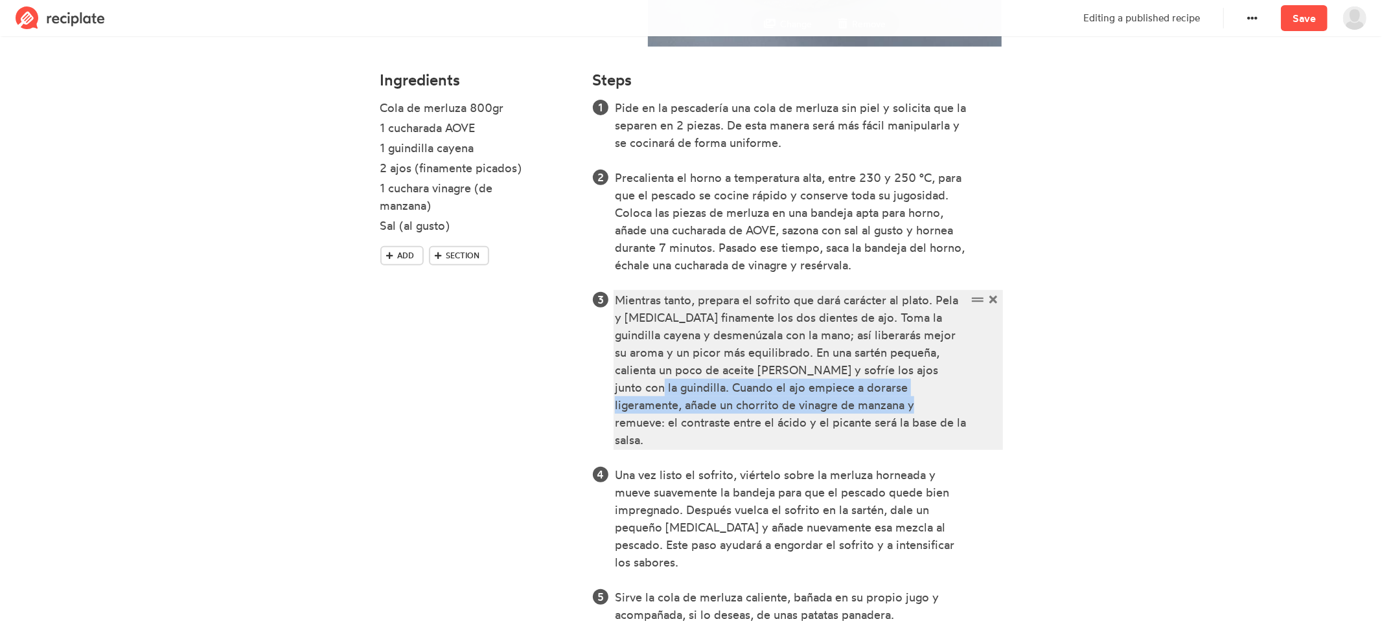
drag, startPoint x: 914, startPoint y: 370, endPoint x: 811, endPoint y: 400, distance: 108.0
click at [811, 400] on div "Mientras tanto, prepara el sofrito que dará carácter al plato. Pela y [MEDICAL_…" at bounding box center [791, 370] width 352 height 157
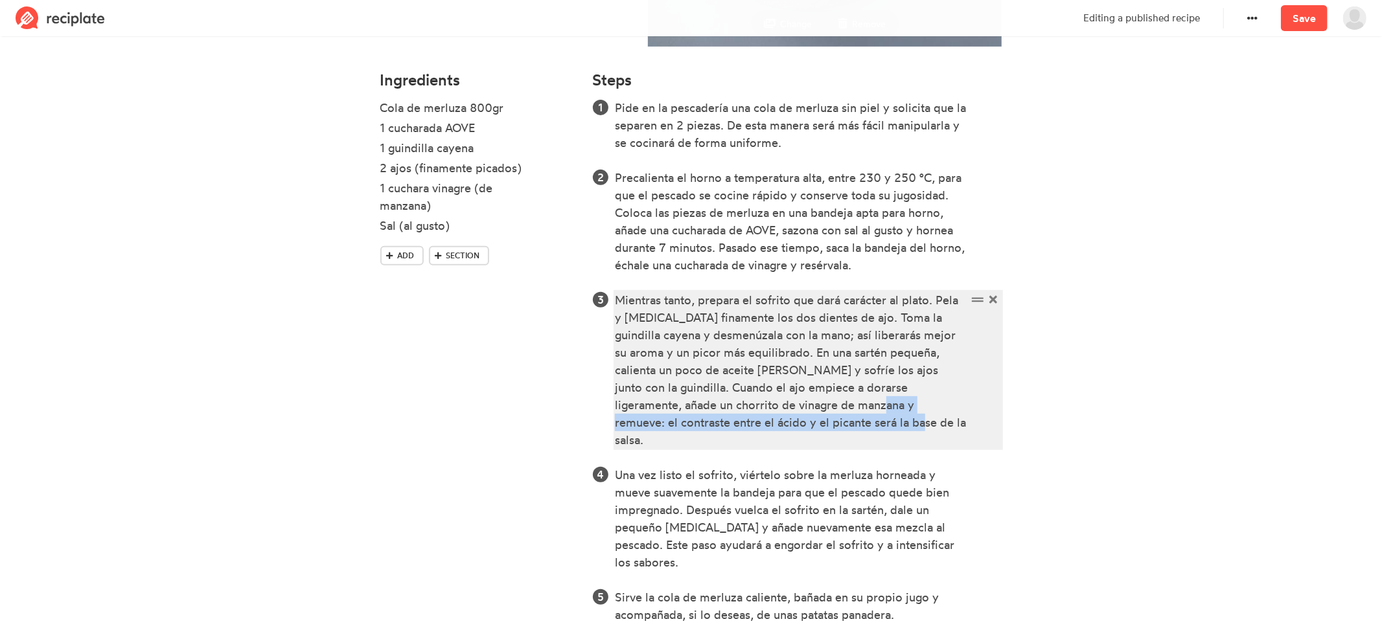
drag, startPoint x: 799, startPoint y: 419, endPoint x: 788, endPoint y: 408, distance: 16.0
click at [788, 408] on div "Mientras tanto, prepara el sofrito que dará carácter al plato. Pela y [MEDICAL_…" at bounding box center [791, 370] width 352 height 157
click at [925, 407] on div "Mientras tanto, prepara el sofrito que dará carácter al plato. Pela y [MEDICAL_…" at bounding box center [791, 370] width 352 height 157
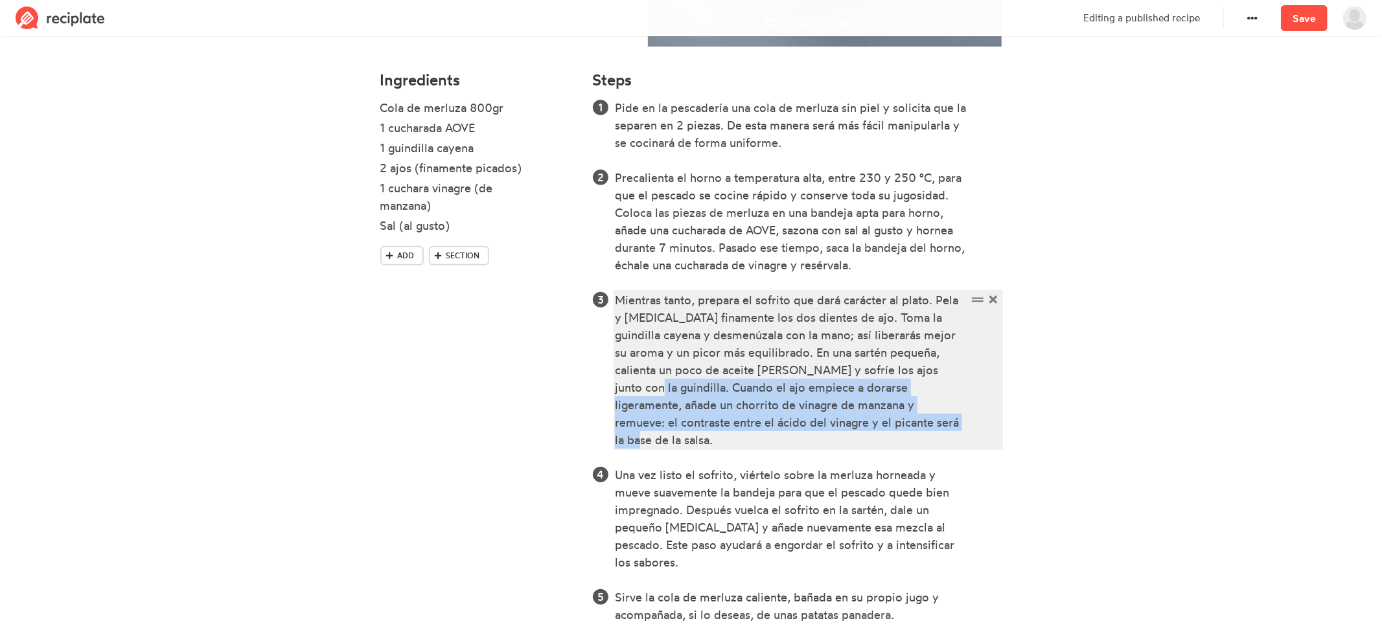
drag, startPoint x: 879, startPoint y: 421, endPoint x: 914, endPoint y: 373, distance: 59.9
click at [914, 373] on div "Mientras tanto, prepara el sofrito que dará carácter al plato. Pela y [MEDICAL_…" at bounding box center [791, 370] width 352 height 157
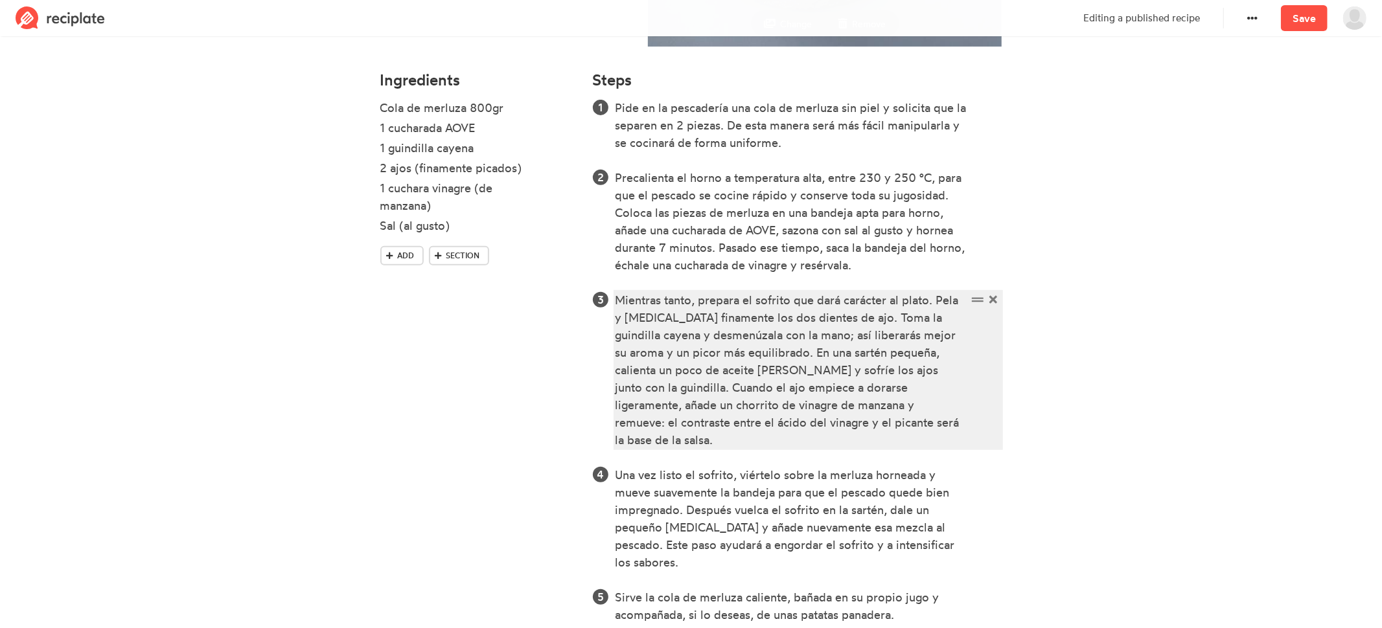
click at [814, 389] on div "Mientras tanto, prepara el sofrito que dará carácter al plato. Pela y [MEDICAL_…" at bounding box center [791, 370] width 352 height 157
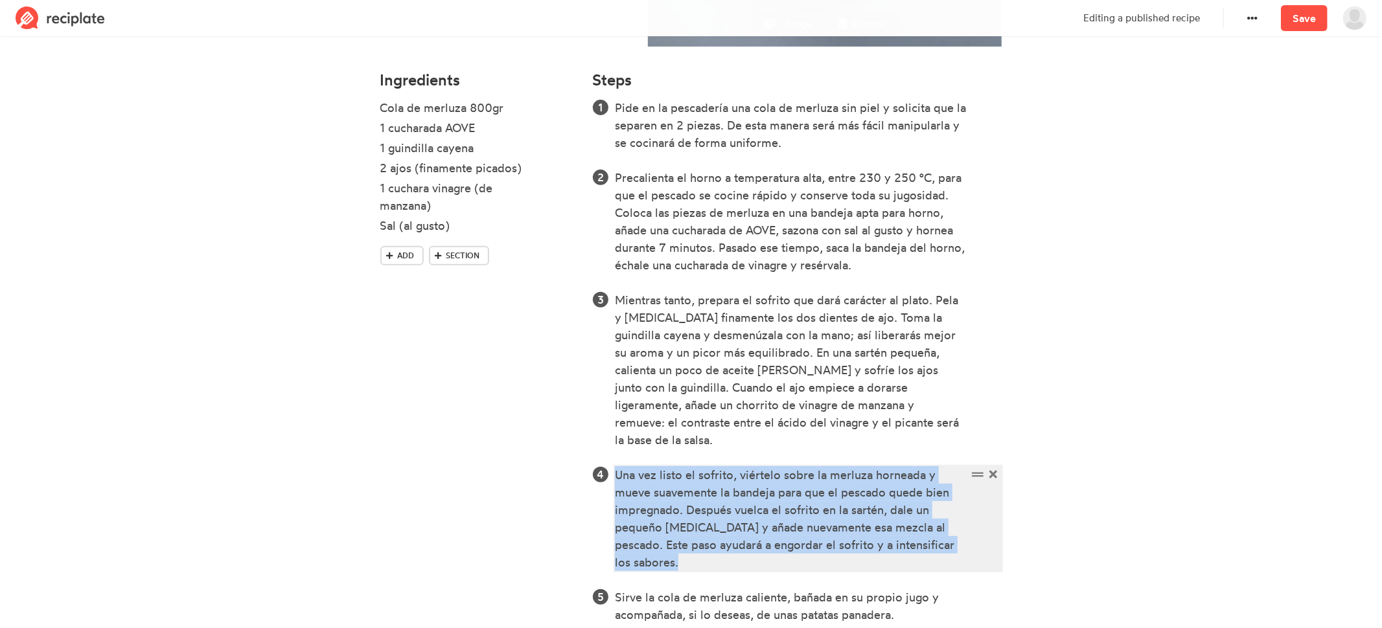
drag, startPoint x: 616, startPoint y: 457, endPoint x: 706, endPoint y: 551, distance: 129.7
click at [706, 551] on div "Una vez listo el sofrito, viértelo sobre la merluza horneada y mueve suavemente…" at bounding box center [791, 518] width 352 height 105
copy div "Una vez listo el sofrito, viértelo sobre la merluza horneada y mueve suavemente…"
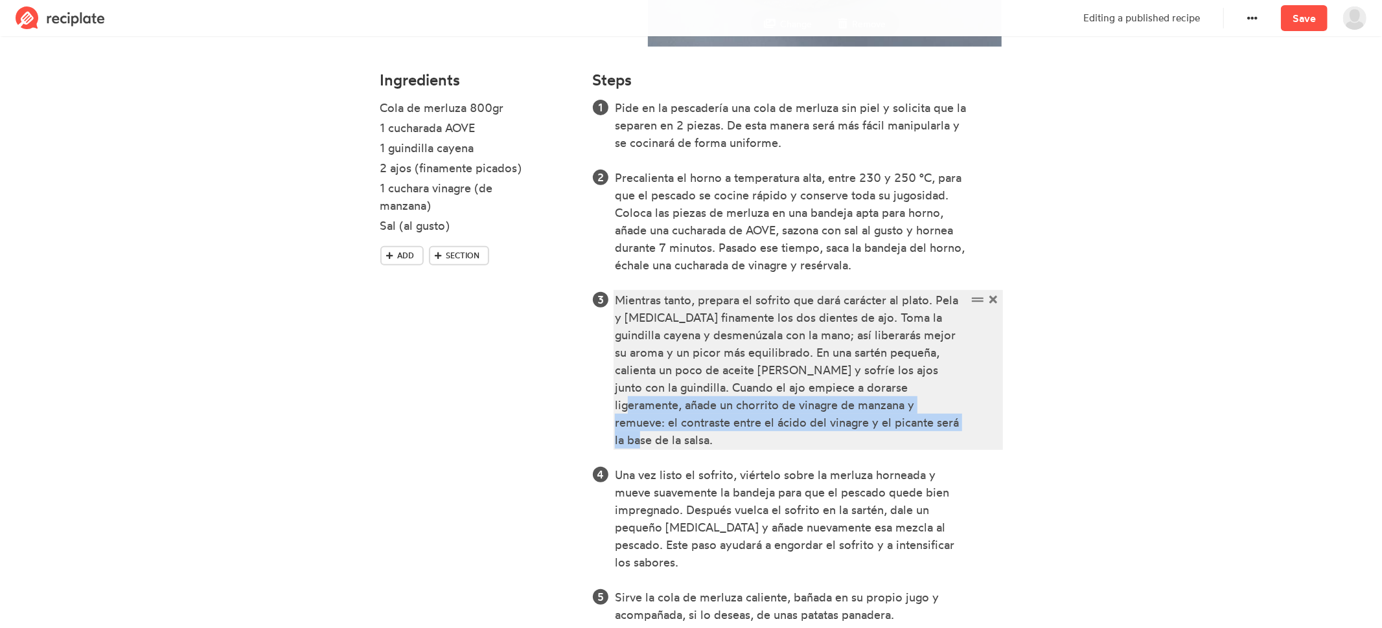
drag, startPoint x: 868, startPoint y: 423, endPoint x: 848, endPoint y: 390, distance: 38.7
click at [848, 390] on div "Mientras tanto, prepara el sofrito que dará carácter al plato. Pela y [MEDICAL_…" at bounding box center [791, 370] width 352 height 157
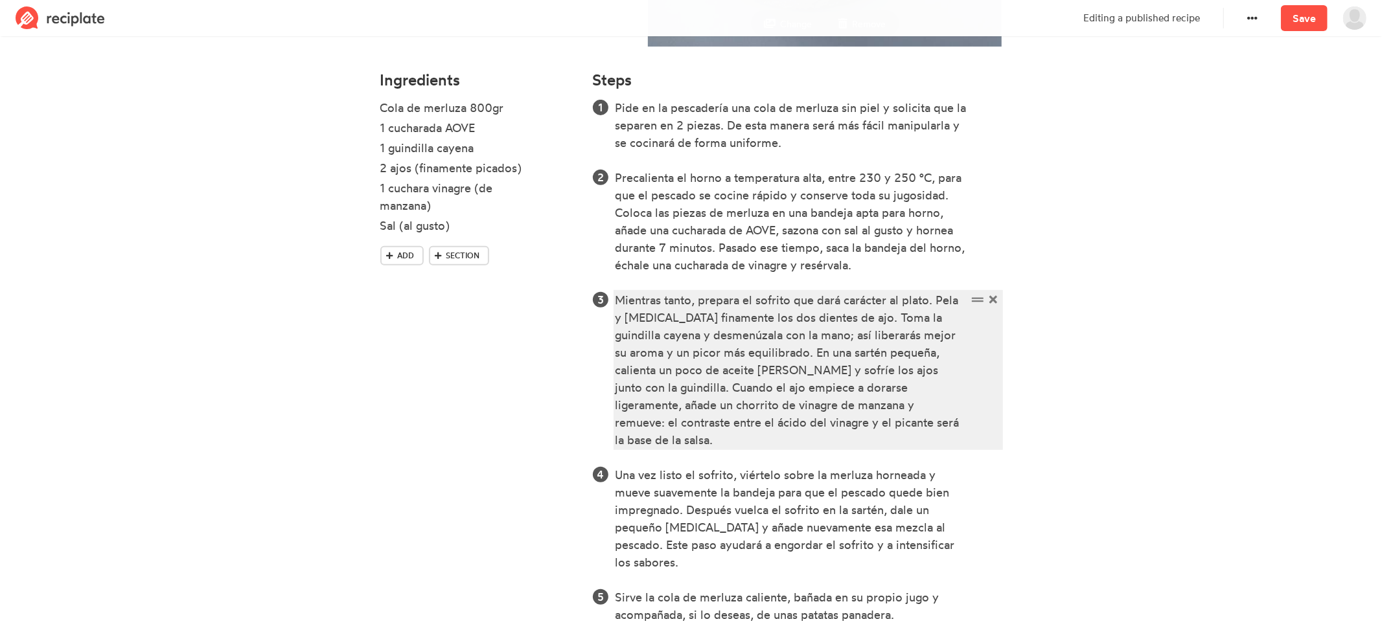
click at [914, 370] on div "Mientras tanto, prepara el sofrito que dará carácter al plato. Pela y [MEDICAL_…" at bounding box center [791, 370] width 352 height 157
click at [659, 389] on div "Mientras tanto, prepara el sofrito que dará carácter al plato. Pela y [MEDICAL_…" at bounding box center [791, 370] width 352 height 157
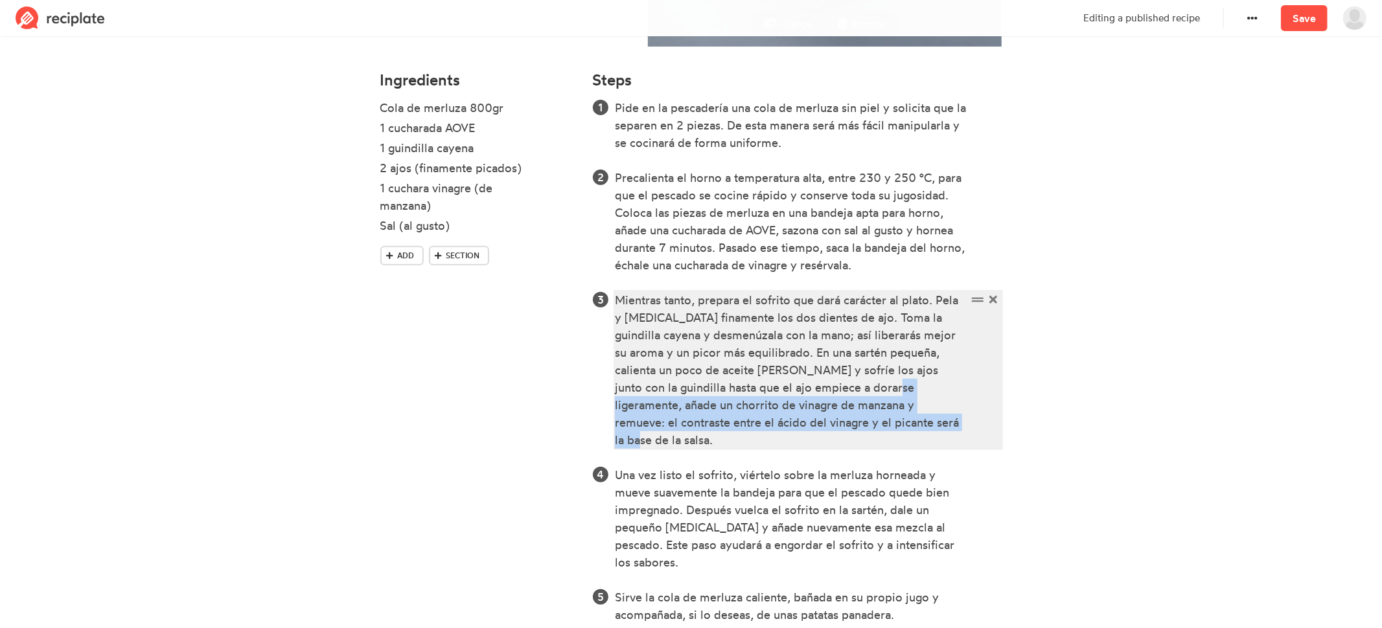
drag, startPoint x: 813, startPoint y: 386, endPoint x: 852, endPoint y: 423, distance: 53.6
click at [852, 423] on div "Mientras tanto, prepara el sofrito que dará carácter al plato. Pela y [MEDICAL_…" at bounding box center [791, 370] width 352 height 157
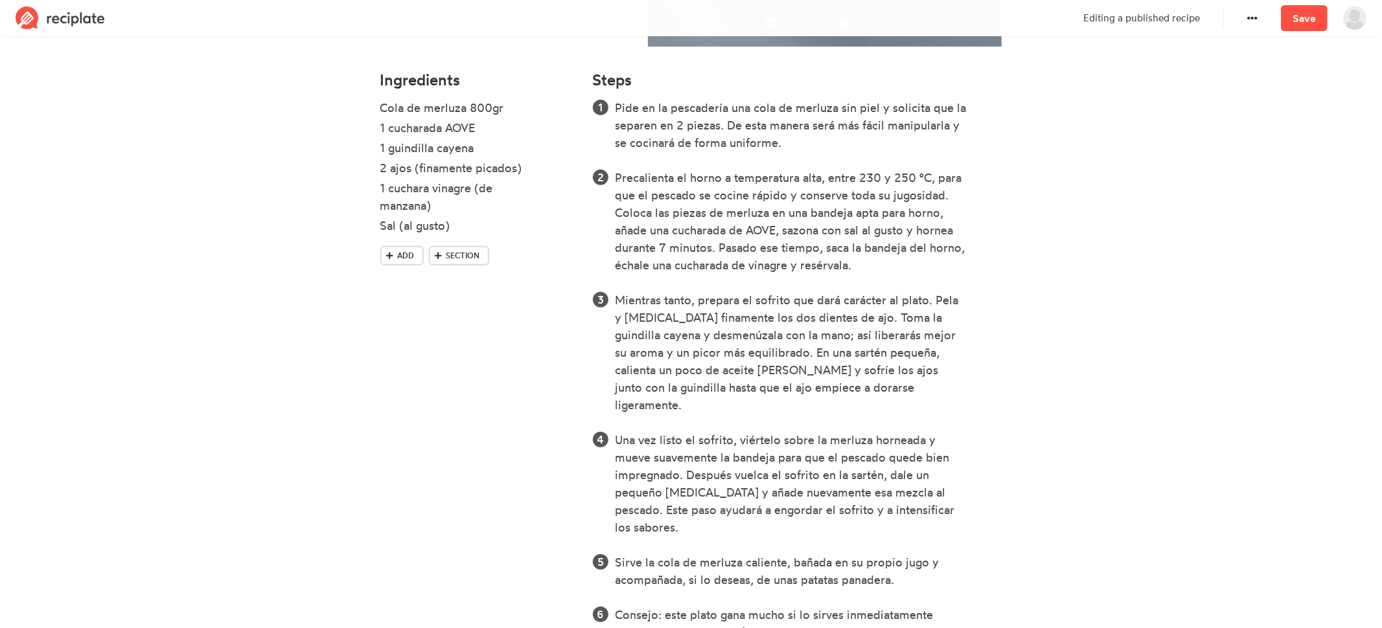
click at [1111, 378] on section "Cola de merluza al horno Time 10 min Yield 4 comensales Change Remove Ingredien…" at bounding box center [691, 210] width 1382 height 1074
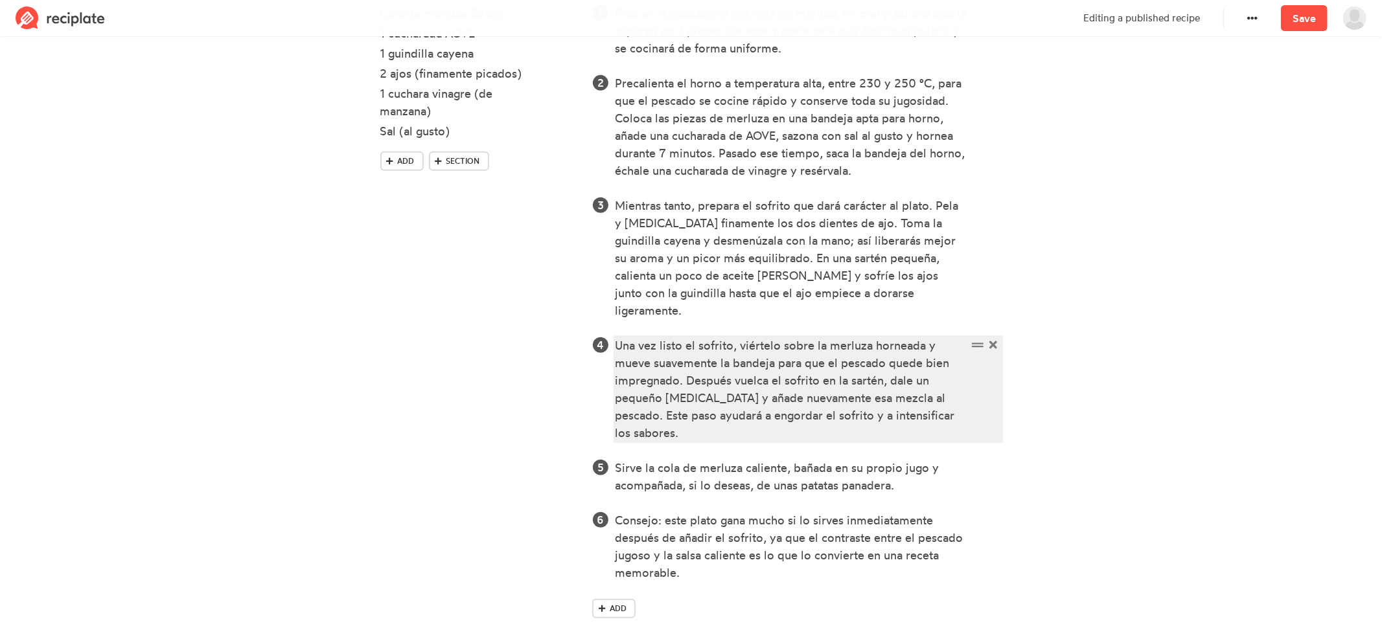
click at [741, 418] on div "Una vez listo el sofrito, viértelo sobre la merluza horneada y mueve suavemente…" at bounding box center [791, 389] width 352 height 105
drag, startPoint x: 768, startPoint y: 417, endPoint x: 670, endPoint y: 406, distance: 98.5
click at [670, 406] on div "Una vez listo el sofrito, viértelo sobre la merluza horneada y mueve suavemente…" at bounding box center [791, 389] width 352 height 105
click at [717, 409] on div "Una vez listo el sofrito, viértelo sobre la merluza horneada y mueve suavemente…" at bounding box center [791, 389] width 352 height 105
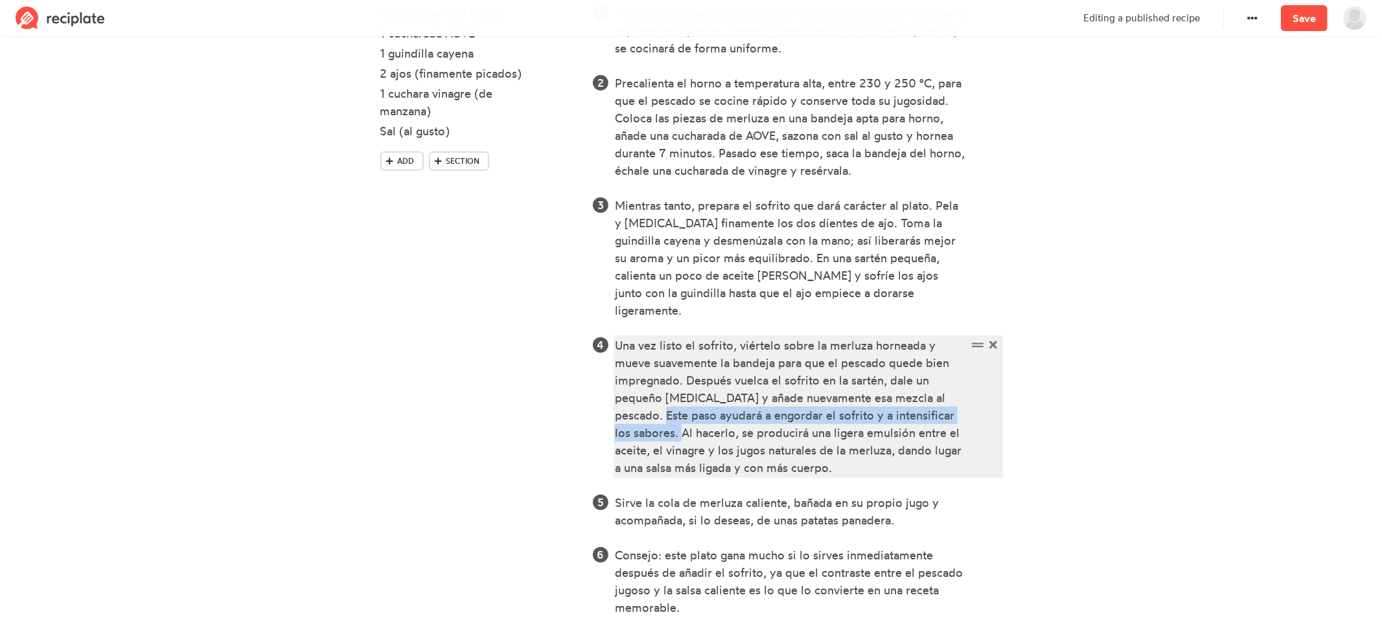
drag, startPoint x: 680, startPoint y: 417, endPoint x: 666, endPoint y: 400, distance: 22.1
click at [666, 400] on div "Una vez listo el sofrito, viértelo sobre la merluza horneada y mueve suavemente…" at bounding box center [791, 407] width 352 height 140
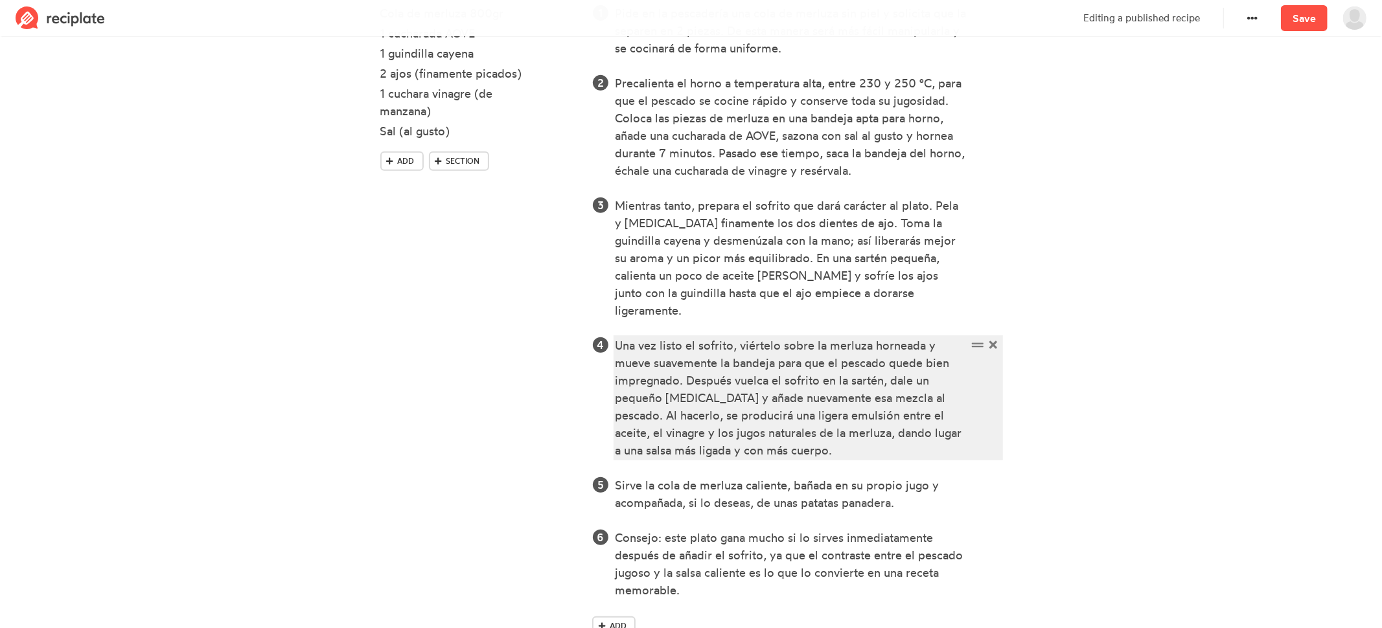
click at [858, 431] on div "Una vez listo el sofrito, viértelo sobre la merluza horneada y mueve suavemente…" at bounding box center [791, 398] width 352 height 122
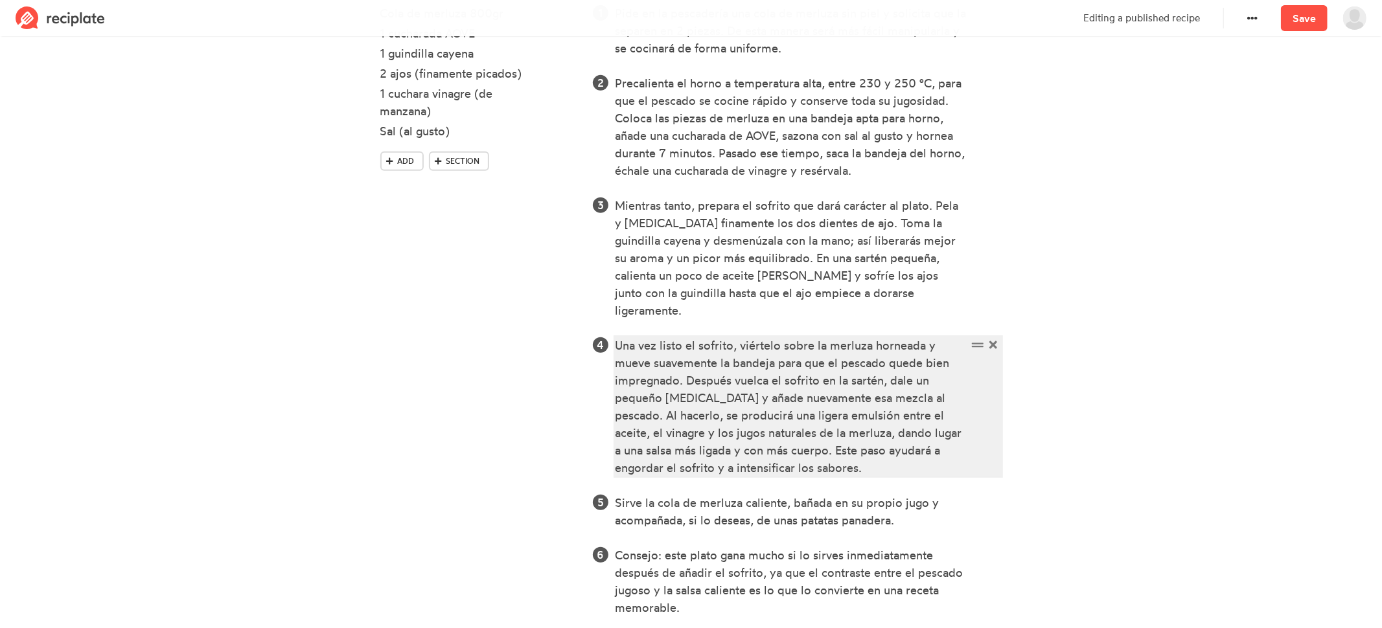
click at [746, 432] on div "Una vez listo el sofrito, viértelo sobre la merluza horneada y mueve suavemente…" at bounding box center [791, 407] width 352 height 140
drag, startPoint x: 830, startPoint y: 432, endPoint x: 914, endPoint y: 435, distance: 84.3
click at [830, 432] on div "Una vez listo el sofrito, viértelo sobre la merluza horneada y mueve suavemente…" at bounding box center [791, 407] width 352 height 140
drag, startPoint x: 946, startPoint y: 450, endPoint x: 939, endPoint y: 435, distance: 17.1
click at [939, 435] on div "Una vez listo el sofrito, viértelo sobre la merluza horneada y mueve suavemente…" at bounding box center [791, 407] width 352 height 140
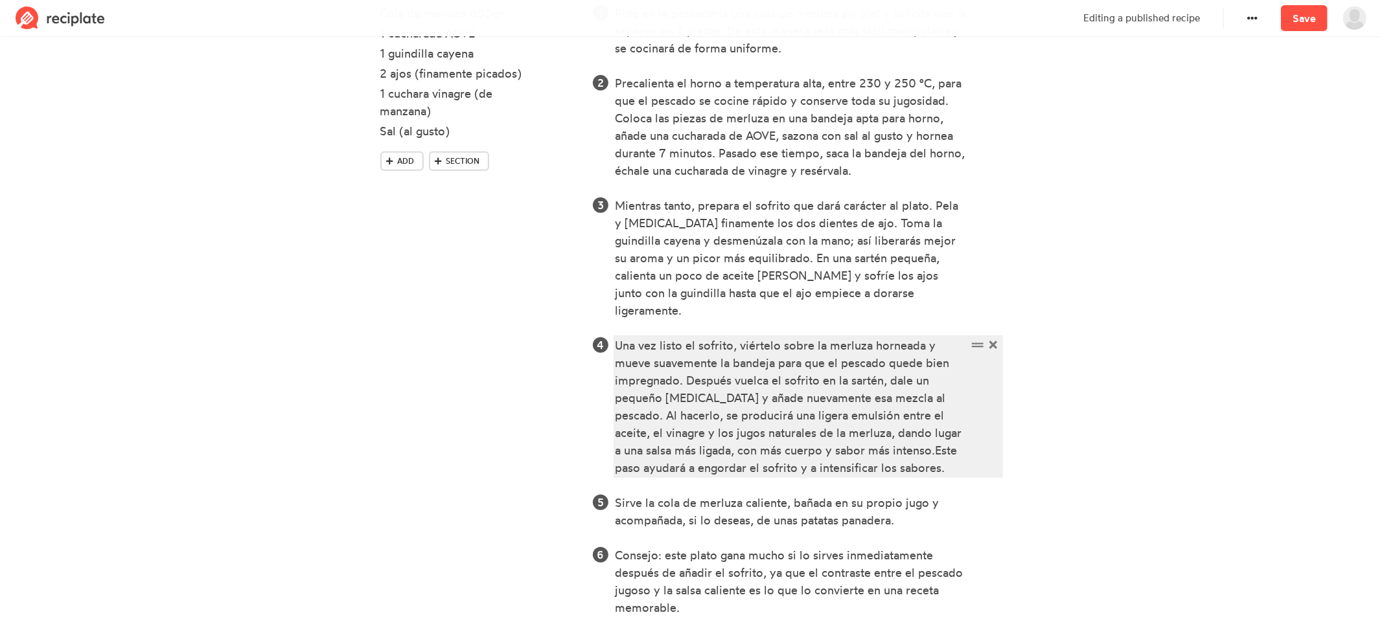
click at [934, 432] on div "Una vez listo el sofrito, viértelo sobre la merluza horneada y mueve suavemente…" at bounding box center [791, 407] width 352 height 140
drag, startPoint x: 827, startPoint y: 434, endPoint x: 935, endPoint y: 433, distance: 108.2
click at [935, 433] on div "Una vez listo el sofrito, viértelo sobre la merluza horneada y mueve suavemente…" at bounding box center [791, 407] width 352 height 140
drag, startPoint x: 857, startPoint y: 434, endPoint x: 916, endPoint y: 443, distance: 60.2
click at [857, 434] on div "Una vez listo el sofrito, viértelo sobre la merluza horneada y mueve suavemente…" at bounding box center [791, 407] width 352 height 140
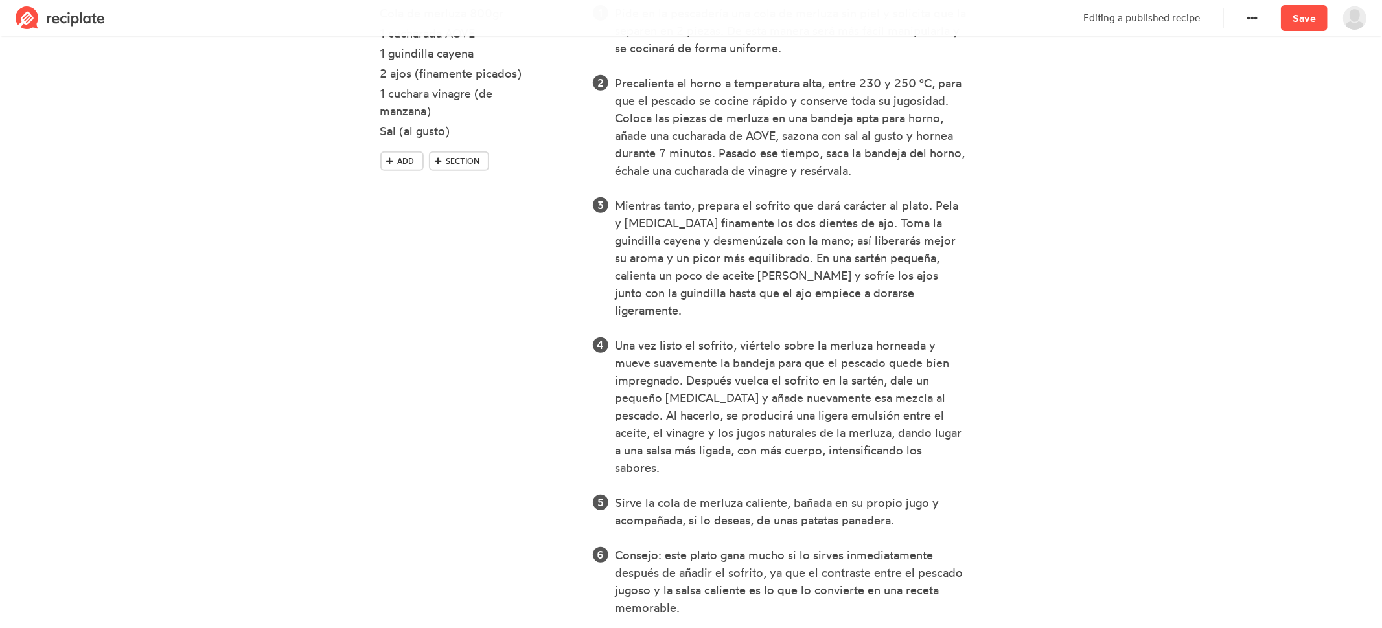
click at [1098, 429] on section "Cola de merluza al horno Time 10 min Yield 4 comensales Change Remove Ingredien…" at bounding box center [691, 133] width 1382 height 1109
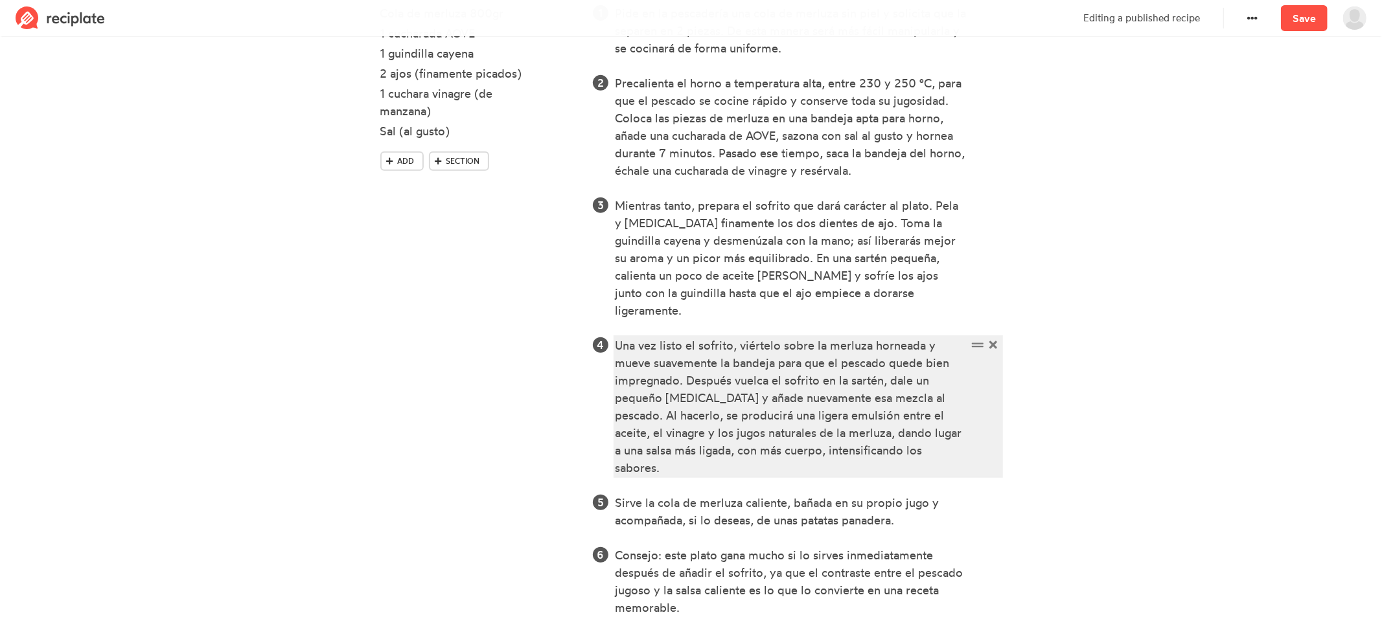
click at [682, 450] on div "Una vez listo el sofrito, viértelo sobre la merluza horneada y mueve suavemente…" at bounding box center [791, 407] width 352 height 140
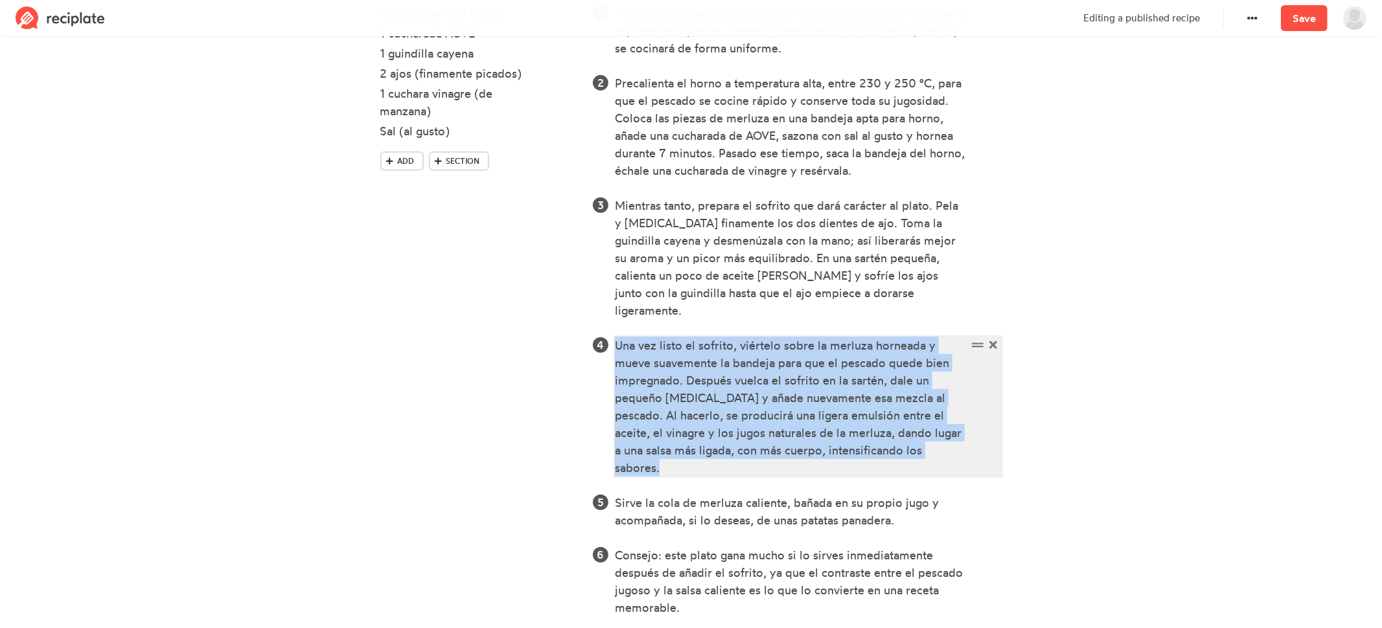
drag, startPoint x: 743, startPoint y: 448, endPoint x: 581, endPoint y: 275, distance: 237.4
click at [581, 275] on div "Ingredients Cola de merluza 800gr 1 cucharada AOVE 1 guindilla cayena 2 ajos (f…" at bounding box center [692, 323] width 638 height 708
copy div "Una vez listo el sofrito, viértelo sobre la merluza horneada y mueve suavemente…"
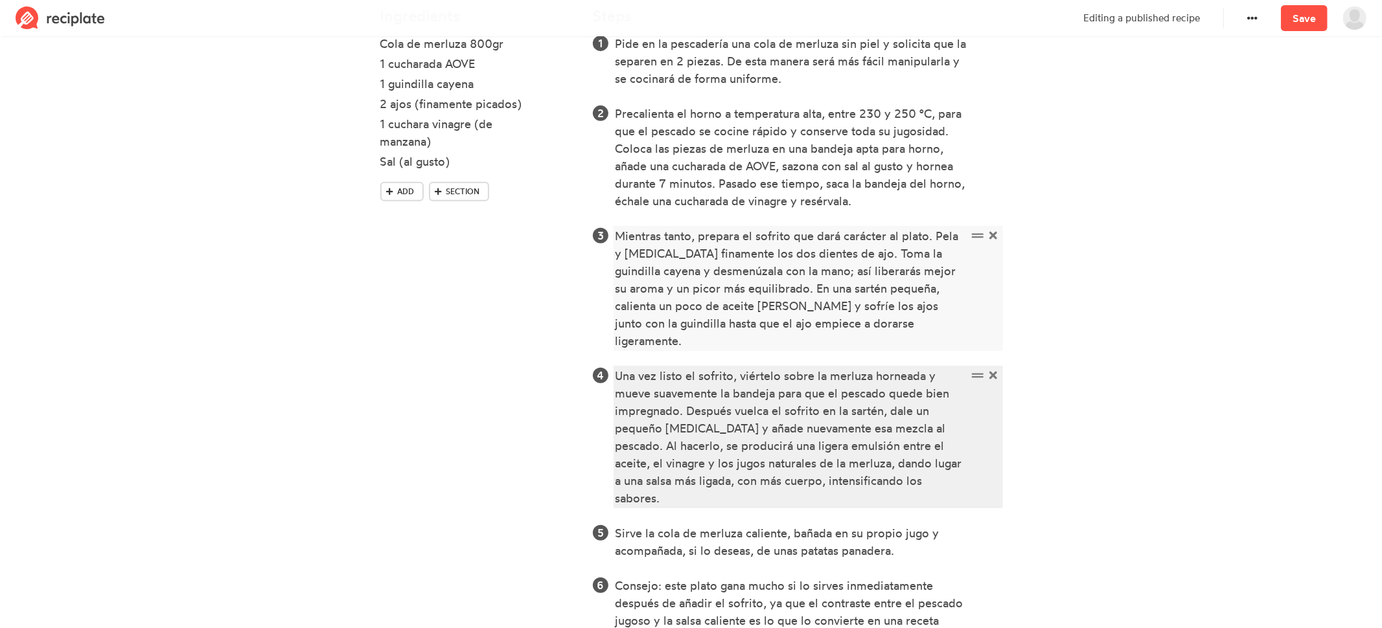
scroll to position [432, 0]
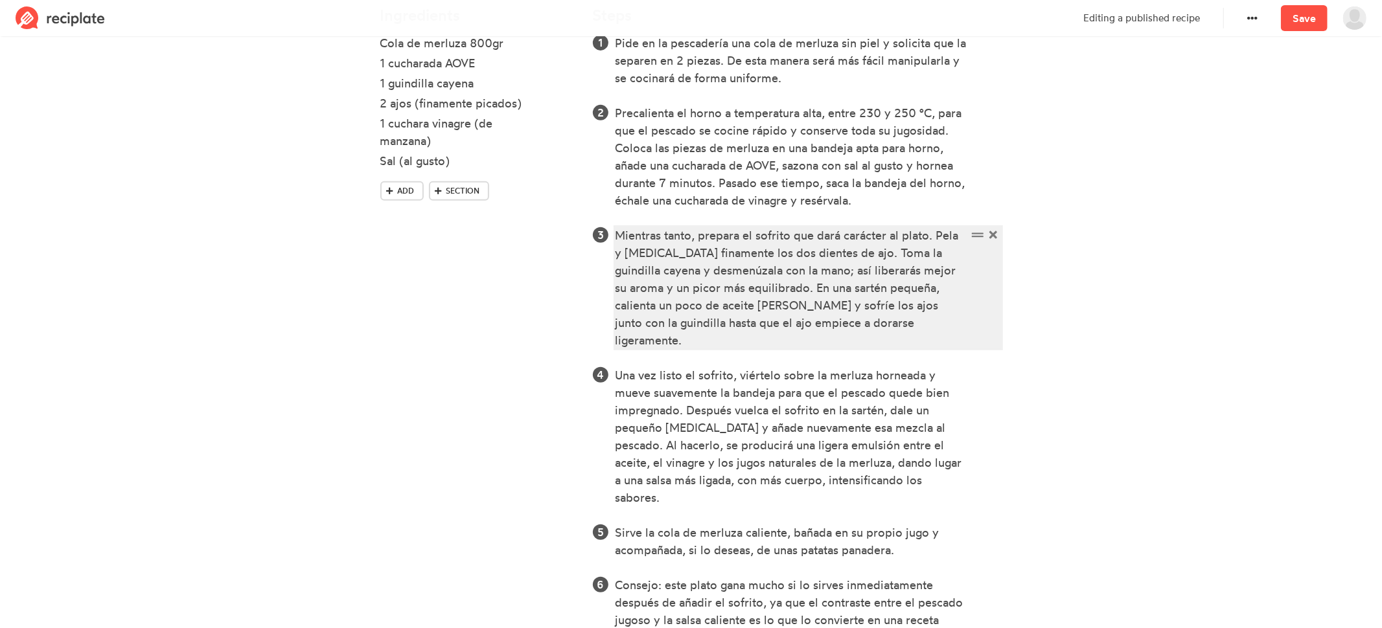
click at [934, 287] on div "Mientras tanto, prepara el sofrito que dará carácter al plato. Pela y [MEDICAL_…" at bounding box center [791, 288] width 352 height 122
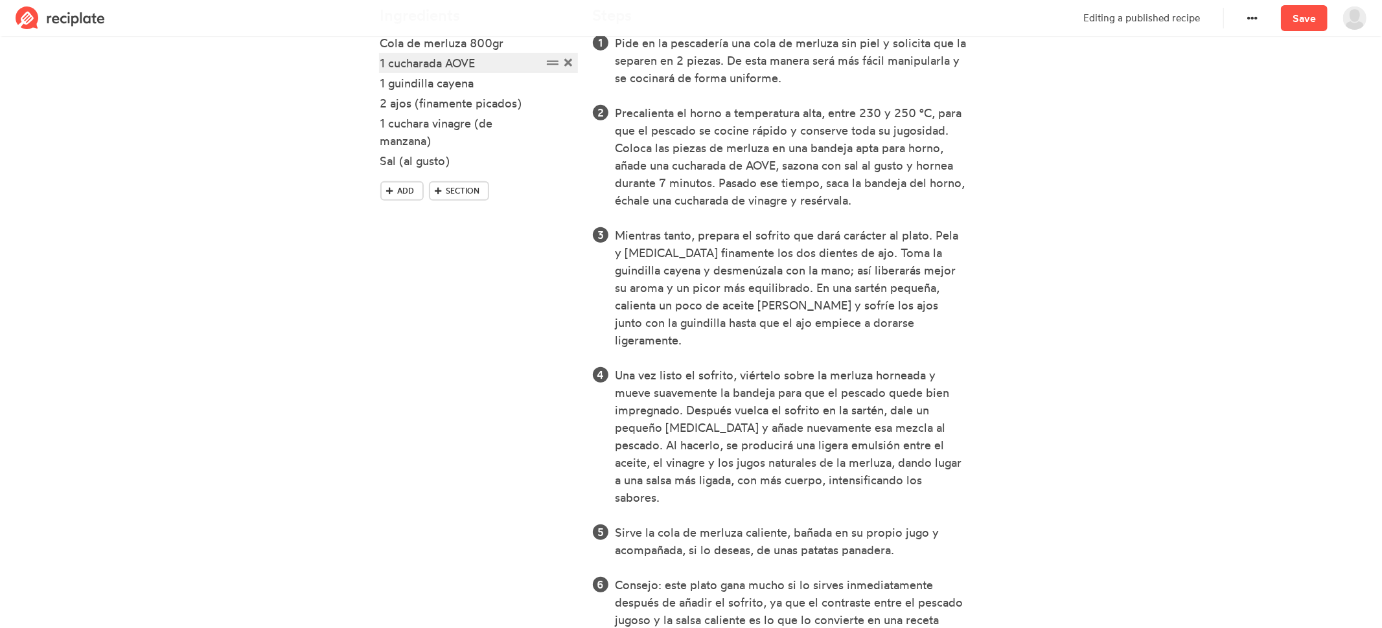
click at [385, 65] on div "1 cucharada AOVE" at bounding box center [461, 62] width 162 height 17
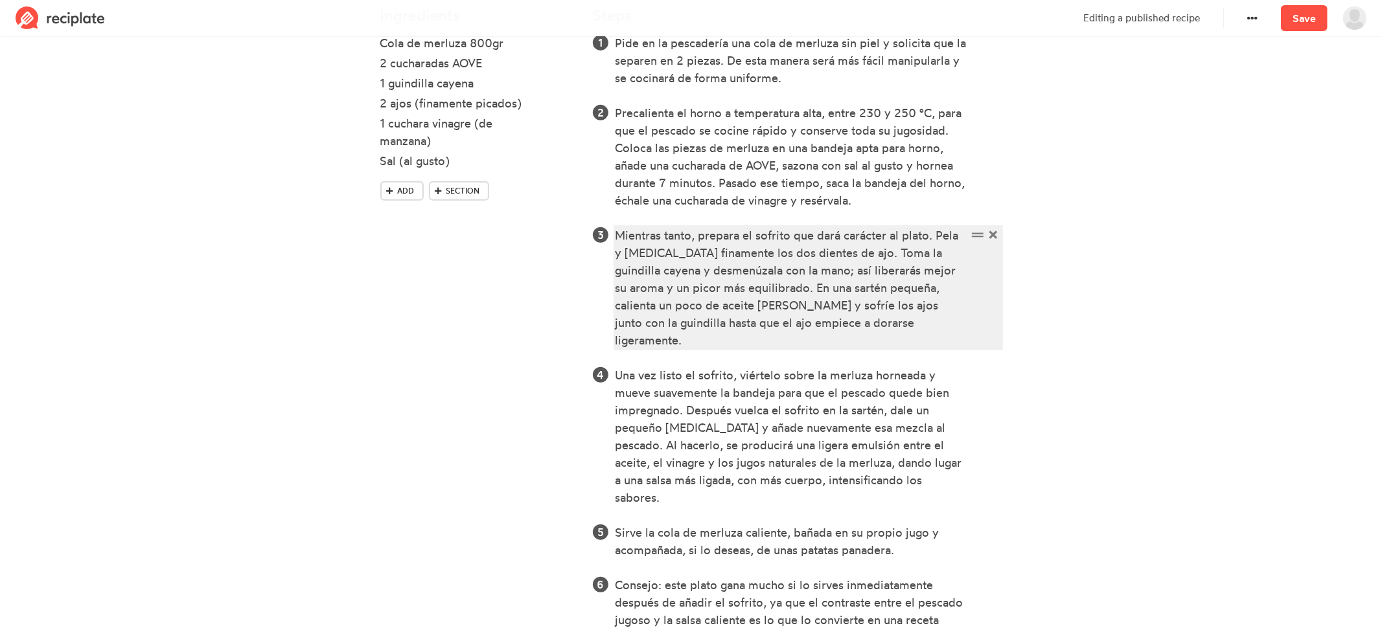
click at [829, 280] on div "Mientras tanto, prepara el sofrito que dará carácter al plato. Pela y [MEDICAL_…" at bounding box center [791, 288] width 352 height 122
drag, startPoint x: 954, startPoint y: 288, endPoint x: 911, endPoint y: 288, distance: 42.8
click at [911, 288] on div "Mientras tanto, prepara el sofrito que dará carácter al plato. Pela y [MEDICAL_…" at bounding box center [791, 288] width 352 height 122
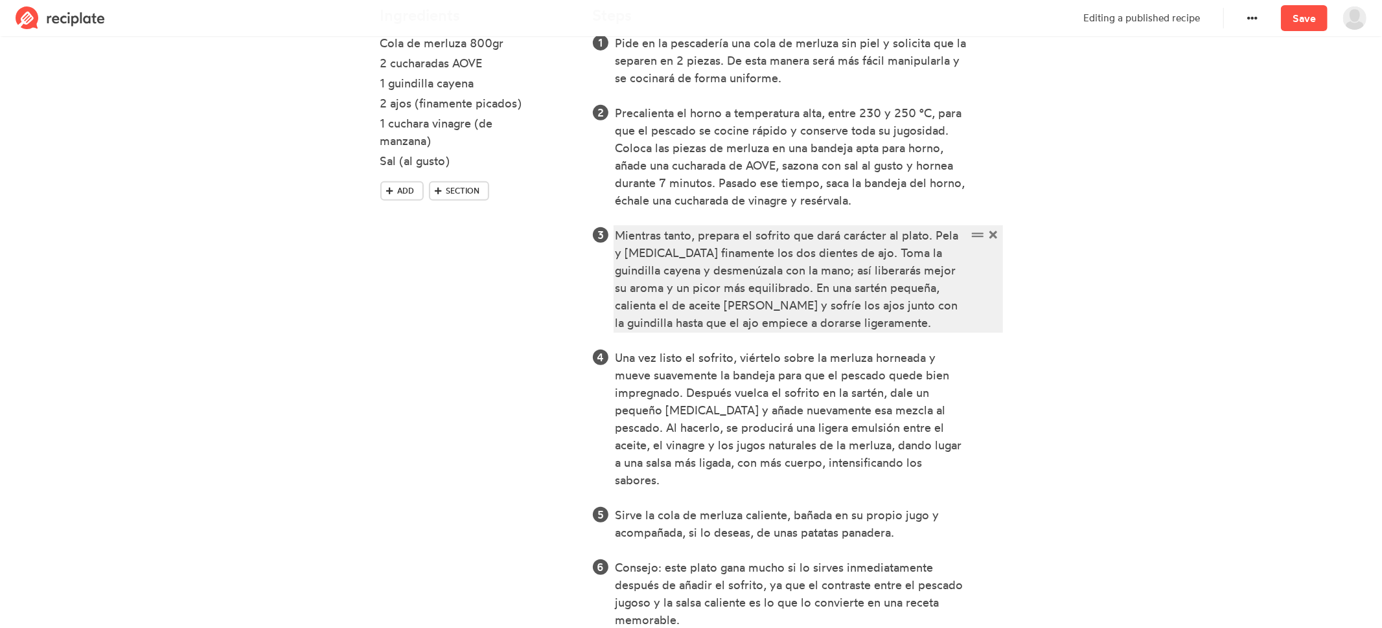
click at [695, 304] on div "Mientras tanto, prepara el sofrito que dará carácter al plato. Pela y [MEDICAL_…" at bounding box center [791, 279] width 352 height 105
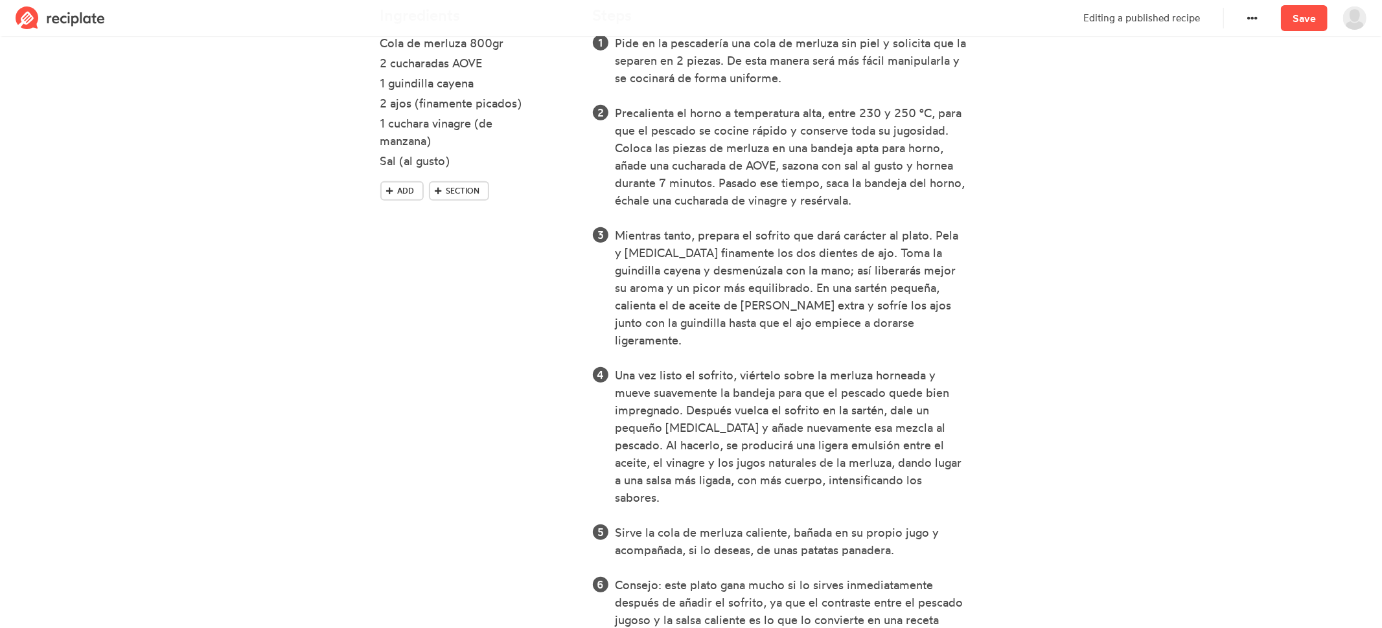
click at [1208, 306] on section "Cola de merluza al horno Time 10 min Yield 4 comensales Change Remove Ingredien…" at bounding box center [691, 163] width 1382 height 1109
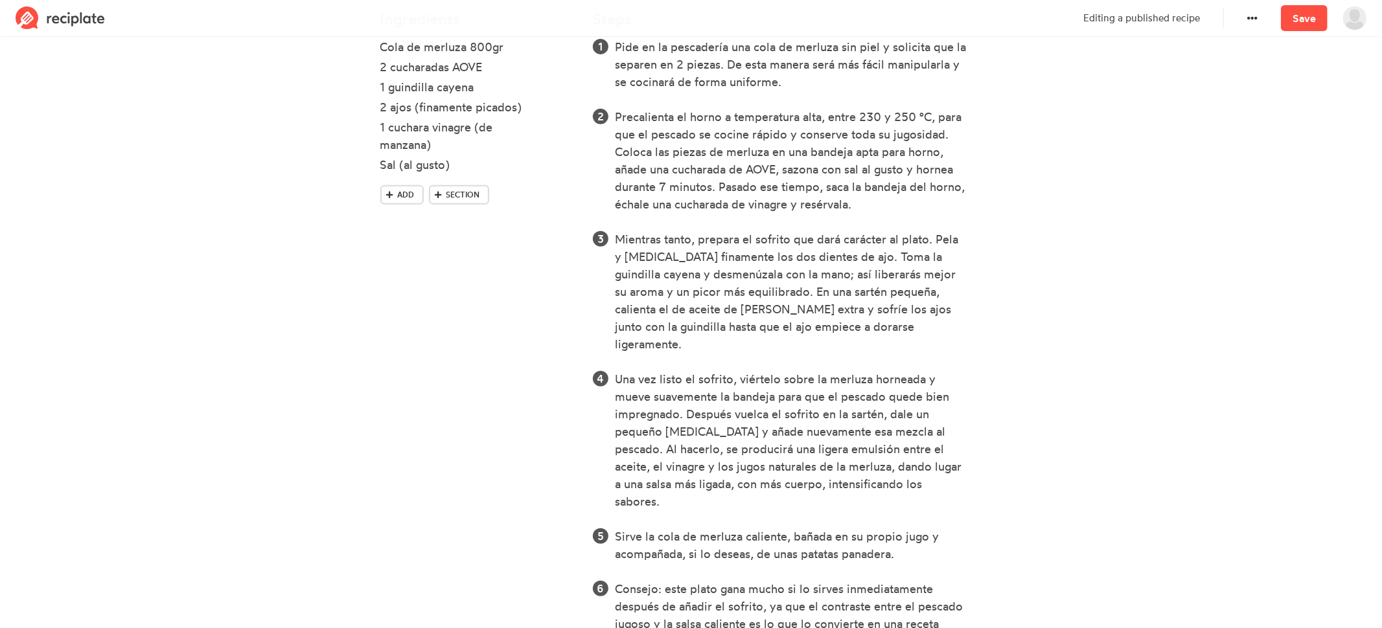
scroll to position [0, 0]
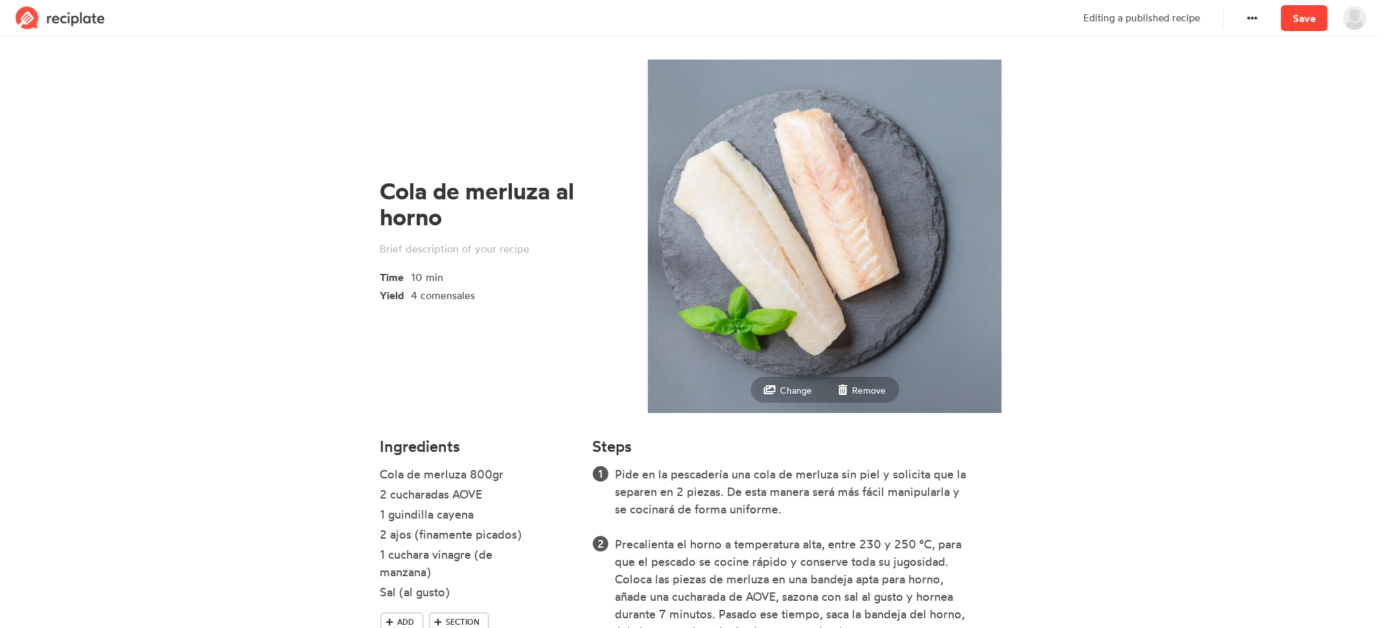
click at [1243, 17] on link "Save" at bounding box center [1304, 18] width 47 height 26
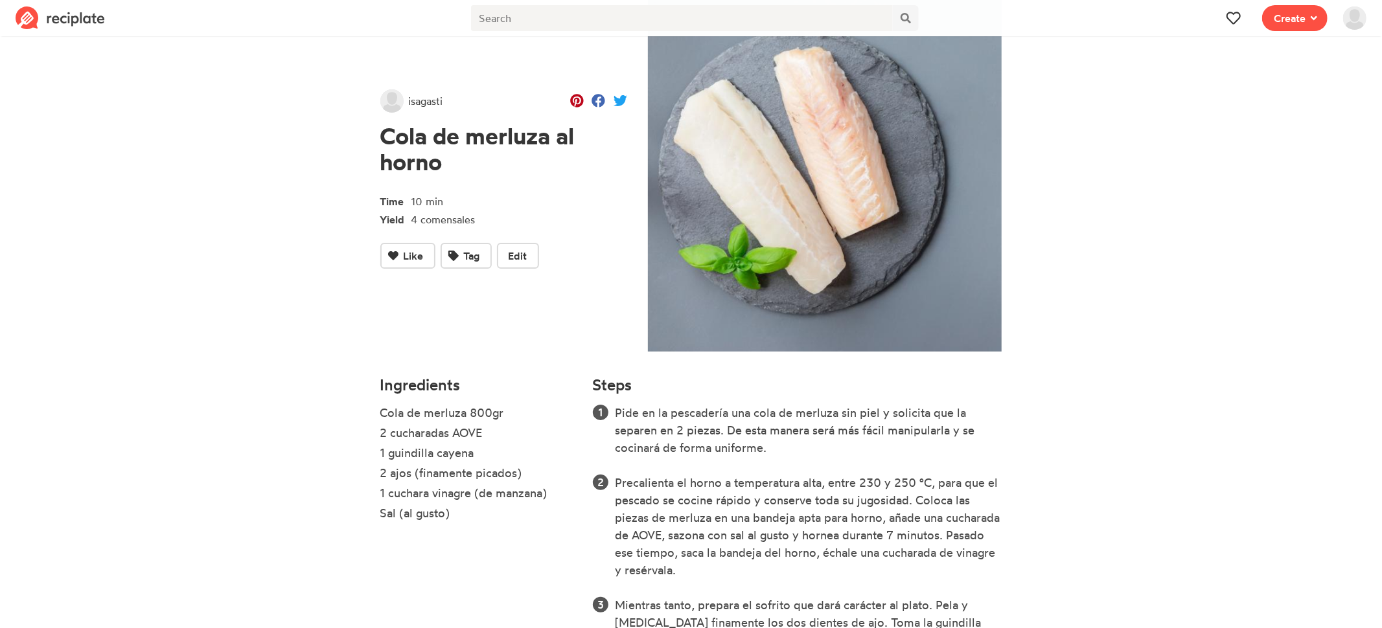
scroll to position [29, 0]
